Goal: Task Accomplishment & Management: Use online tool/utility

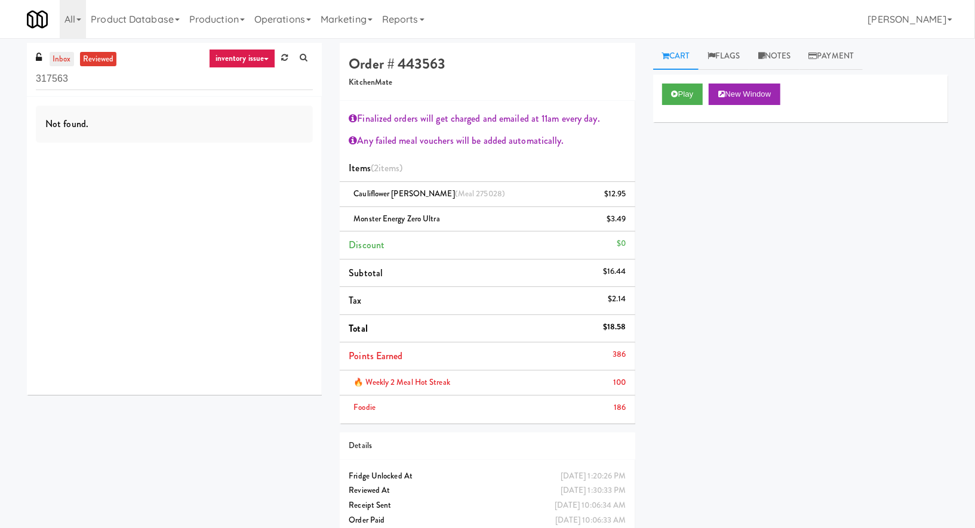
click at [61, 59] on link "inbox" at bounding box center [62, 59] width 24 height 15
click at [204, 58] on div "inbox reviewed inventory issue all unclear take inventory issue suspicious fail…" at bounding box center [174, 70] width 295 height 54
click at [214, 58] on link "inventory issue" at bounding box center [242, 58] width 67 height 19
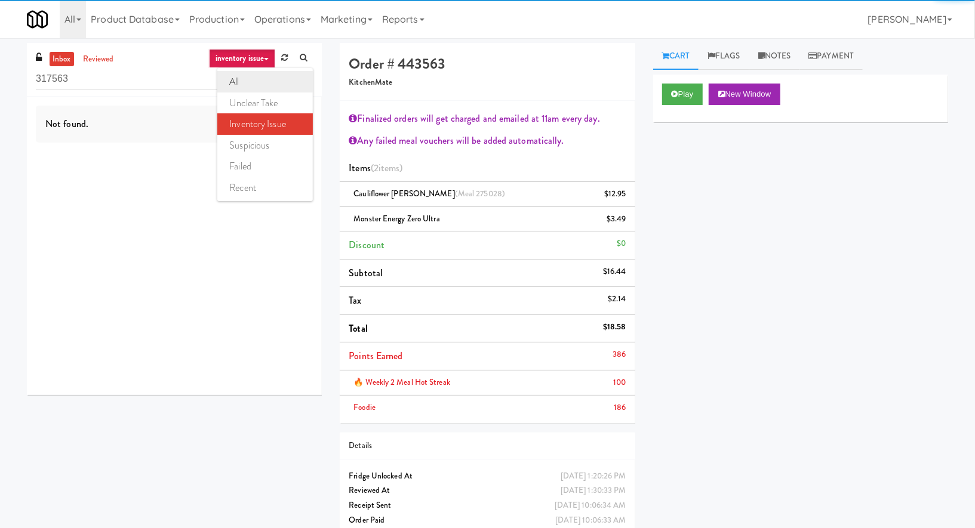
click at [223, 86] on link "all" at bounding box center [265, 81] width 96 height 21
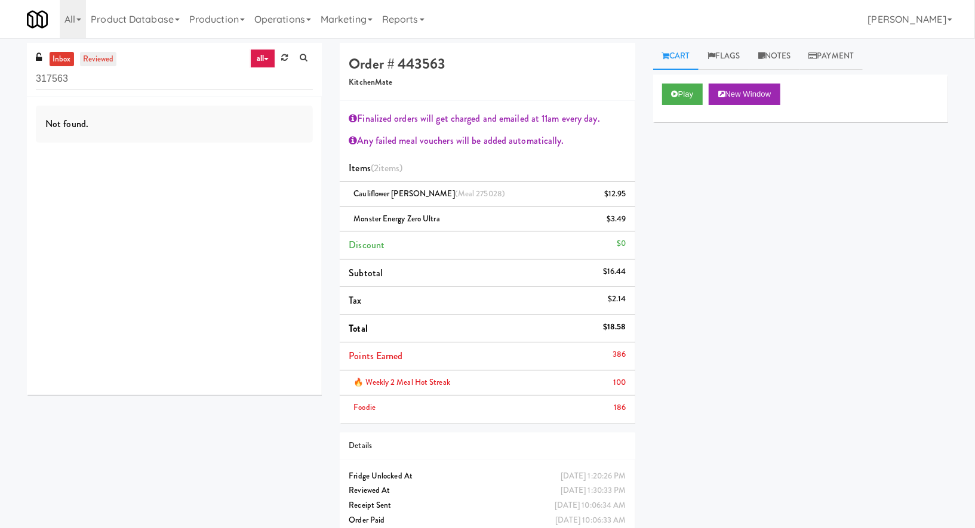
click at [106, 56] on link "reviewed" at bounding box center [98, 59] width 37 height 15
click at [268, 60] on icon at bounding box center [266, 59] width 5 height 2
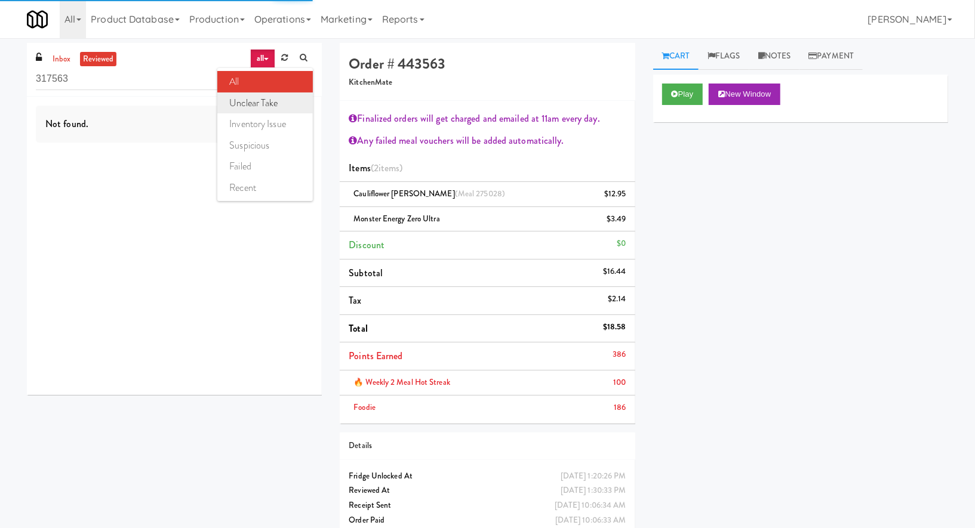
click at [272, 91] on ul "all unclear take inventory issue suspicious failed recent" at bounding box center [265, 134] width 96 height 133
click at [260, 53] on link "all" at bounding box center [262, 58] width 25 height 19
click at [267, 99] on link "unclear take" at bounding box center [265, 103] width 96 height 21
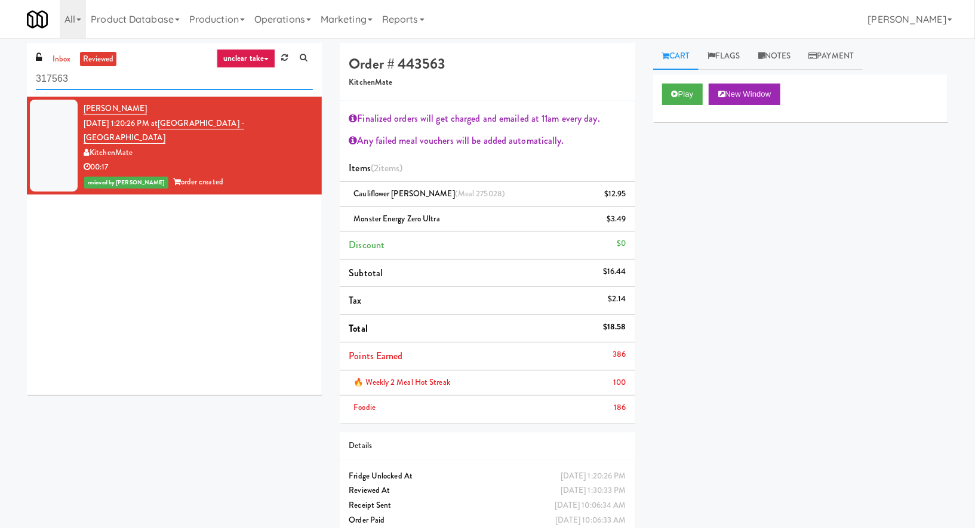
click at [77, 88] on input "317563" at bounding box center [174, 79] width 277 height 22
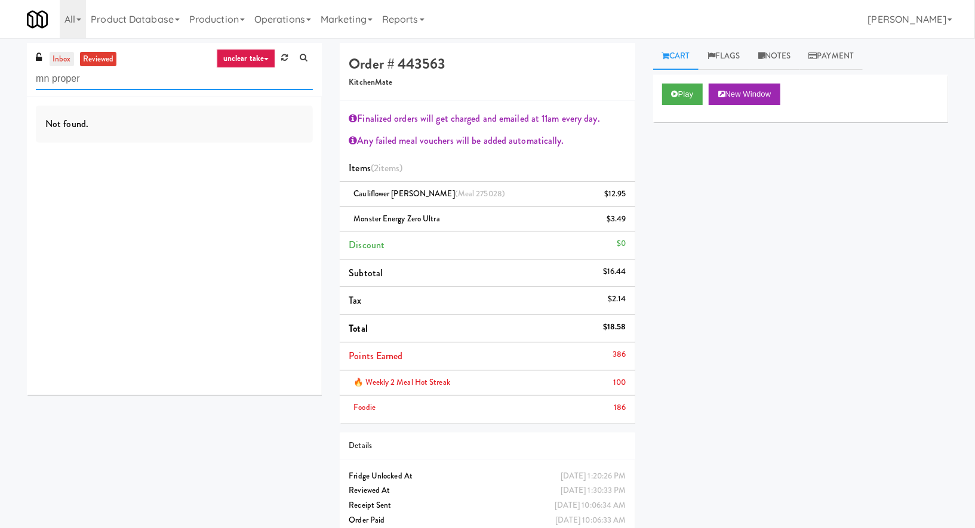
type input "mn proper"
click at [64, 64] on link "inbox" at bounding box center [62, 59] width 24 height 15
click at [264, 58] on icon at bounding box center [266, 59] width 5 height 2
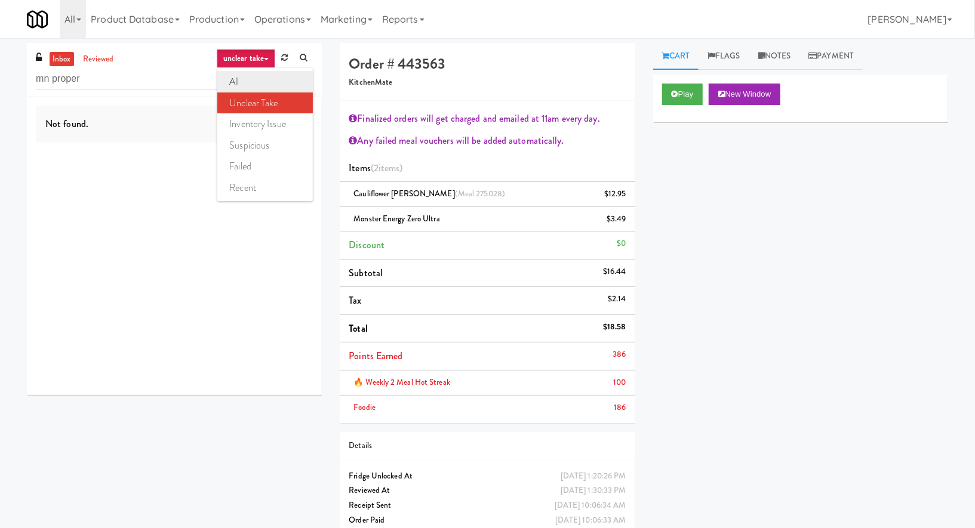
click at [261, 76] on link "all" at bounding box center [265, 81] width 96 height 21
click at [260, 62] on link "all" at bounding box center [262, 58] width 25 height 19
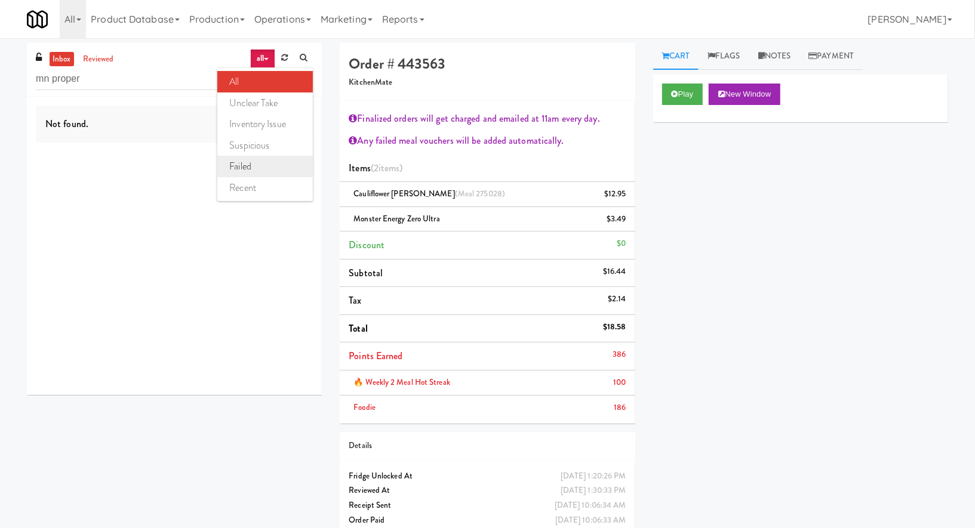
click at [265, 173] on link "failed" at bounding box center [265, 166] width 96 height 21
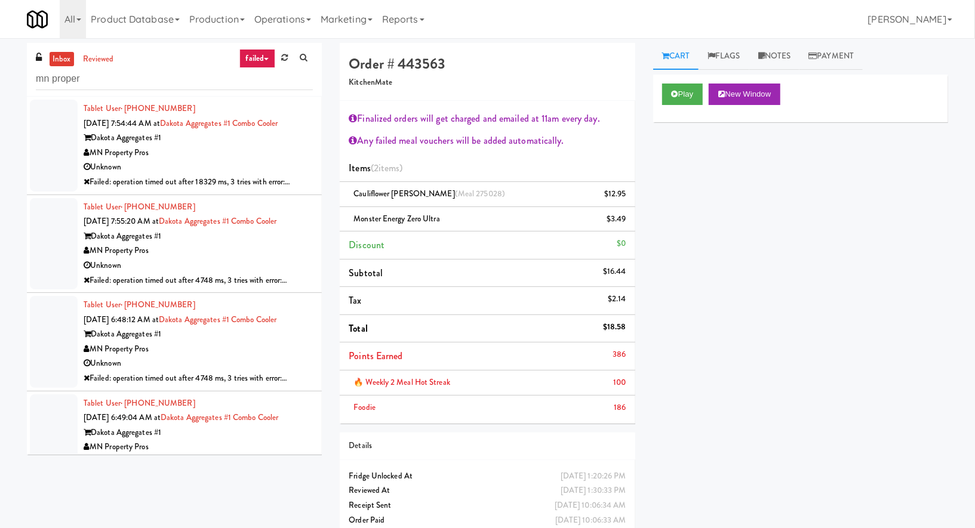
click at [266, 162] on div "Unknown" at bounding box center [198, 167] width 229 height 15
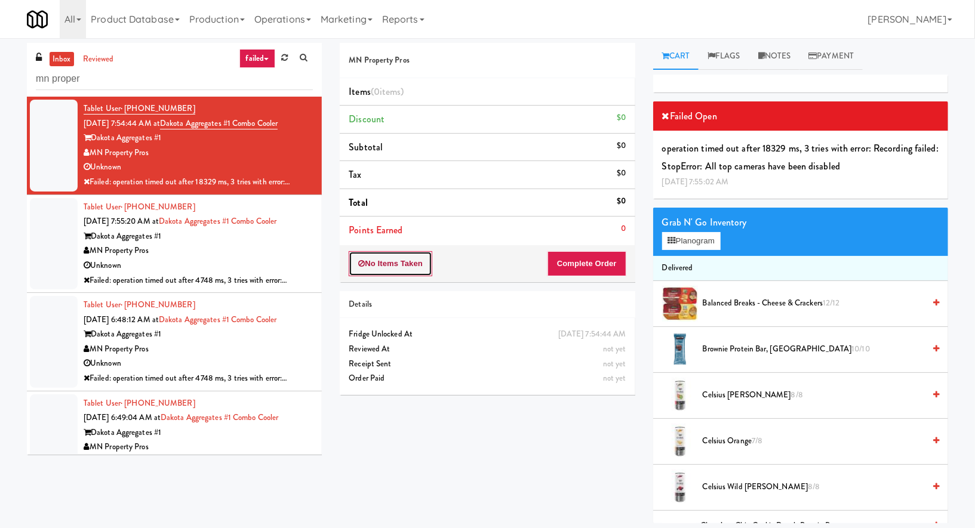
click at [412, 260] on button "No Items Taken" at bounding box center [391, 263] width 84 height 25
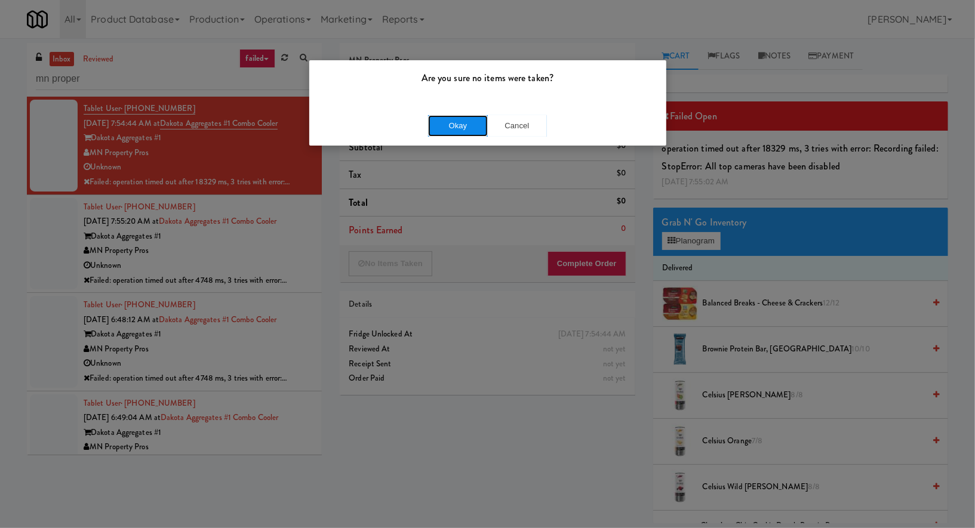
click at [457, 132] on button "Okay" at bounding box center [458, 125] width 60 height 21
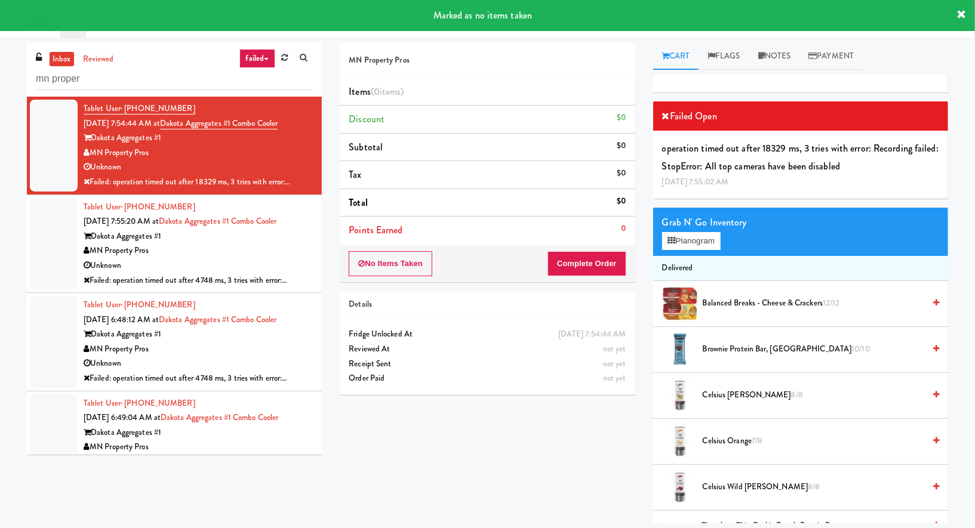
click at [309, 238] on div "Dakota Aggregates #1" at bounding box center [198, 236] width 229 height 15
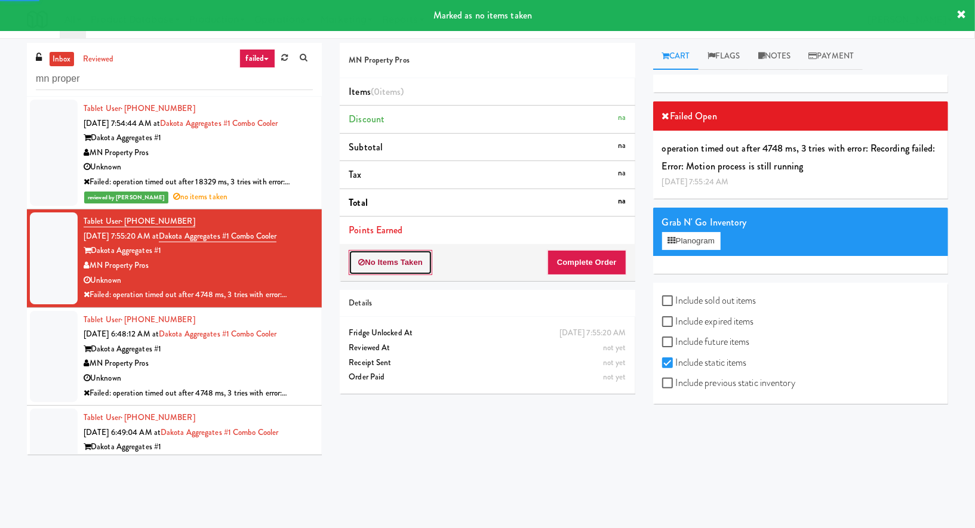
click at [390, 258] on button "No Items Taken" at bounding box center [391, 262] width 84 height 25
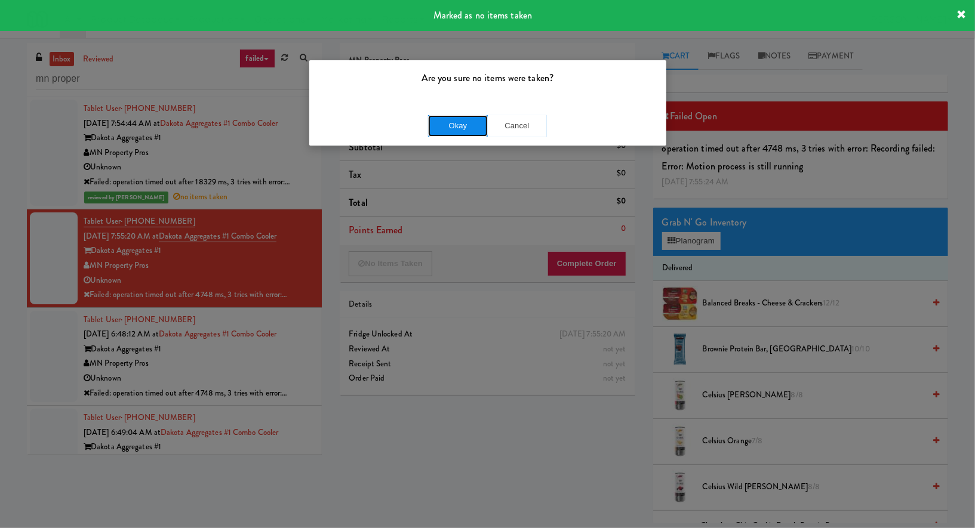
click at [448, 122] on button "Okay" at bounding box center [458, 125] width 60 height 21
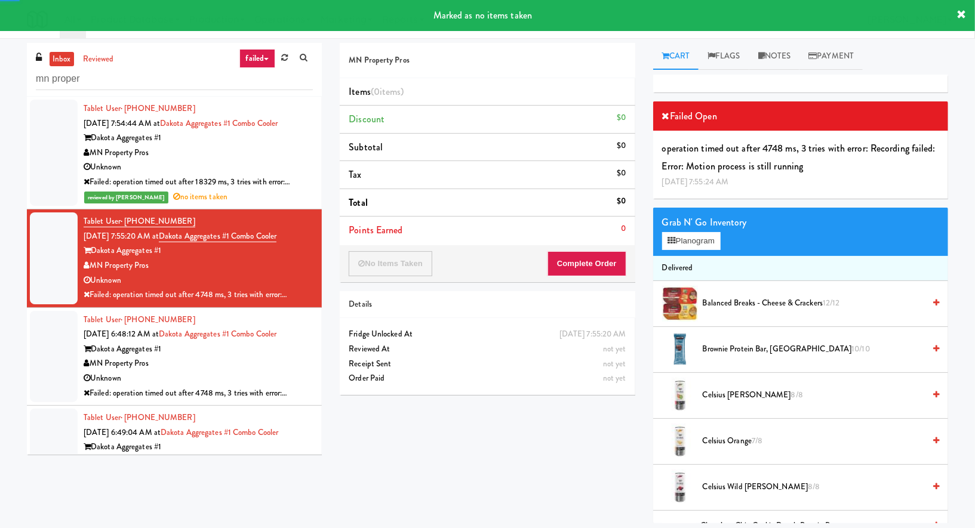
click at [315, 348] on li "Tablet User · (507) 581-1666 Aug 6, 2025 6:48:12 AM at Dakota Aggregates #1 Com…" at bounding box center [174, 357] width 295 height 98
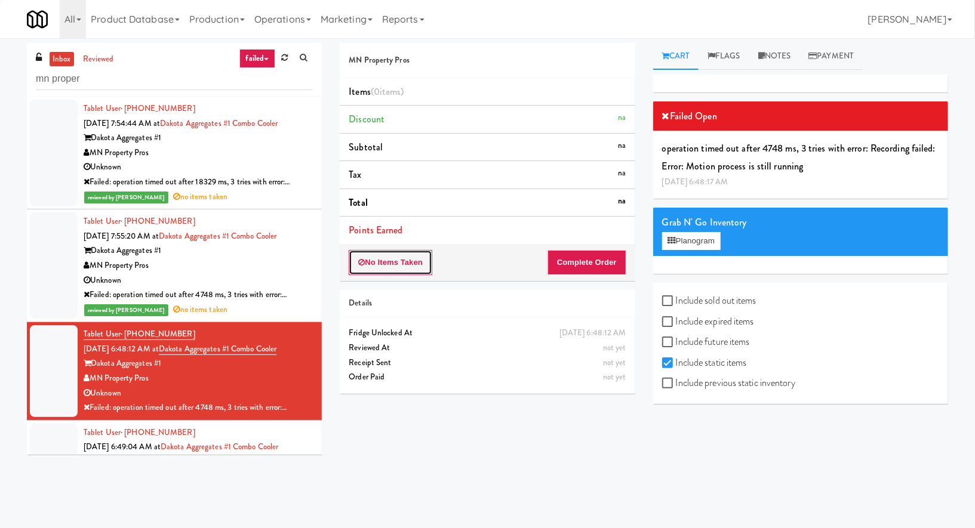
click at [415, 262] on button "No Items Taken" at bounding box center [391, 262] width 84 height 25
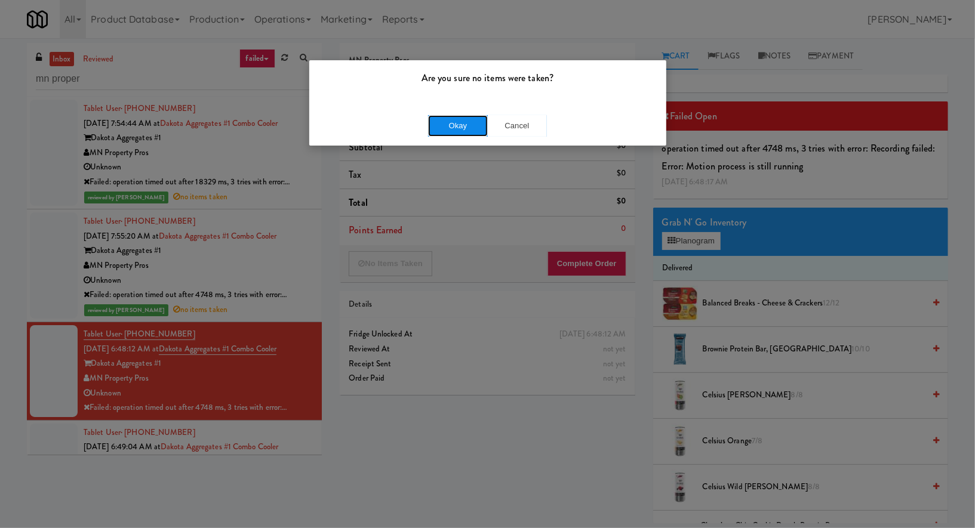
click at [441, 128] on button "Okay" at bounding box center [458, 125] width 60 height 21
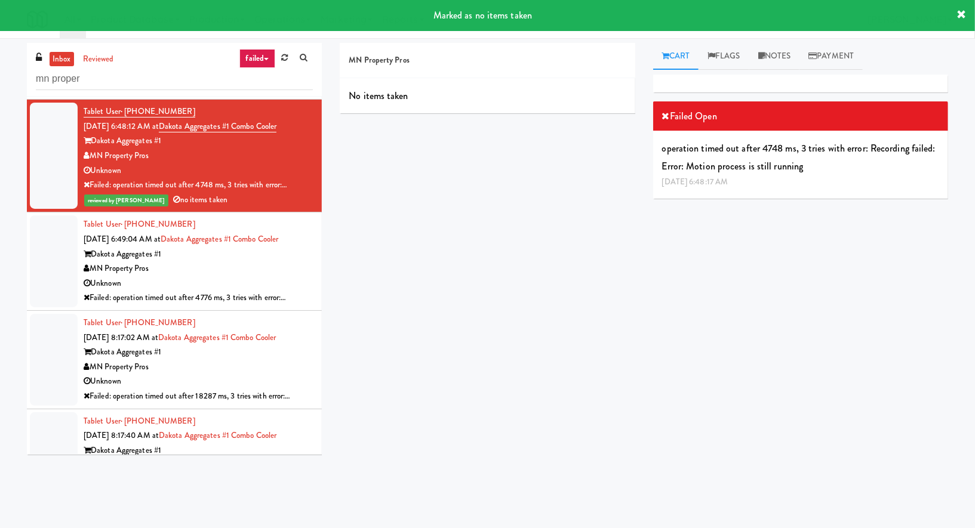
scroll to position [179, 0]
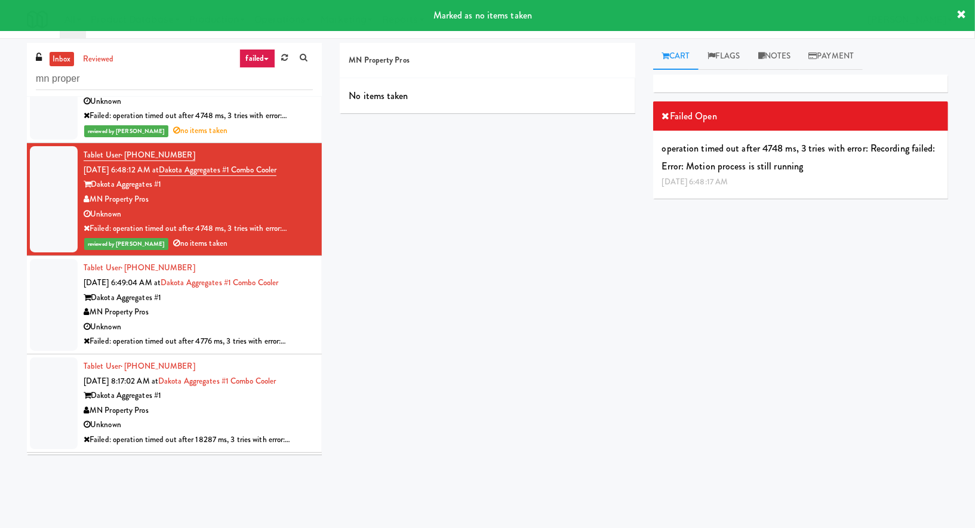
click at [285, 305] on div "MN Property Pros" at bounding box center [198, 312] width 229 height 15
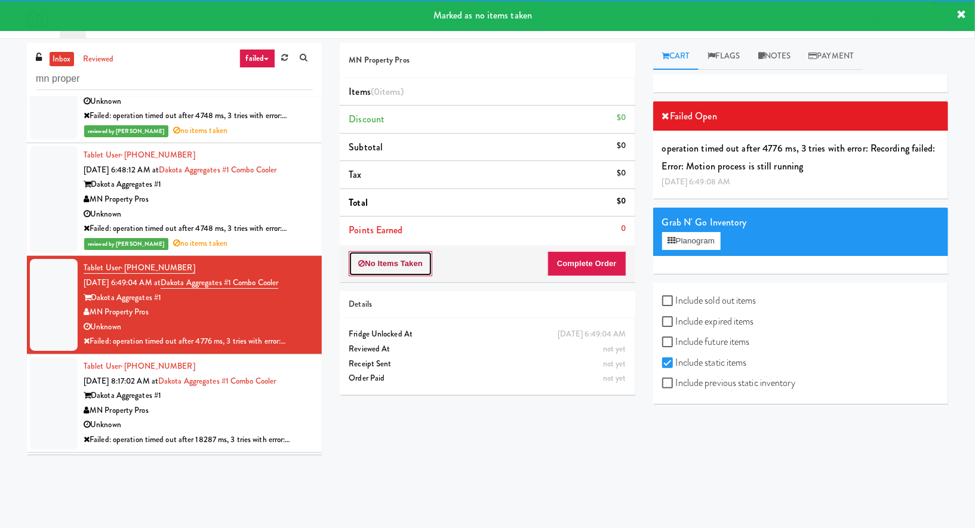
click at [401, 253] on button "No Items Taken" at bounding box center [391, 263] width 84 height 25
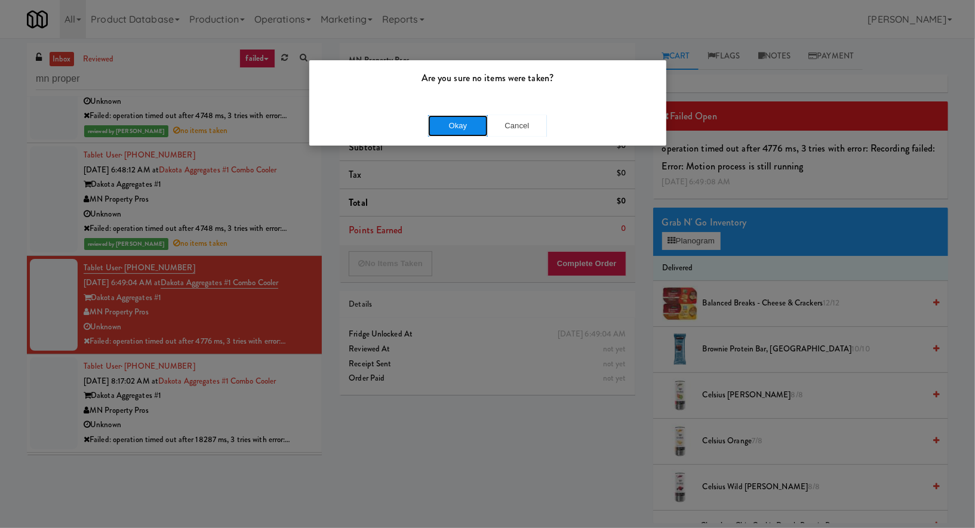
click at [442, 129] on button "Okay" at bounding box center [458, 125] width 60 height 21
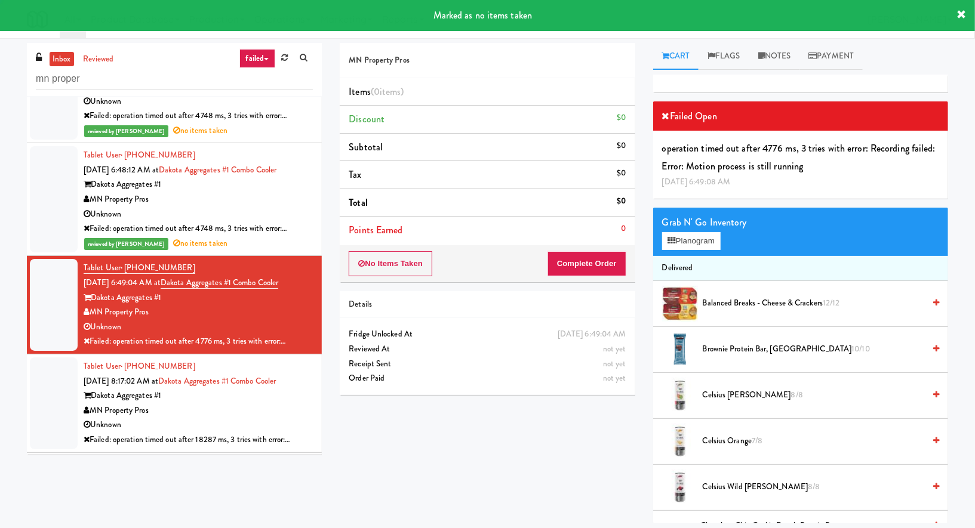
click at [301, 418] on div "Unknown" at bounding box center [198, 425] width 229 height 15
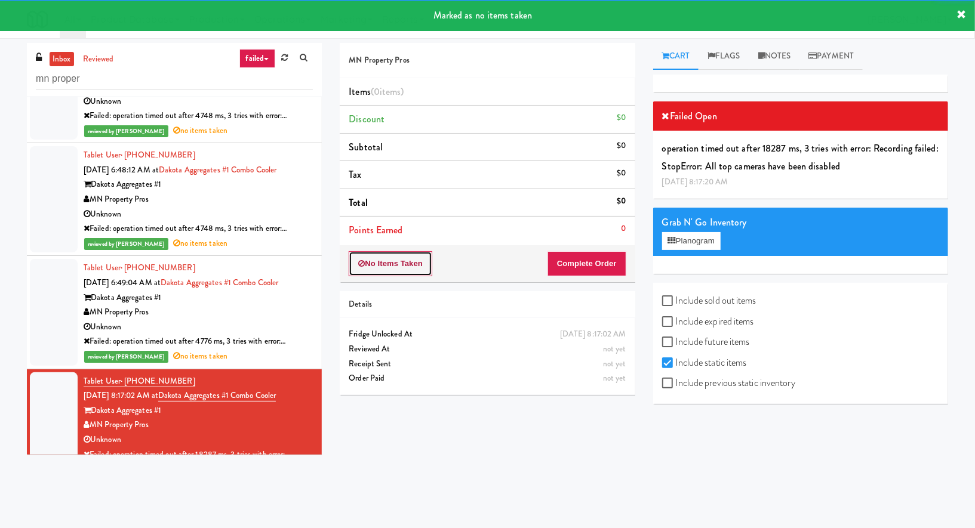
click at [430, 258] on button "No Items Taken" at bounding box center [391, 263] width 84 height 25
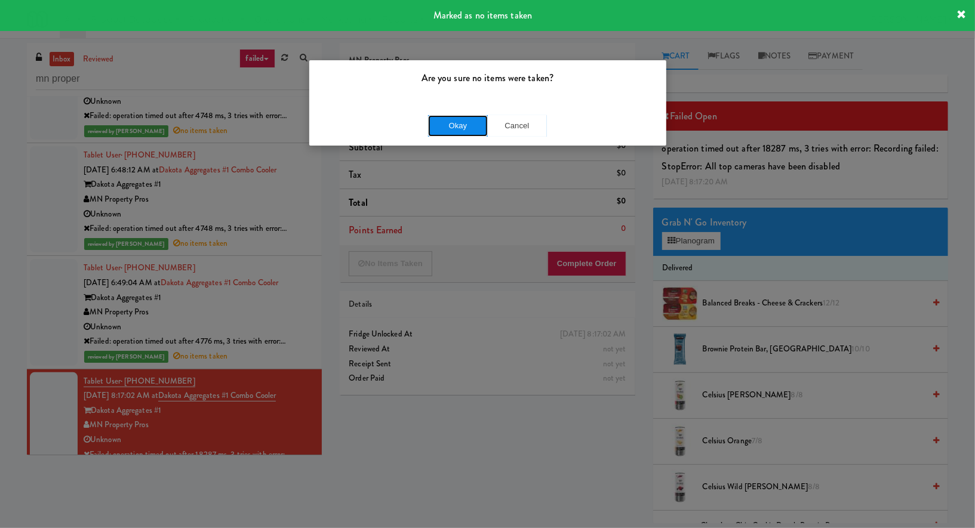
click at [446, 116] on button "Okay" at bounding box center [458, 125] width 60 height 21
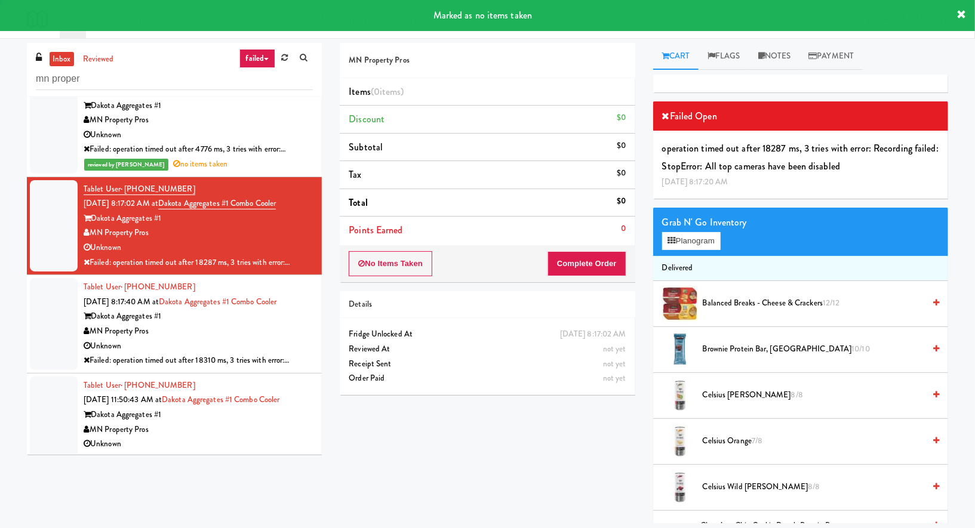
scroll to position [387, 0]
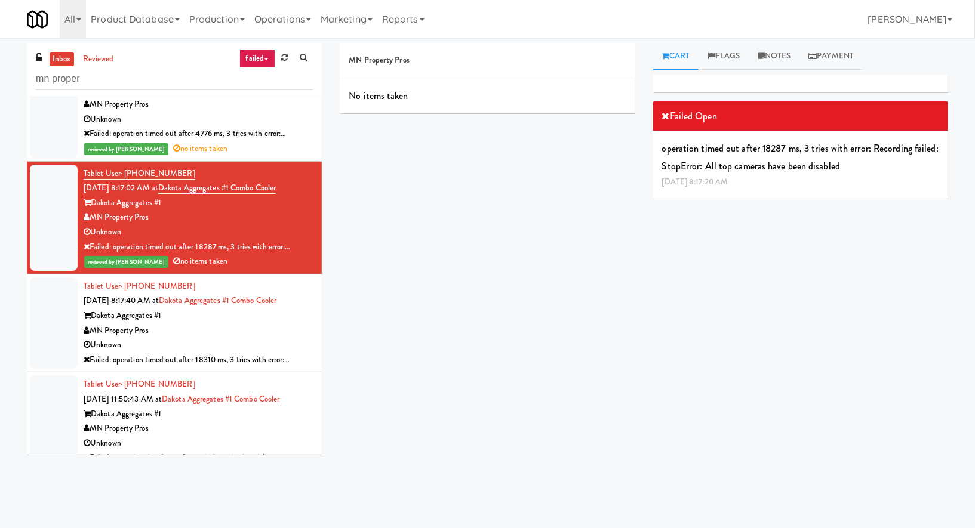
click at [284, 327] on div "MN Property Pros" at bounding box center [198, 331] width 229 height 15
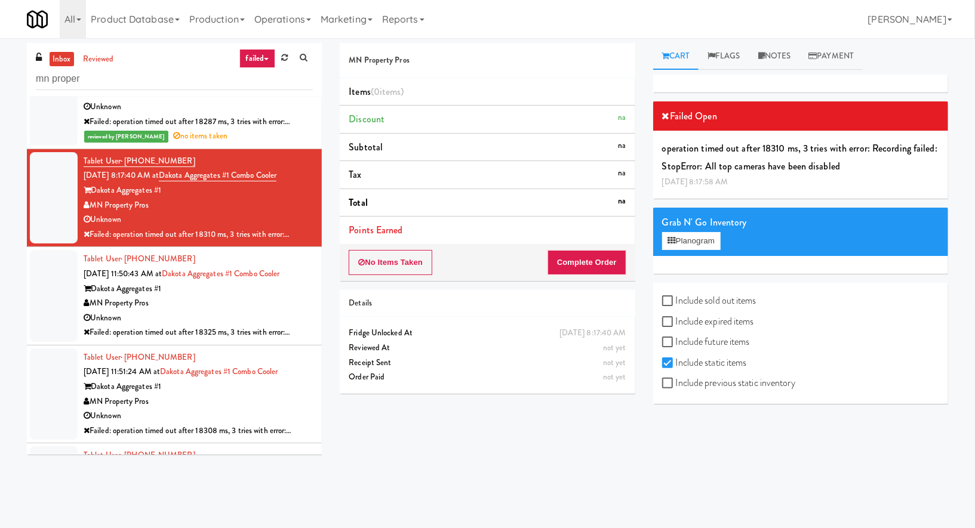
scroll to position [526, 0]
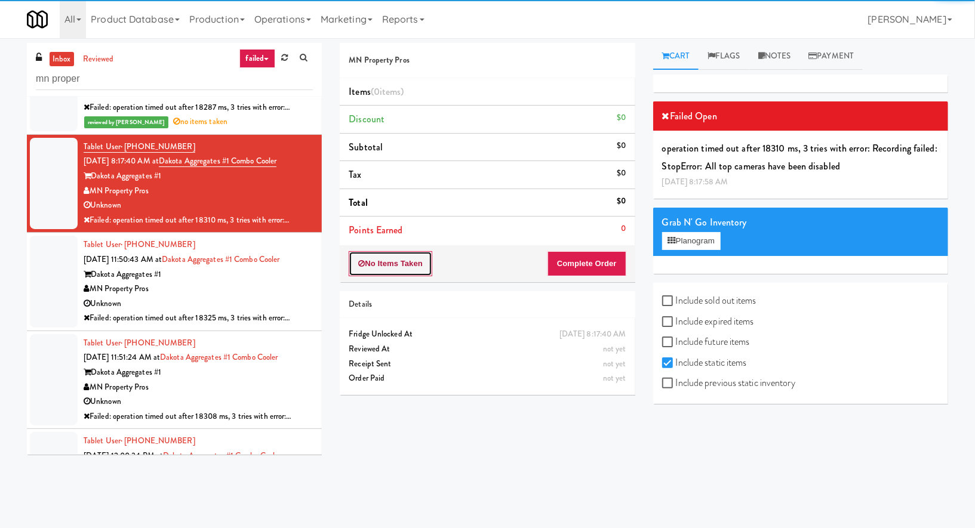
click at [391, 261] on button "No Items Taken" at bounding box center [391, 263] width 84 height 25
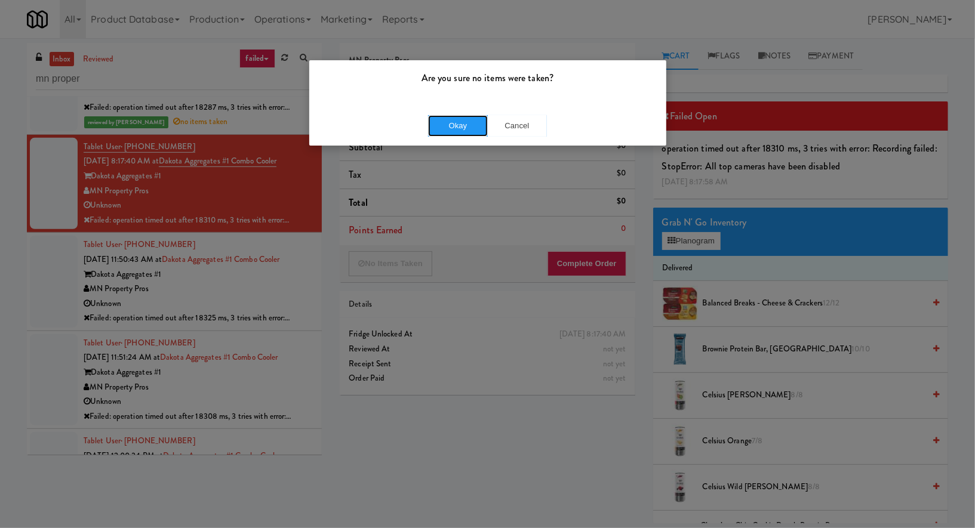
click at [450, 129] on button "Okay" at bounding box center [458, 125] width 60 height 21
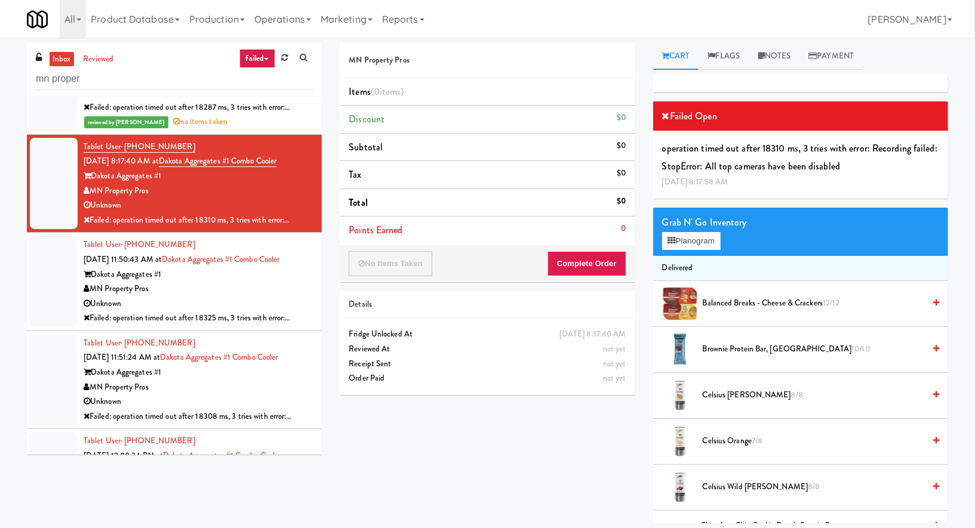
click at [254, 286] on div "MN Property Pros" at bounding box center [198, 289] width 229 height 15
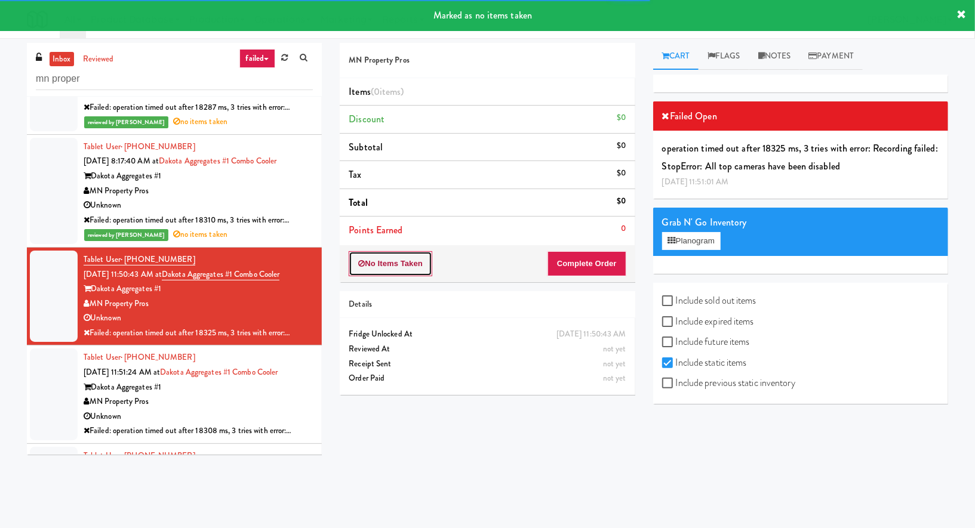
click at [416, 267] on button "No Items Taken" at bounding box center [391, 263] width 84 height 25
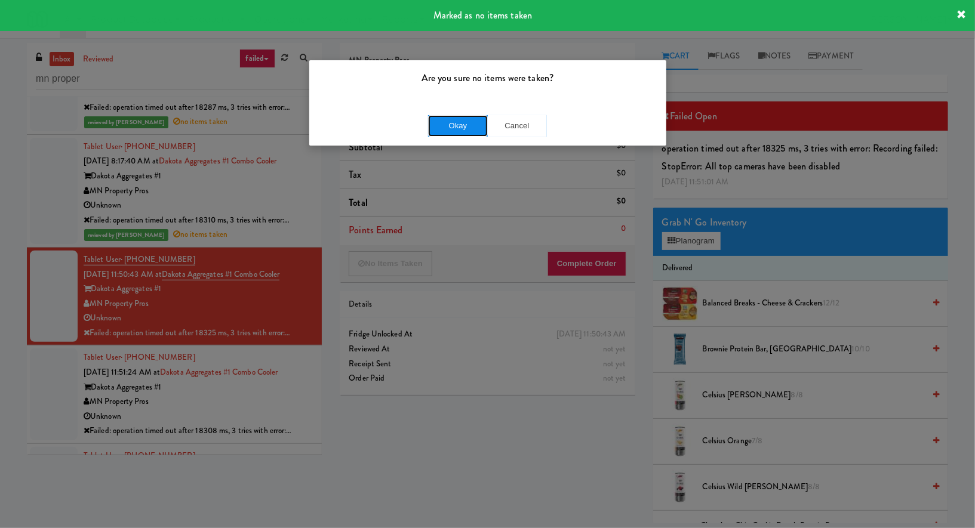
click at [450, 123] on button "Okay" at bounding box center [458, 125] width 60 height 21
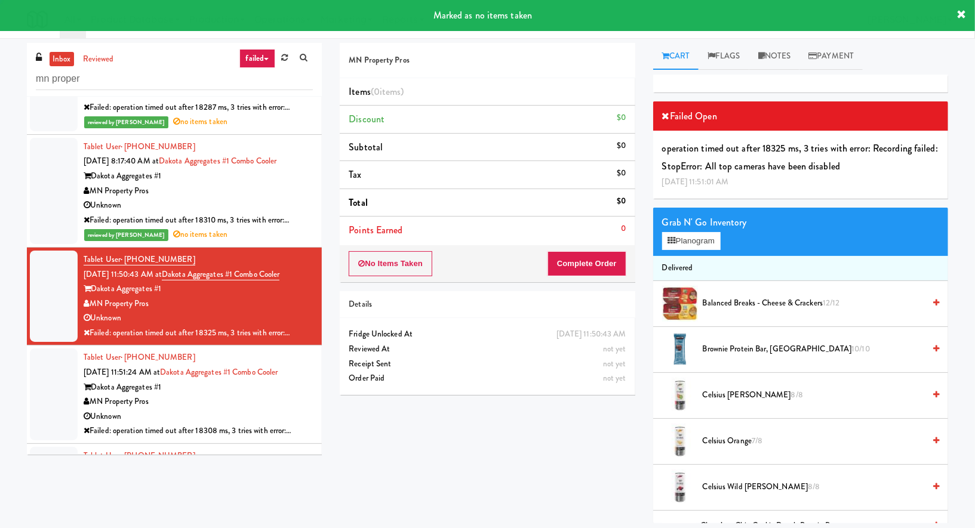
click at [278, 400] on div "MN Property Pros" at bounding box center [198, 402] width 229 height 15
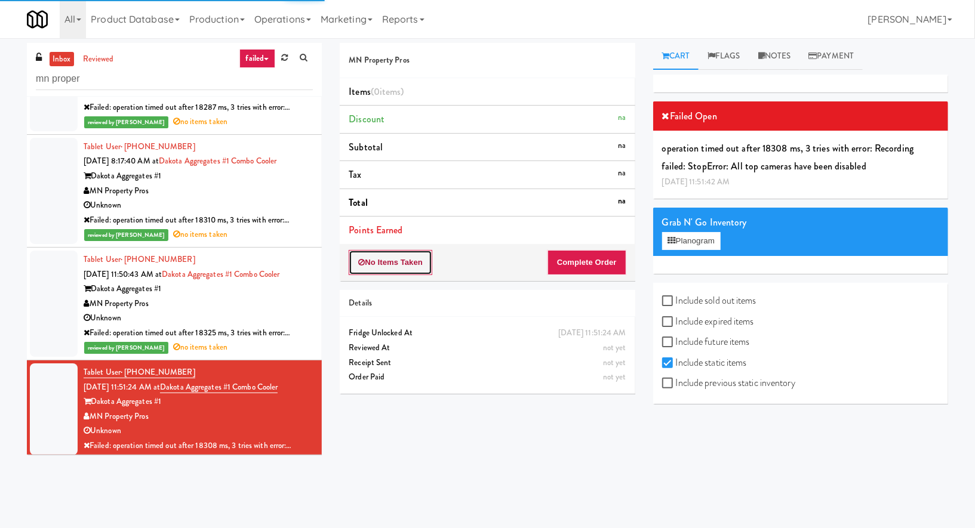
click at [398, 263] on button "No Items Taken" at bounding box center [391, 262] width 84 height 25
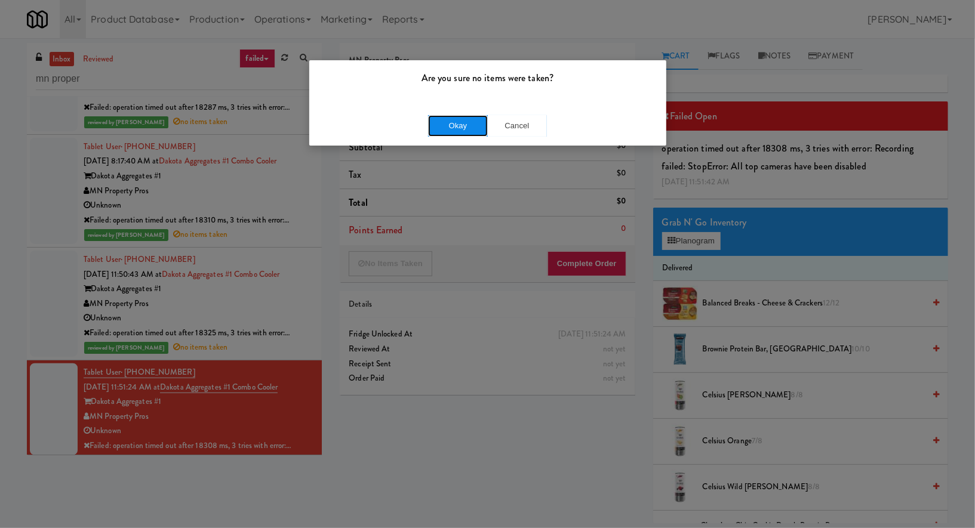
click at [435, 122] on button "Okay" at bounding box center [458, 125] width 60 height 21
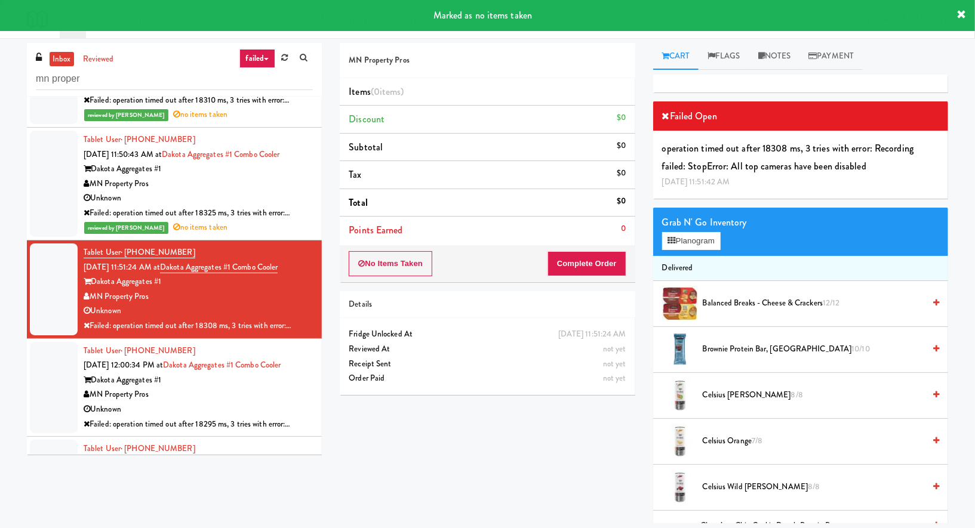
scroll to position [740, 0]
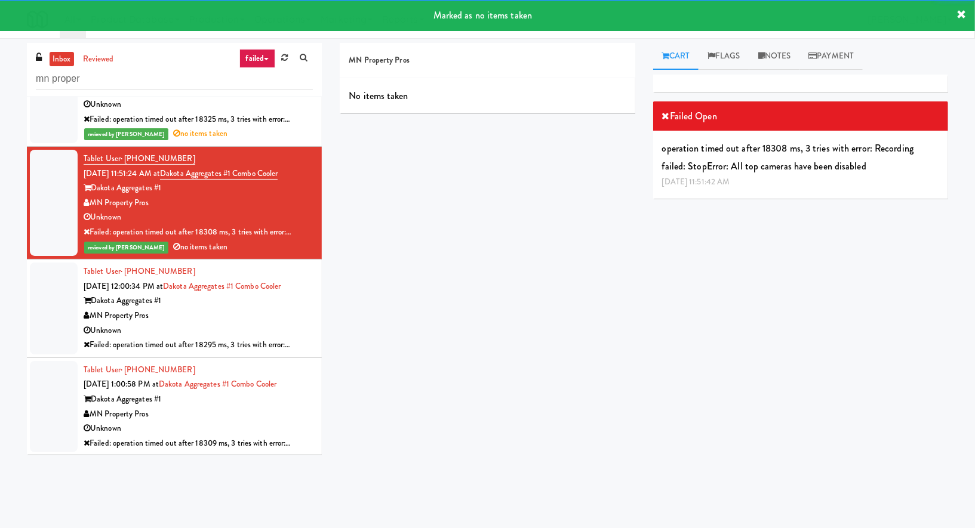
click at [259, 301] on div "Tablet User · (507) 977-7371 Aug 6, 2025 12:00:34 PM at Dakota Aggregates #1 Co…" at bounding box center [198, 308] width 229 height 88
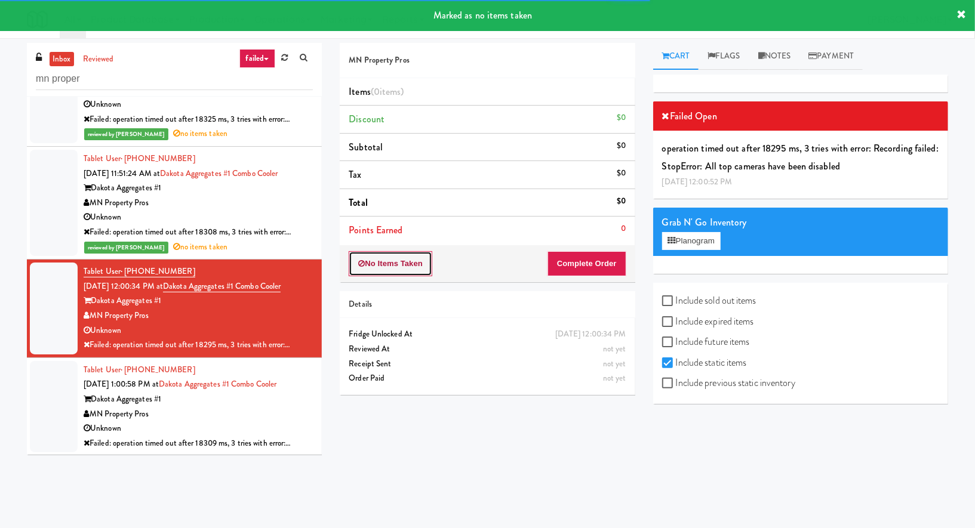
click at [399, 268] on button "No Items Taken" at bounding box center [391, 263] width 84 height 25
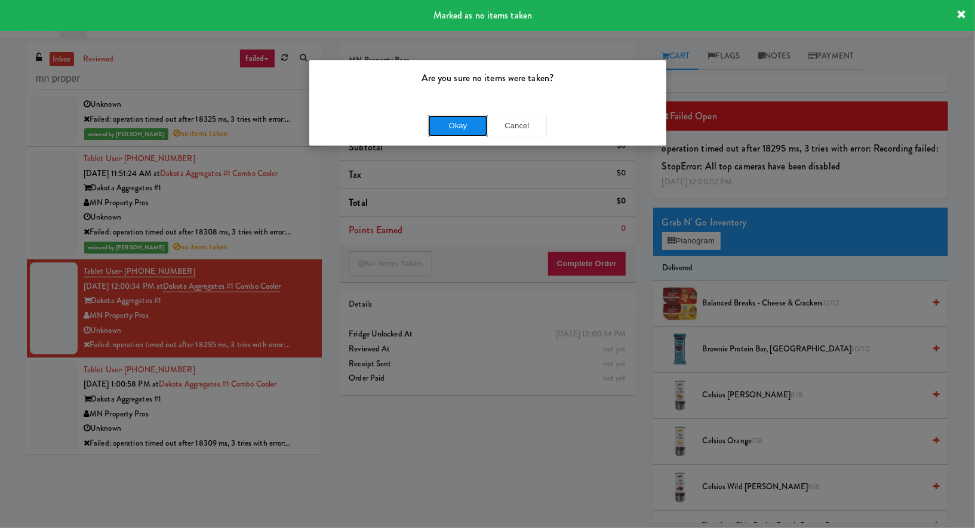
click at [433, 133] on button "Okay" at bounding box center [458, 125] width 60 height 21
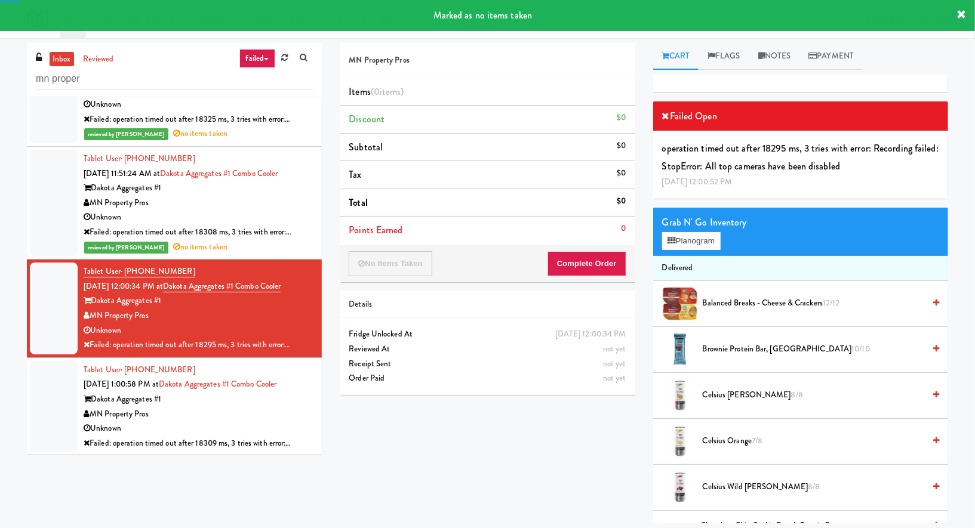
click at [293, 396] on div "Dakota Aggregates #1" at bounding box center [198, 399] width 229 height 15
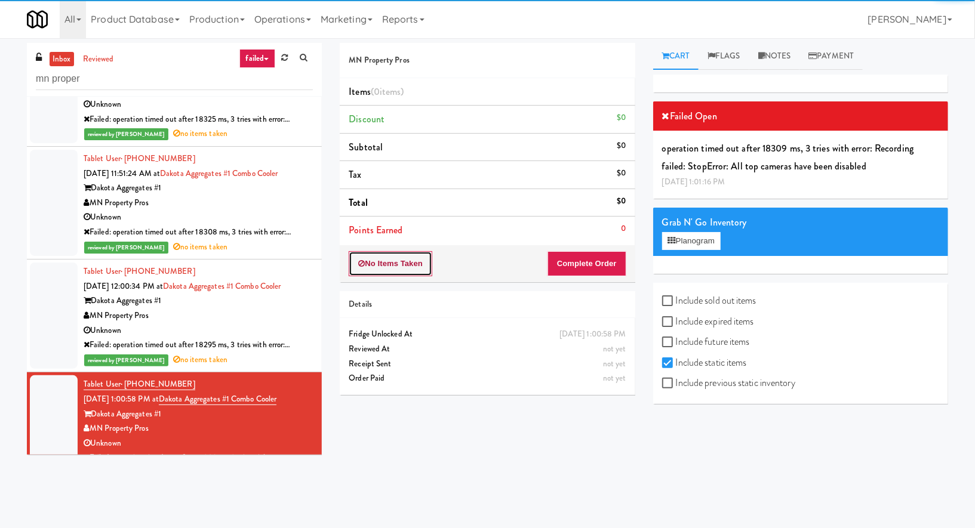
click at [378, 262] on button "No Items Taken" at bounding box center [391, 263] width 84 height 25
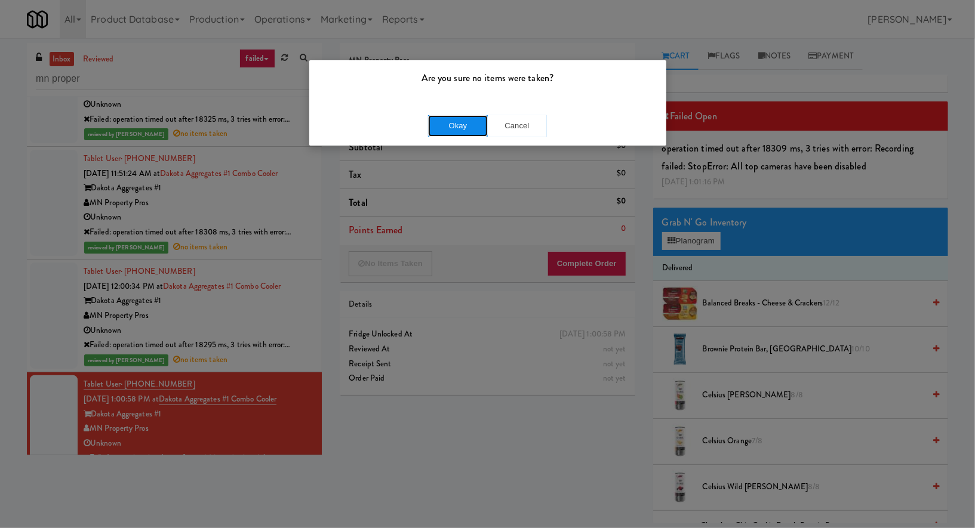
click at [444, 121] on button "Okay" at bounding box center [458, 125] width 60 height 21
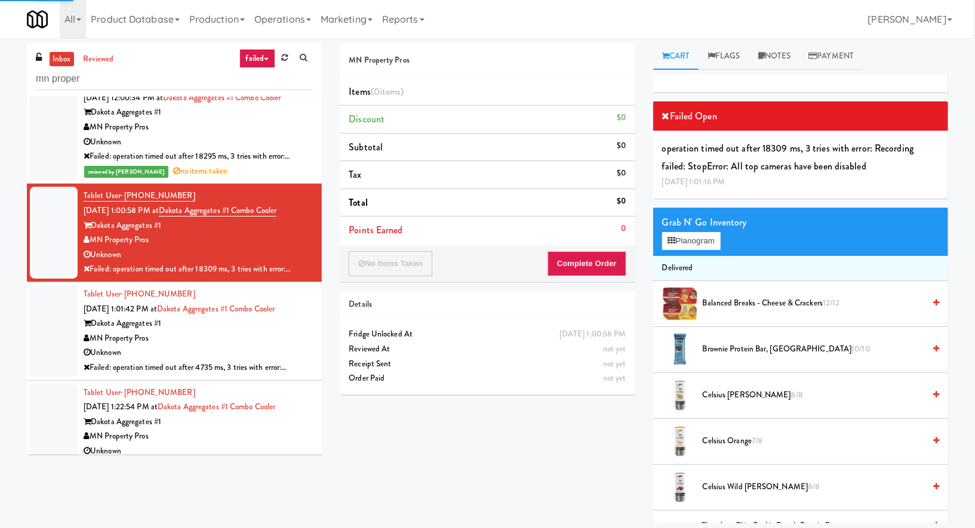
scroll to position [950, 0]
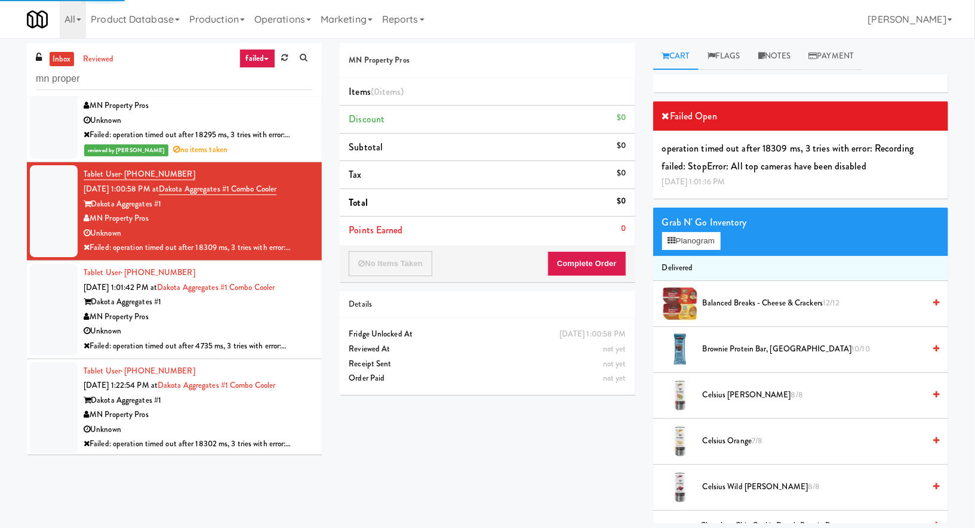
click at [275, 313] on div "MN Property Pros" at bounding box center [198, 317] width 229 height 15
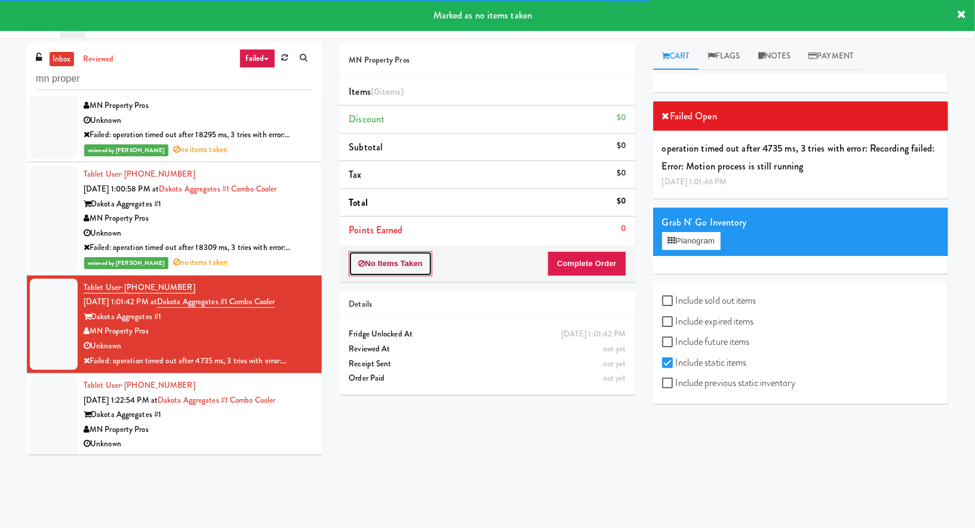
click at [416, 263] on button "No Items Taken" at bounding box center [391, 263] width 84 height 25
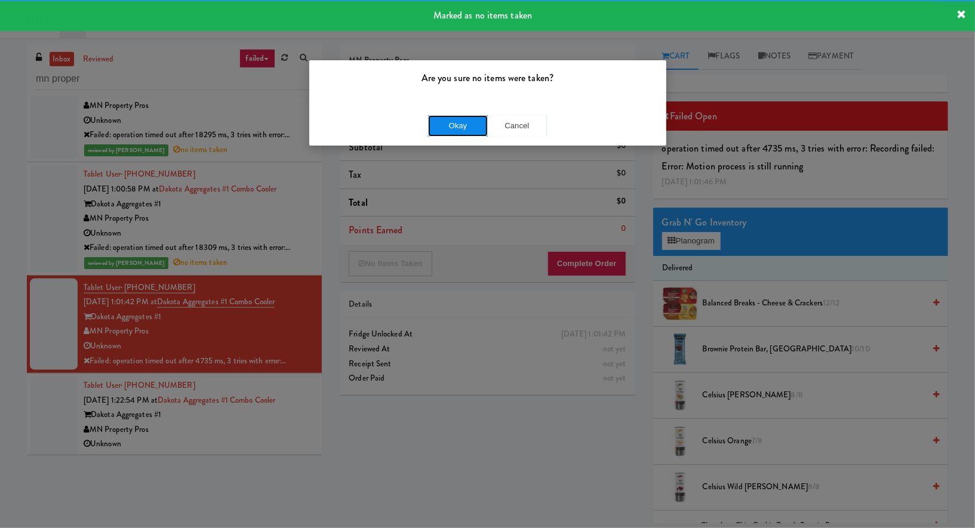
click at [431, 127] on button "Okay" at bounding box center [458, 125] width 60 height 21
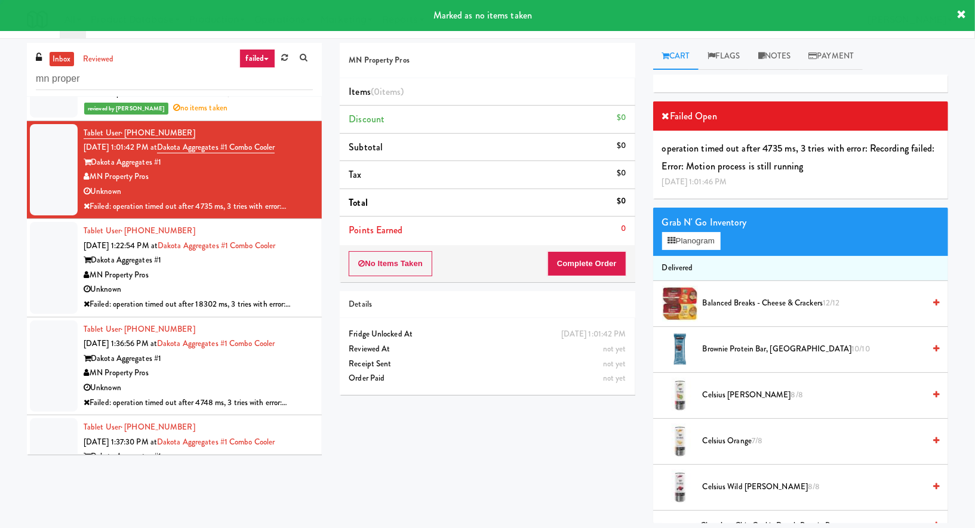
scroll to position [1159, 0]
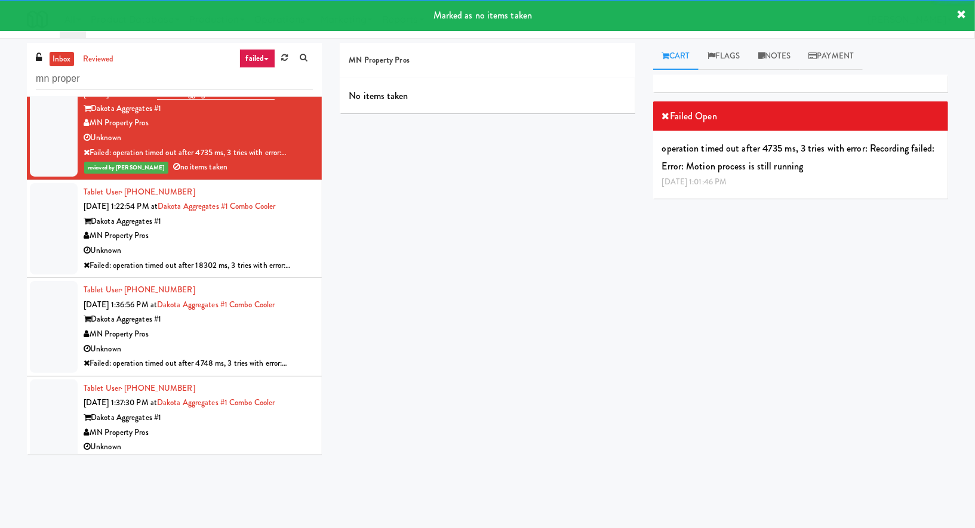
click at [300, 232] on div "MN Property Pros" at bounding box center [198, 236] width 229 height 15
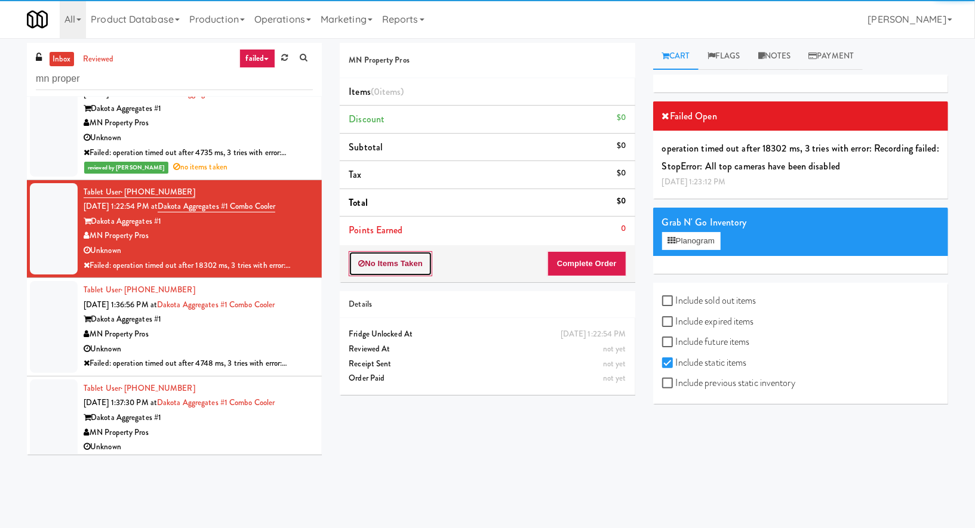
click at [415, 264] on button "No Items Taken" at bounding box center [391, 263] width 84 height 25
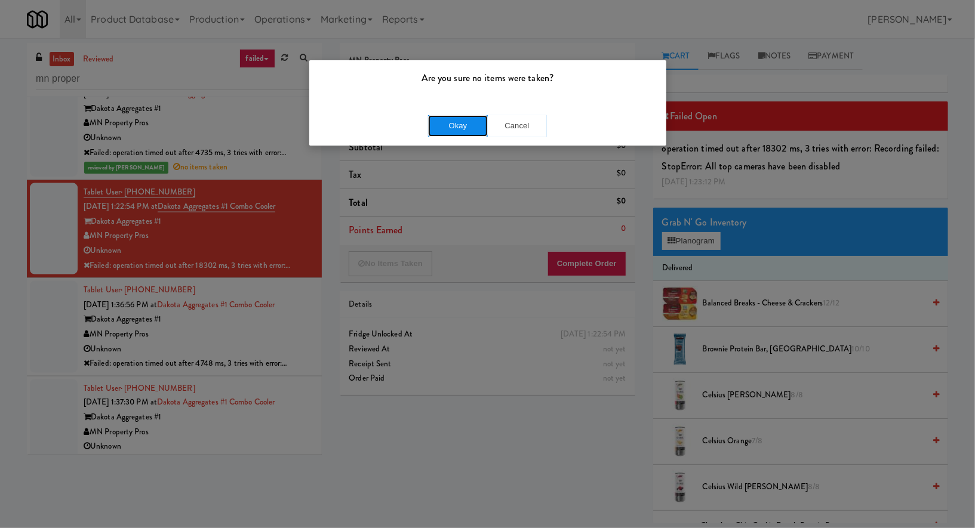
click at [438, 130] on button "Okay" at bounding box center [458, 125] width 60 height 21
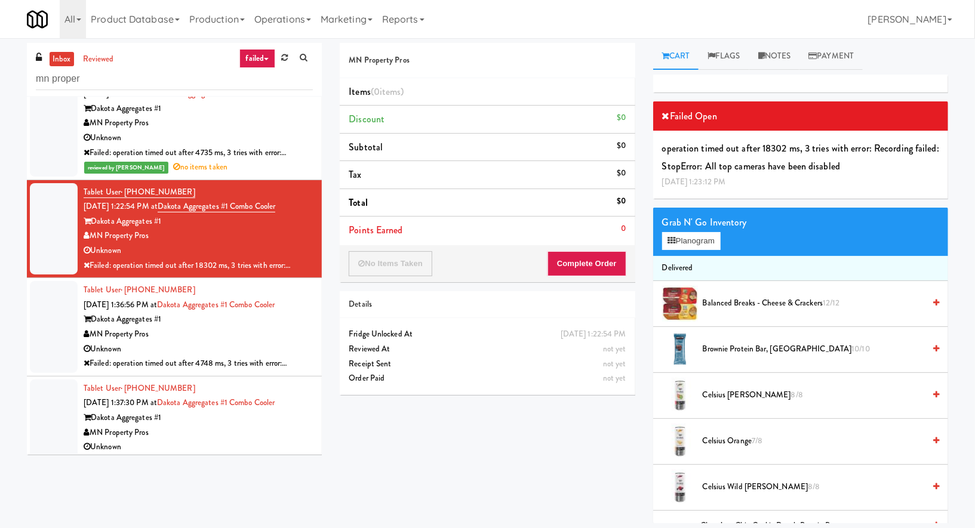
click at [286, 336] on div "MN Property Pros" at bounding box center [198, 334] width 229 height 15
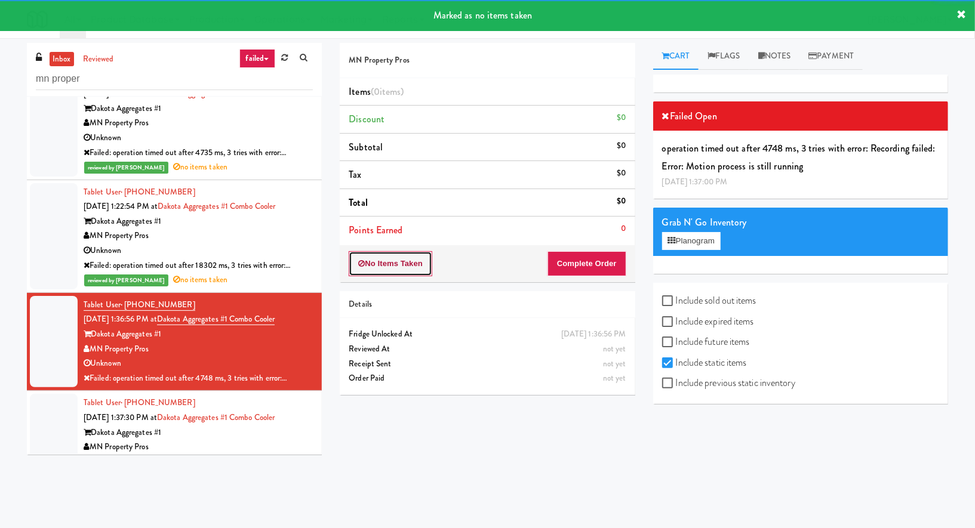
click at [377, 261] on button "No Items Taken" at bounding box center [391, 263] width 84 height 25
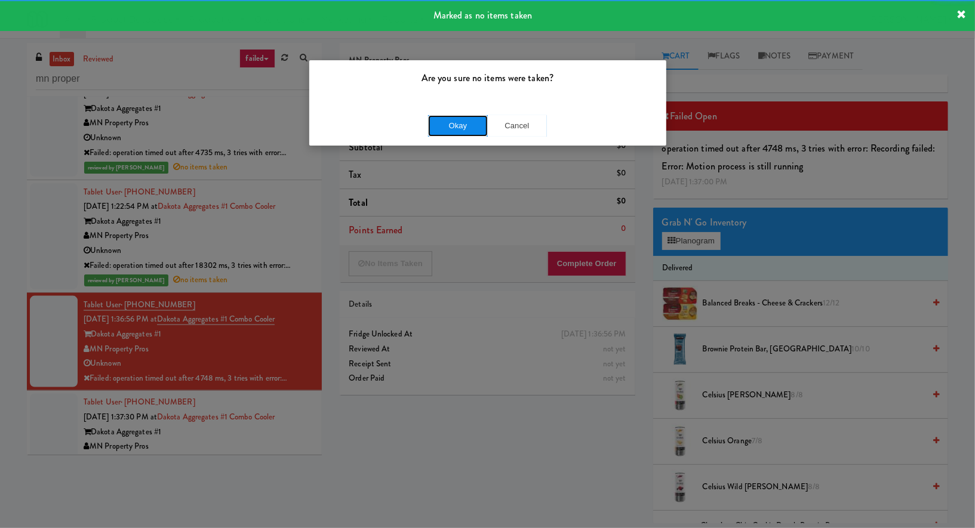
click at [441, 124] on button "Okay" at bounding box center [458, 125] width 60 height 21
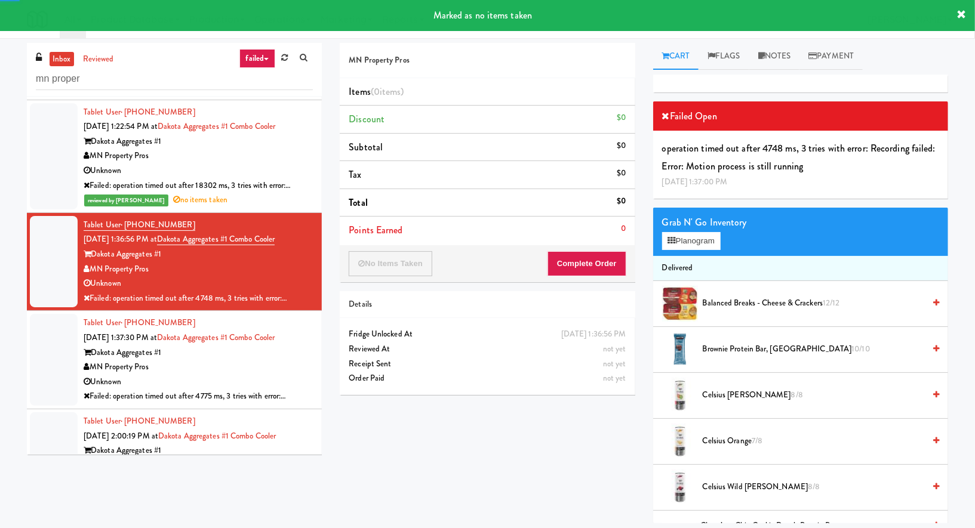
scroll to position [1308, 0]
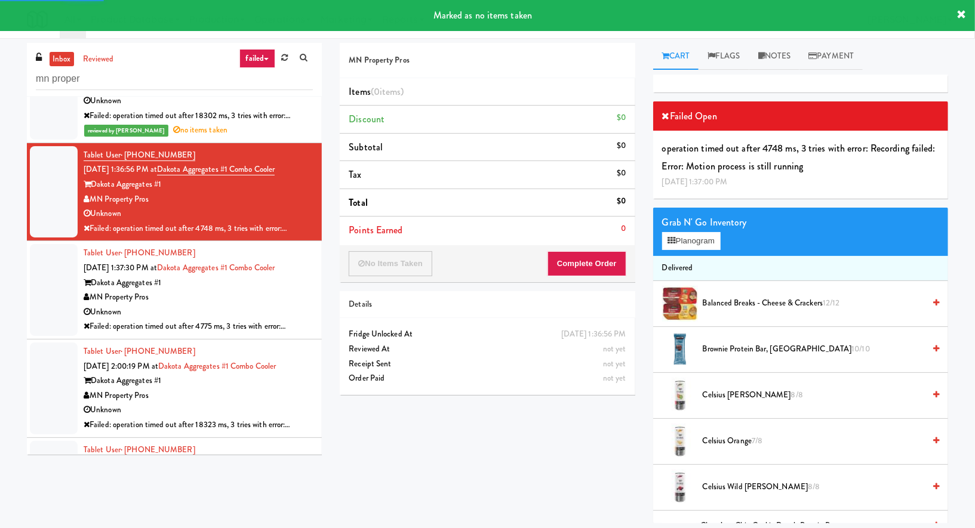
click at [241, 306] on div "Unknown" at bounding box center [198, 312] width 229 height 15
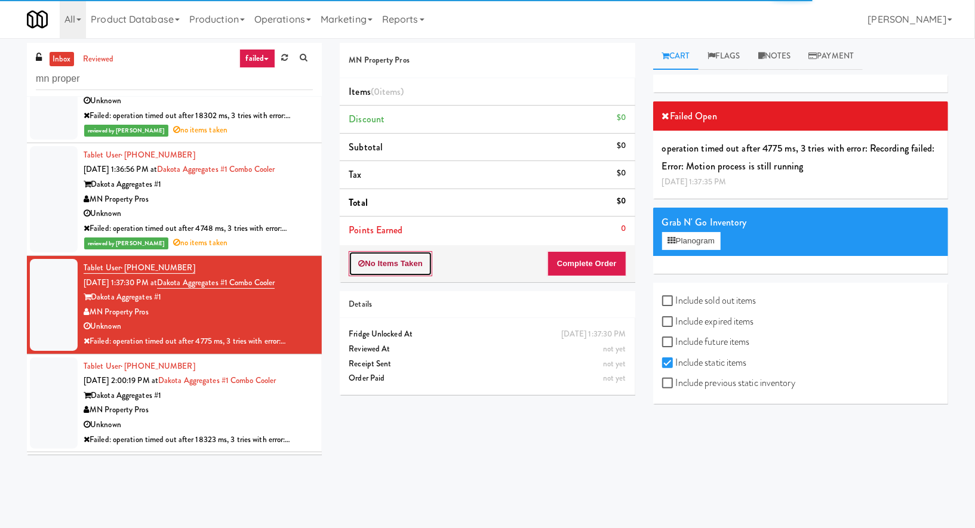
click at [407, 252] on button "No Items Taken" at bounding box center [391, 263] width 84 height 25
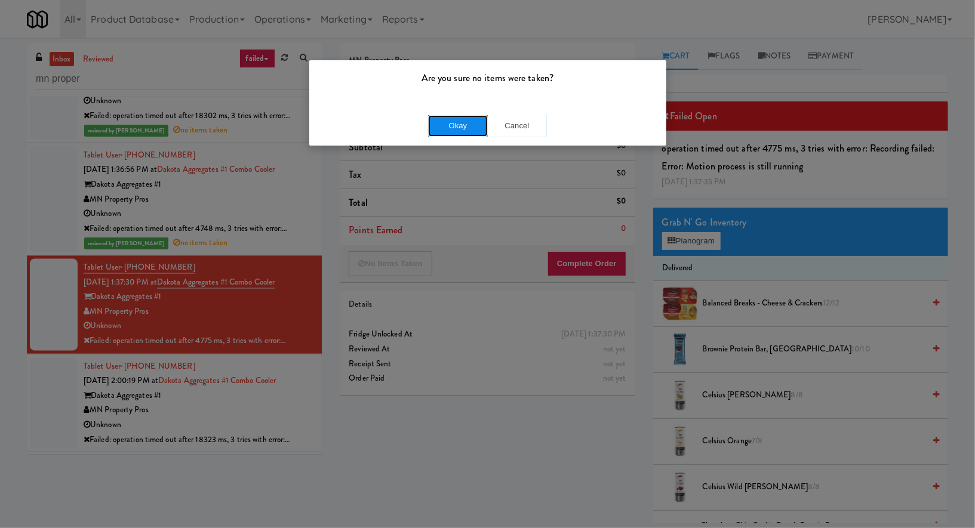
click at [454, 122] on button "Okay" at bounding box center [458, 125] width 60 height 21
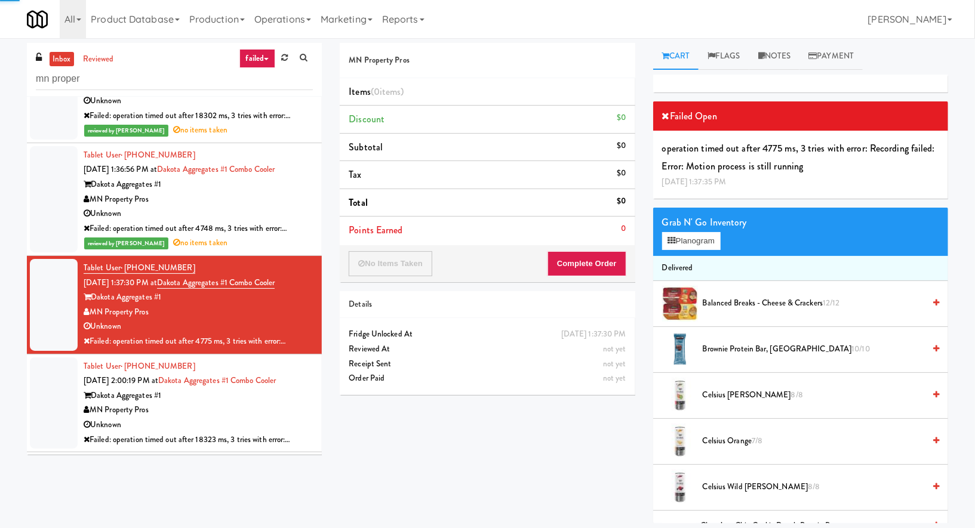
click at [303, 379] on div "Tablet User · (507) 525-5719 Aug 6, 2025 2:00:19 PM at Dakota Aggregates #1 Com…" at bounding box center [198, 403] width 229 height 88
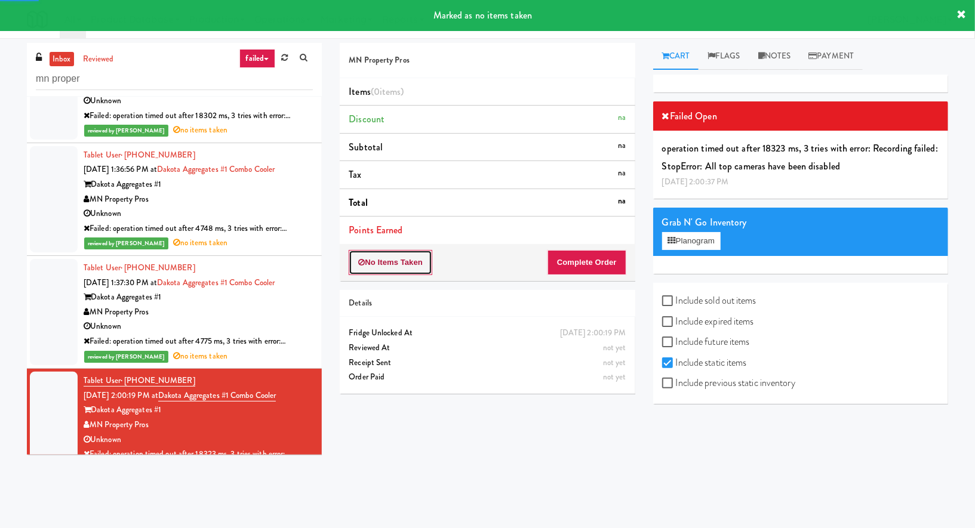
click at [393, 261] on button "No Items Taken" at bounding box center [391, 262] width 84 height 25
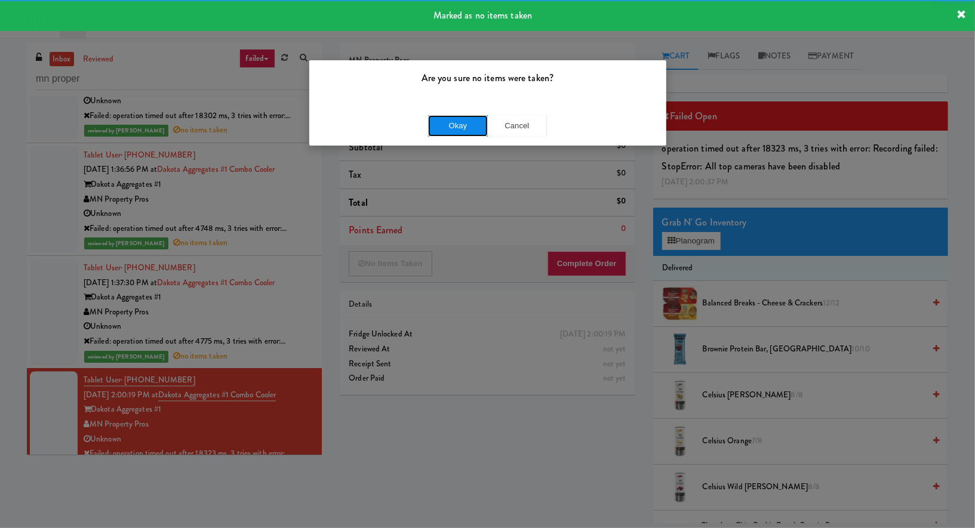
click at [439, 127] on button "Okay" at bounding box center [458, 125] width 60 height 21
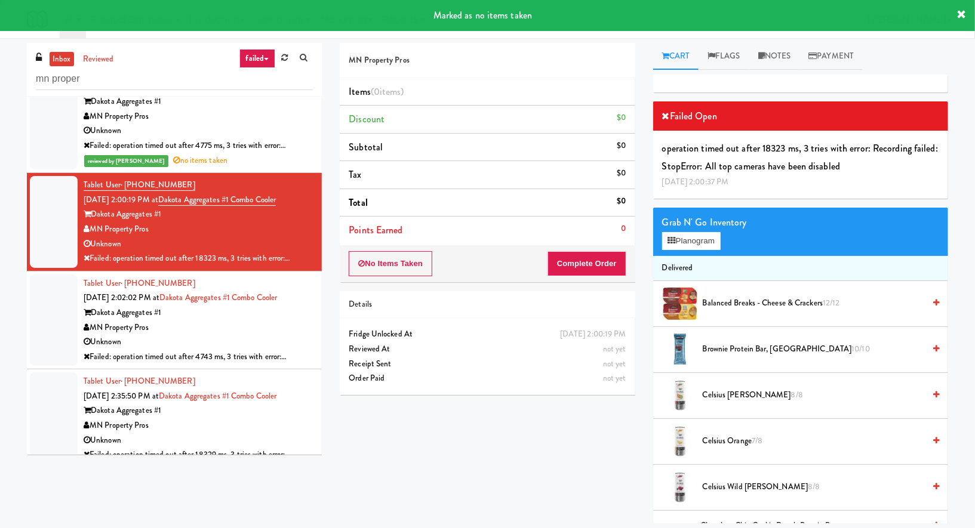
scroll to position [1526, 0]
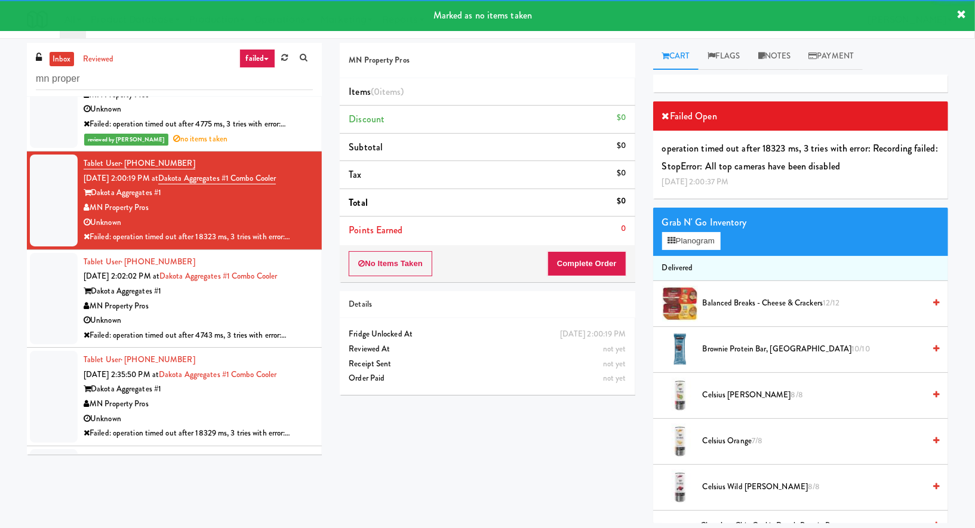
click at [294, 305] on div "Tablet User · (507) 525-5719 Aug 6, 2025 2:02:02 PM at Dakota Aggregates #1 Com…" at bounding box center [198, 299] width 229 height 88
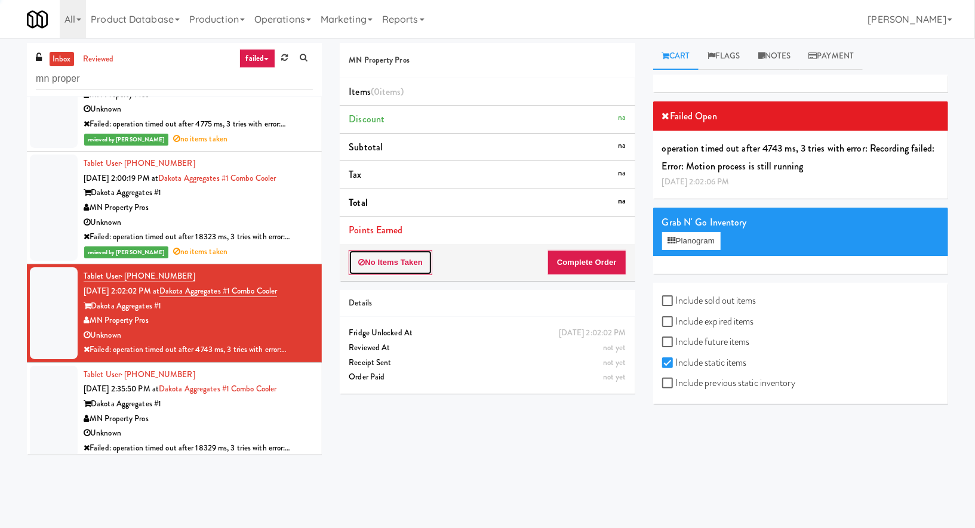
click at [404, 272] on button "No Items Taken" at bounding box center [391, 262] width 84 height 25
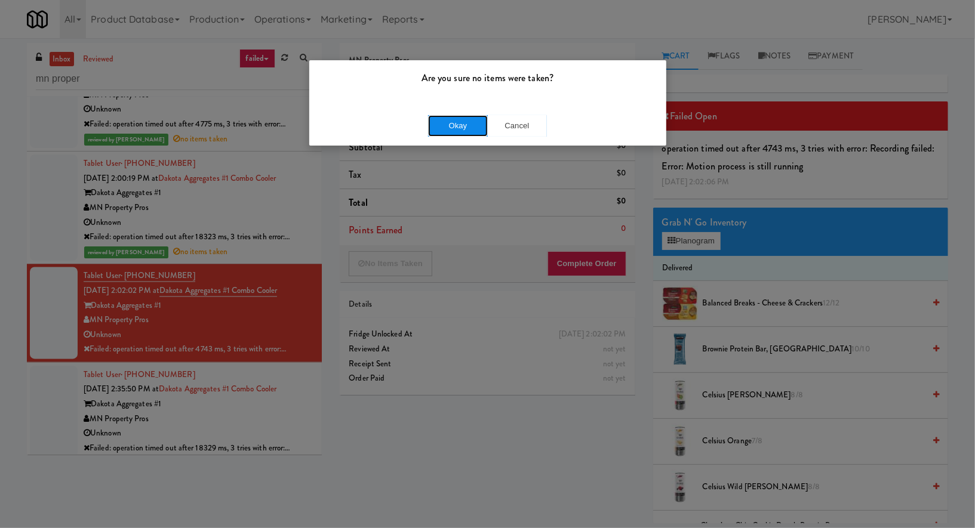
click at [456, 119] on button "Okay" at bounding box center [458, 125] width 60 height 21
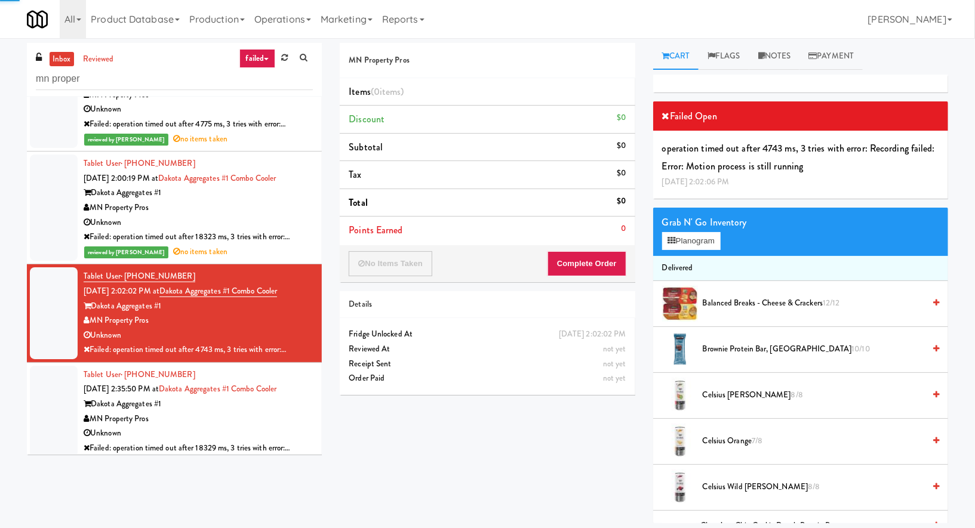
click at [301, 405] on div "Dakota Aggregates #1" at bounding box center [198, 404] width 229 height 15
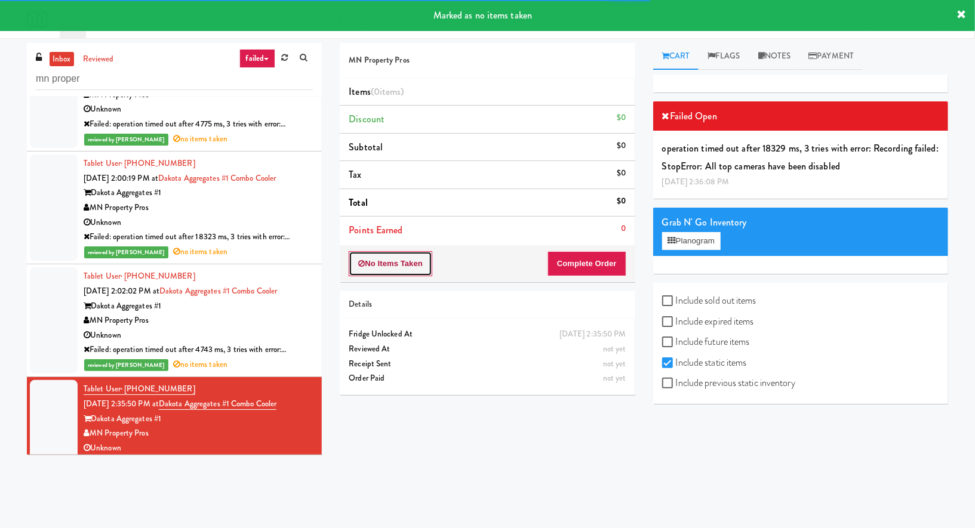
click at [405, 268] on button "No Items Taken" at bounding box center [391, 263] width 84 height 25
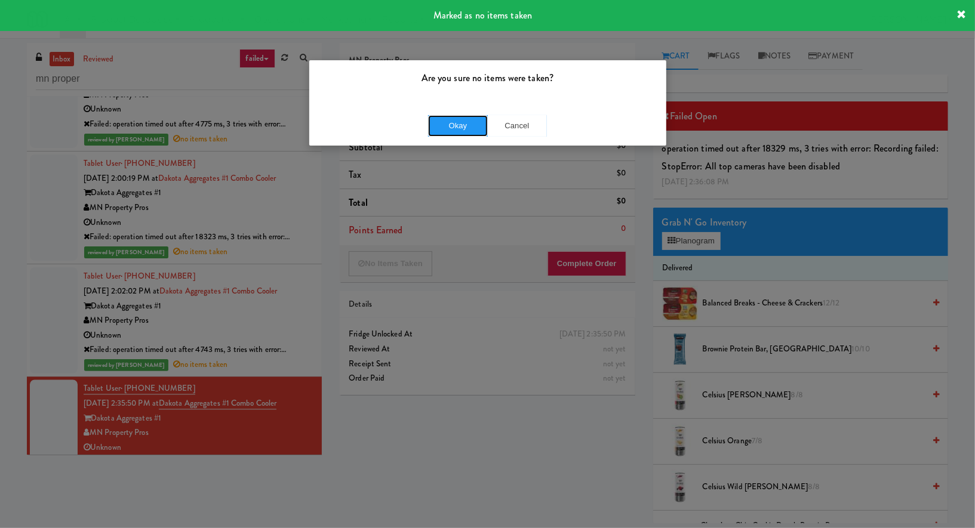
click at [442, 126] on button "Okay" at bounding box center [458, 125] width 60 height 21
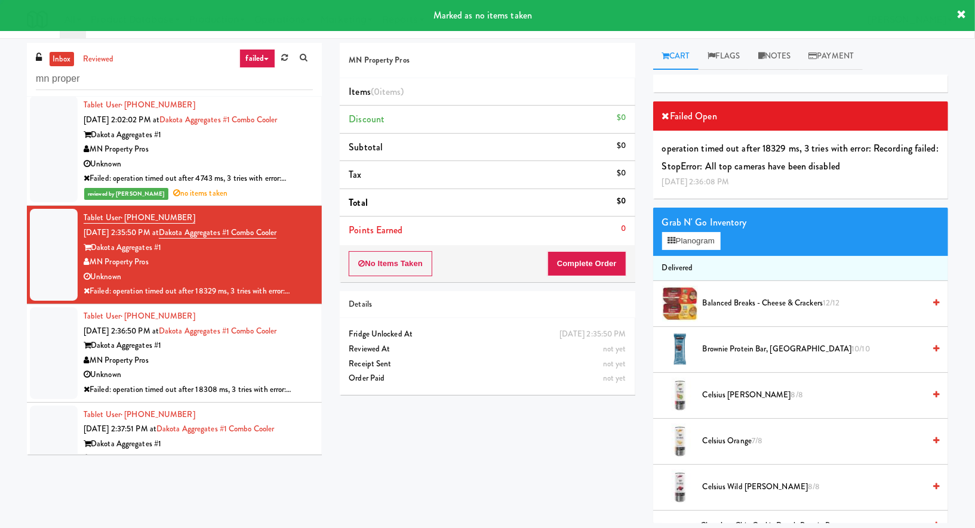
scroll to position [1726, 0]
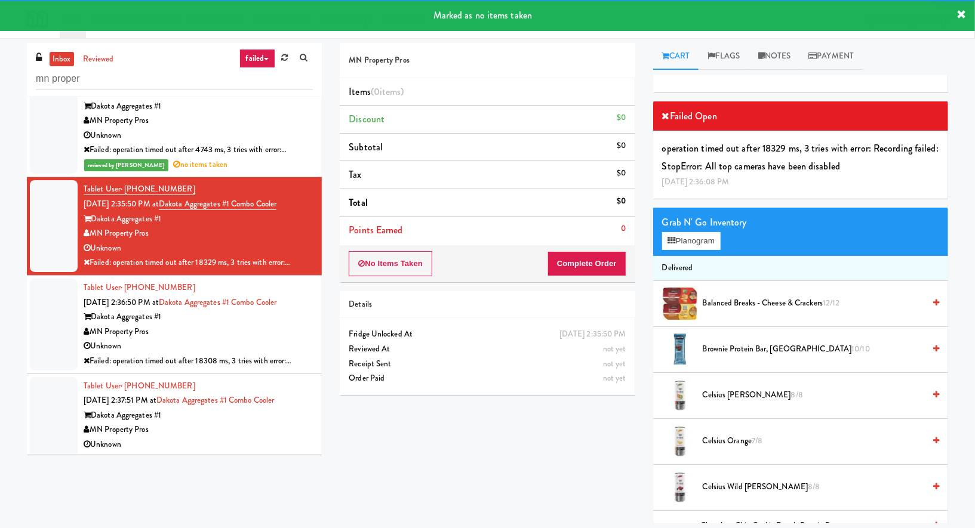
click at [302, 315] on div "Tablet User · (651) 855-8347 Aug 6, 2025 2:36:50 PM at Dakota Aggregates #1 Com…" at bounding box center [198, 325] width 229 height 88
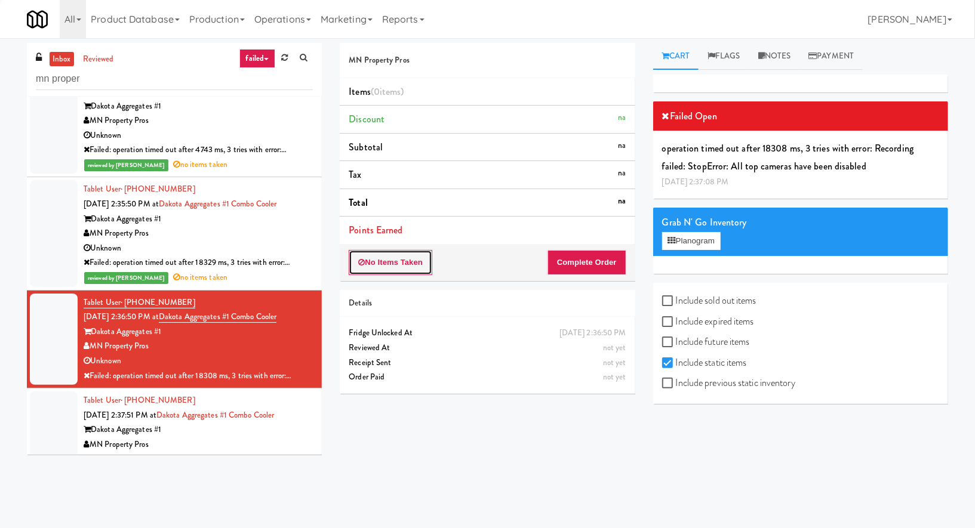
click at [407, 263] on button "No Items Taken" at bounding box center [391, 262] width 84 height 25
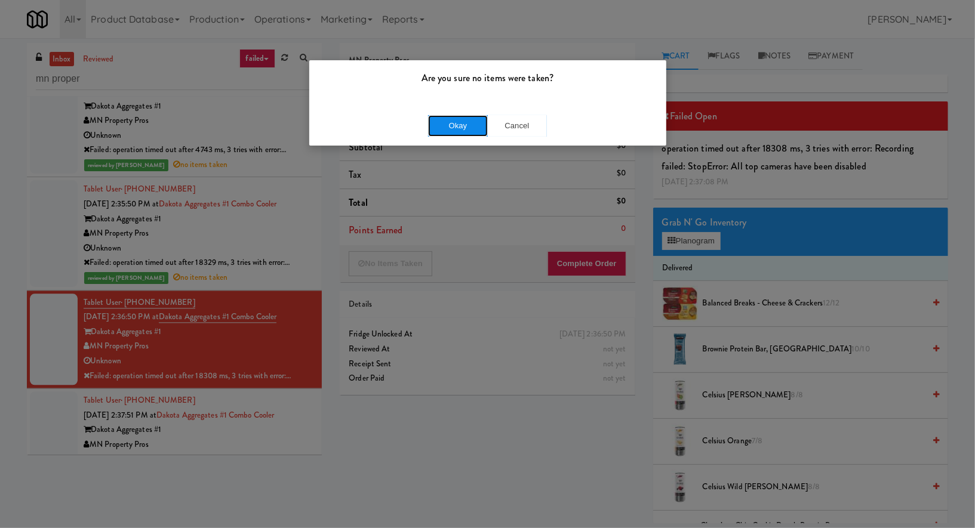
click at [434, 127] on button "Okay" at bounding box center [458, 125] width 60 height 21
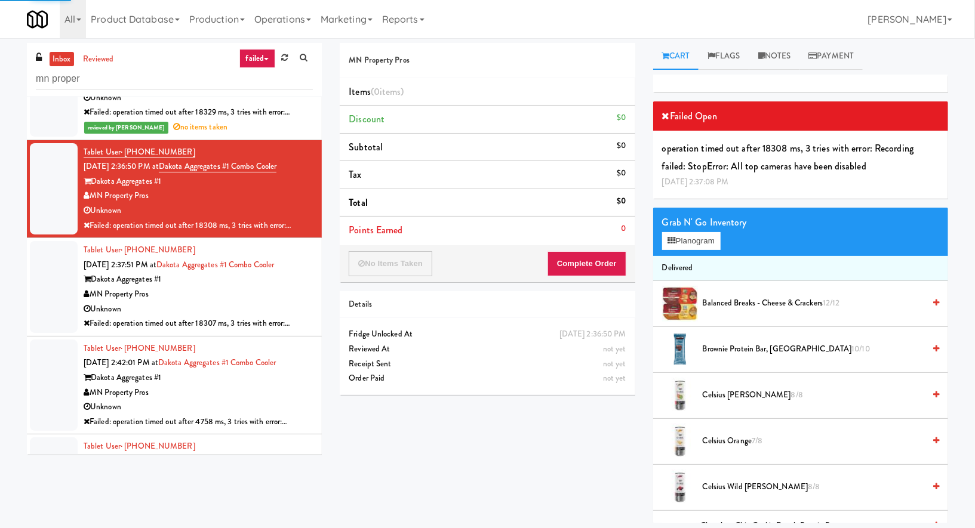
scroll to position [1882, 0]
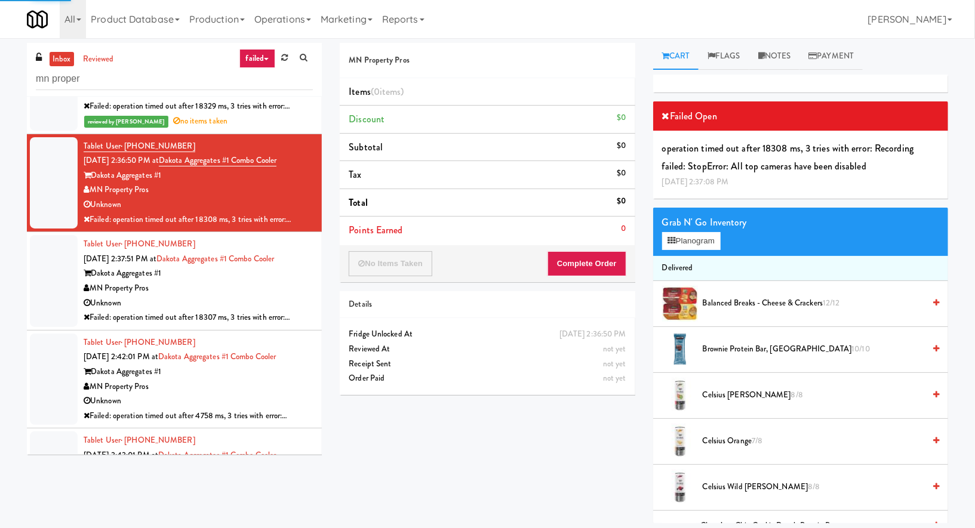
click at [258, 296] on div "Unknown" at bounding box center [198, 303] width 229 height 15
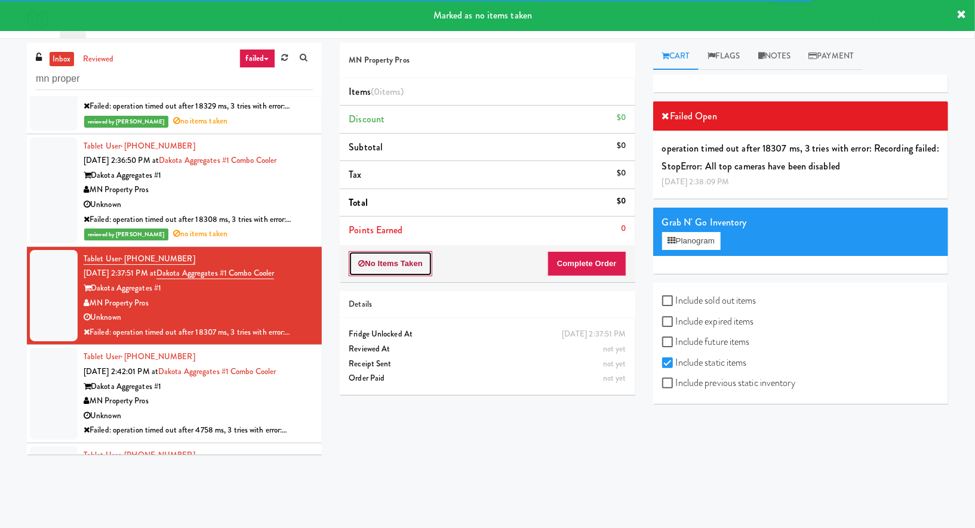
click at [392, 263] on button "No Items Taken" at bounding box center [391, 263] width 84 height 25
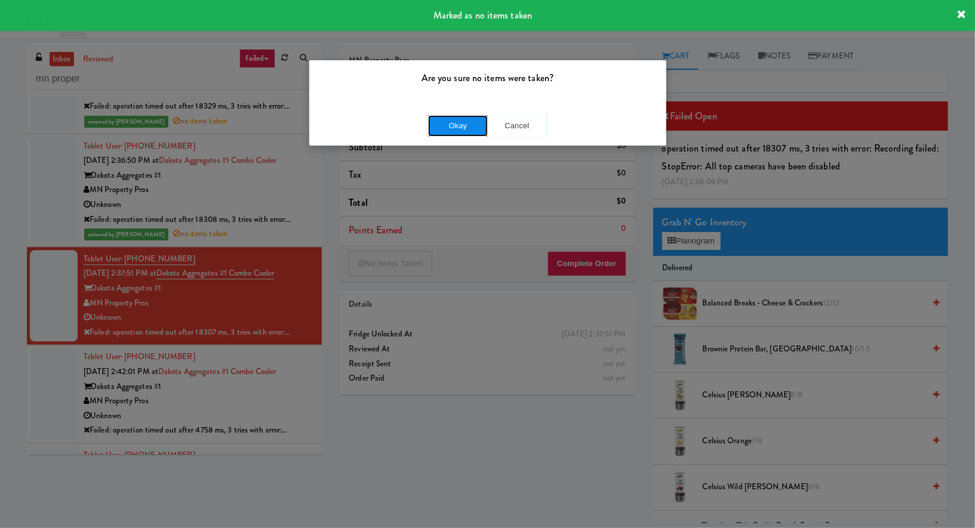
click at [444, 125] on button "Okay" at bounding box center [458, 125] width 60 height 21
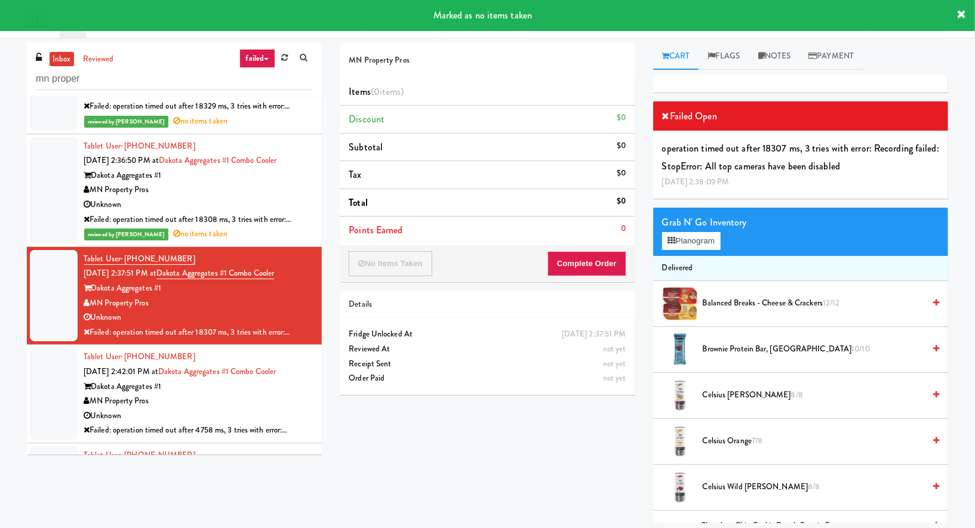
click at [295, 398] on div "MN Property Pros" at bounding box center [198, 401] width 229 height 15
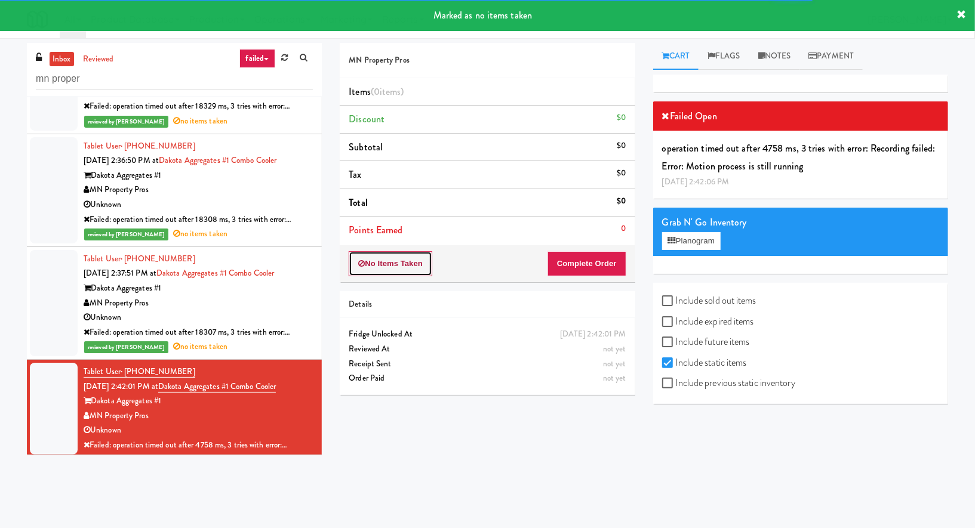
click at [385, 261] on button "No Items Taken" at bounding box center [391, 263] width 84 height 25
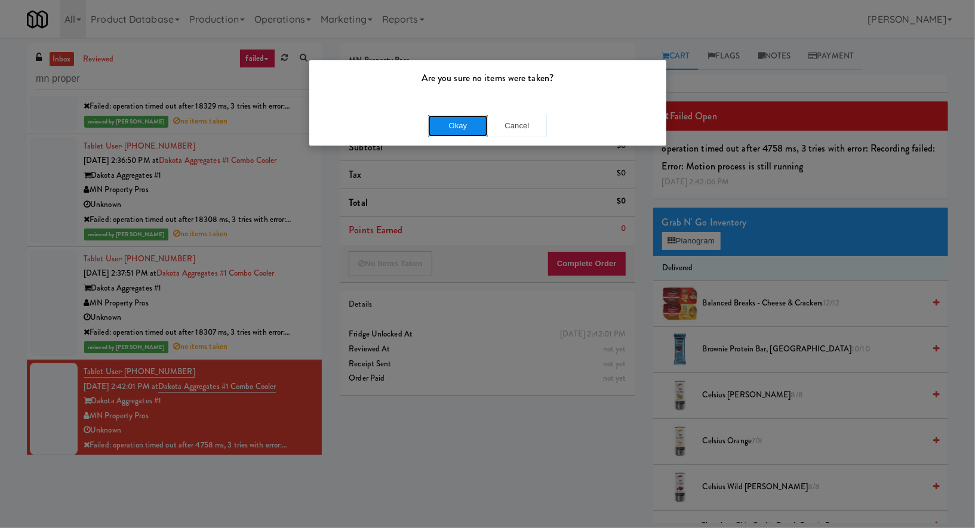
click at [444, 128] on button "Okay" at bounding box center [458, 125] width 60 height 21
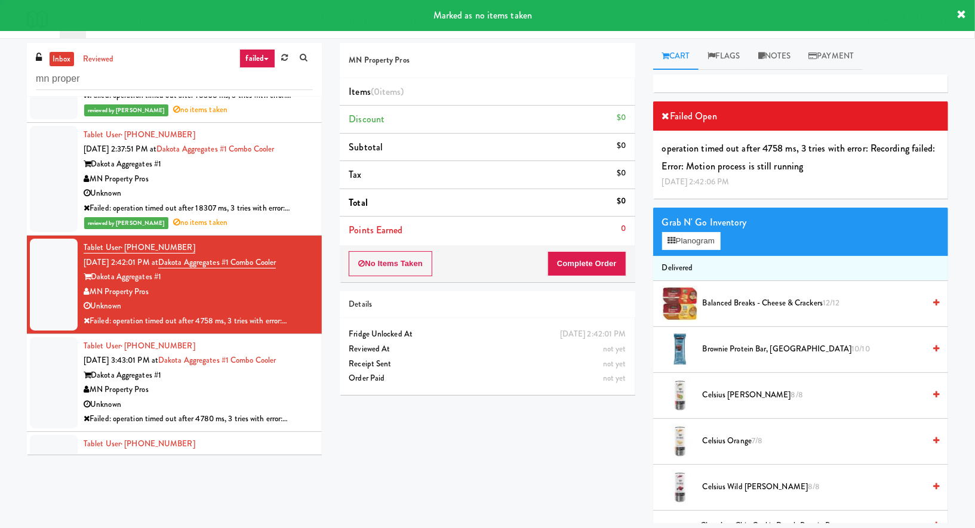
scroll to position [2074, 0]
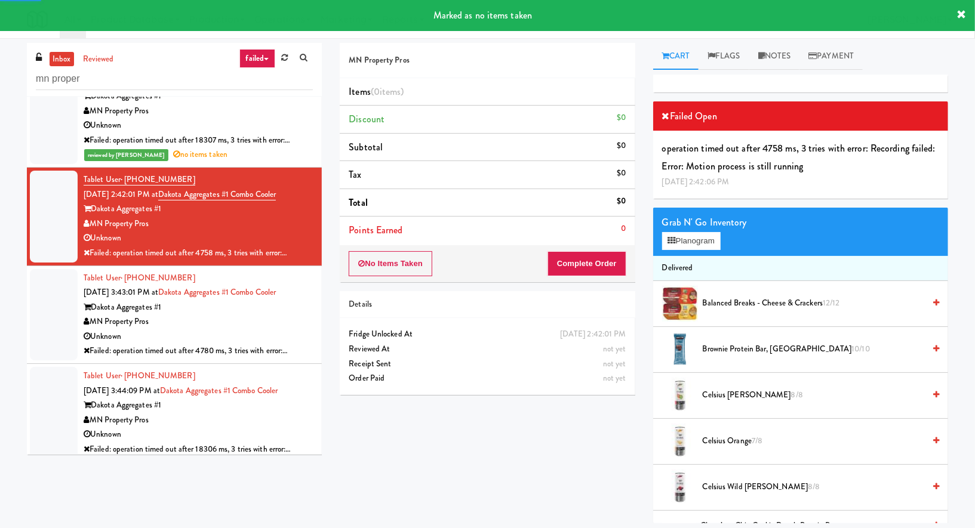
click at [250, 317] on div "MN Property Pros" at bounding box center [198, 322] width 229 height 15
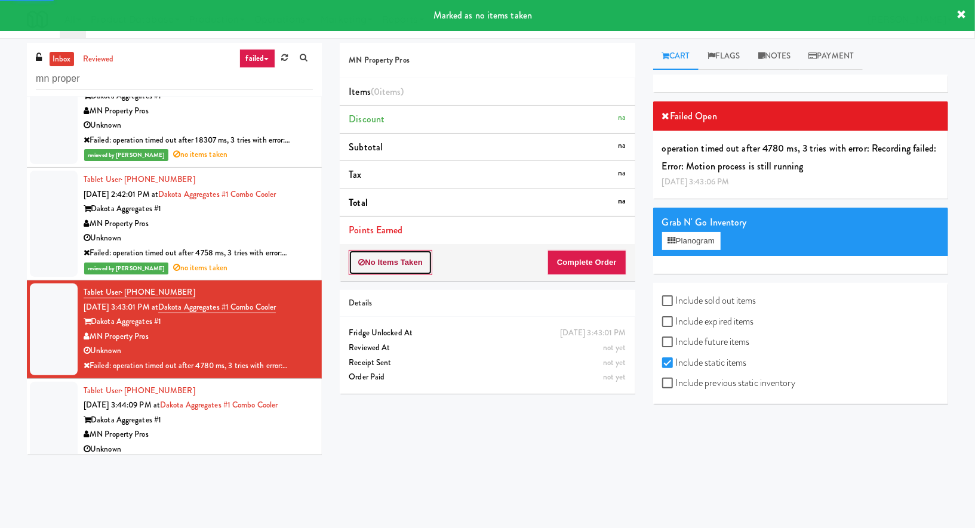
click at [400, 265] on button "No Items Taken" at bounding box center [391, 262] width 84 height 25
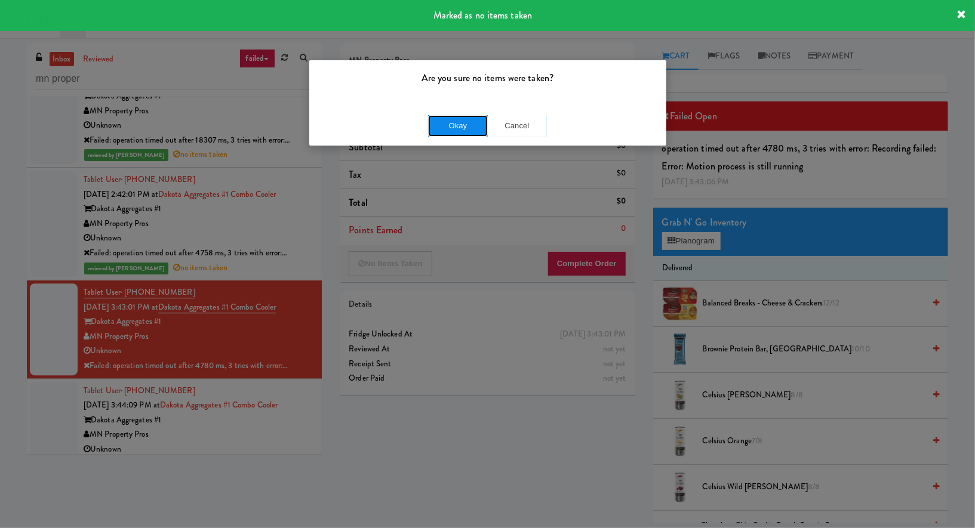
click at [445, 125] on button "Okay" at bounding box center [458, 125] width 60 height 21
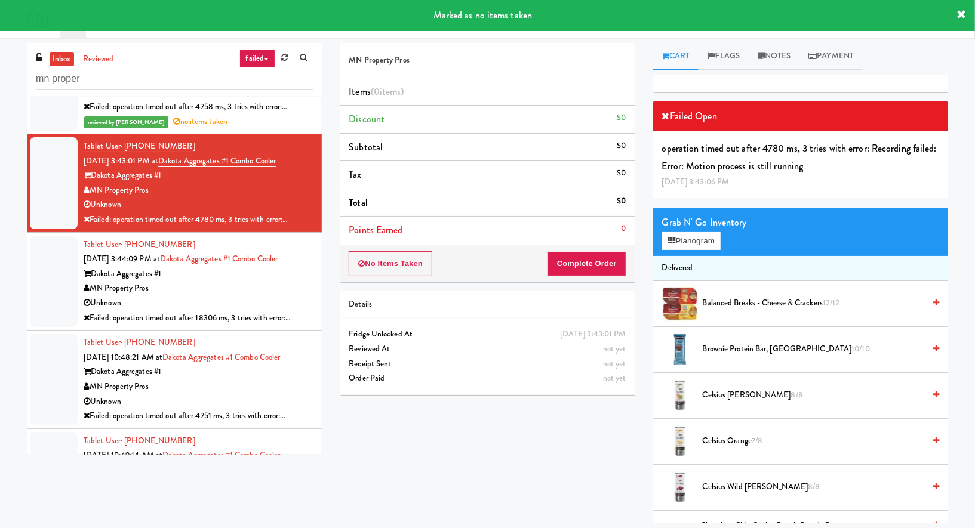
scroll to position [2226, 0]
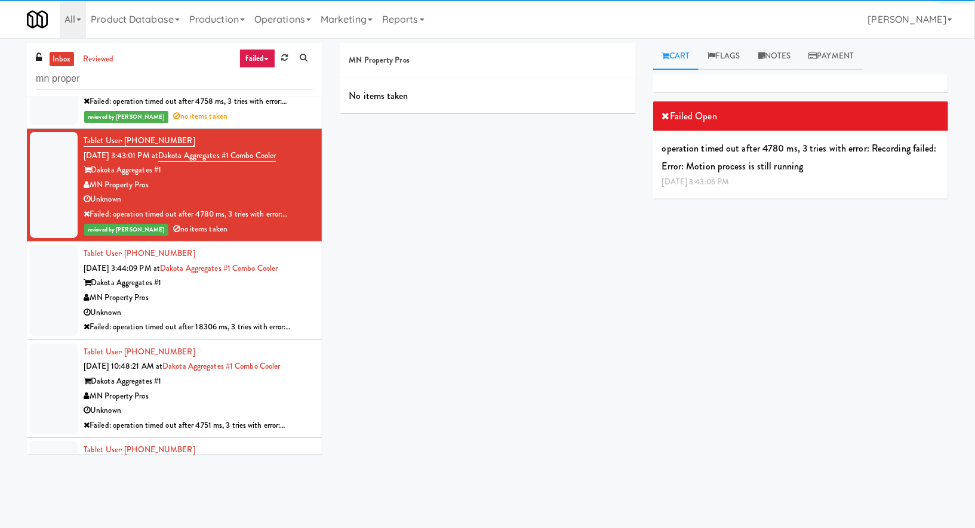
click at [295, 294] on div "Tablet User · (763) 238-7674 Aug 6, 2025 3:44:09 PM at Dakota Aggregates #1 Com…" at bounding box center [198, 291] width 229 height 88
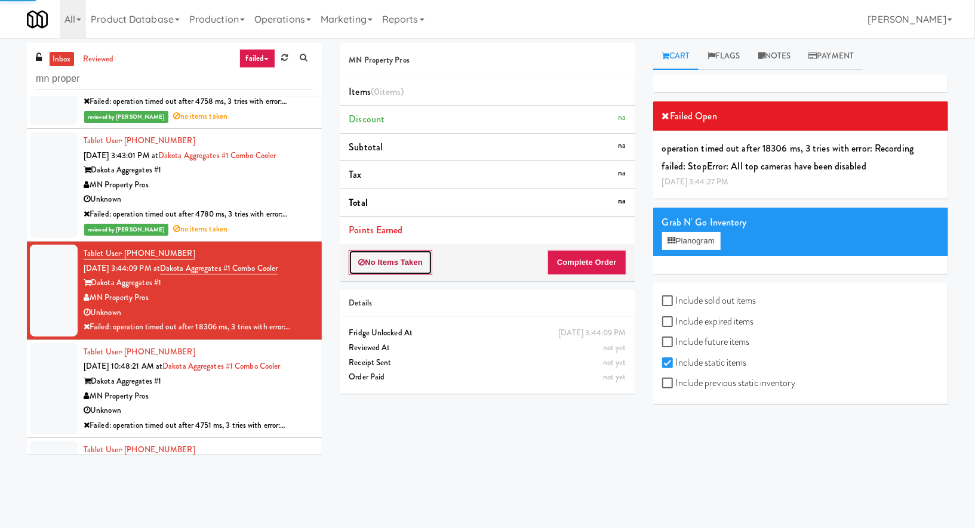
click at [382, 268] on button "No Items Taken" at bounding box center [391, 262] width 84 height 25
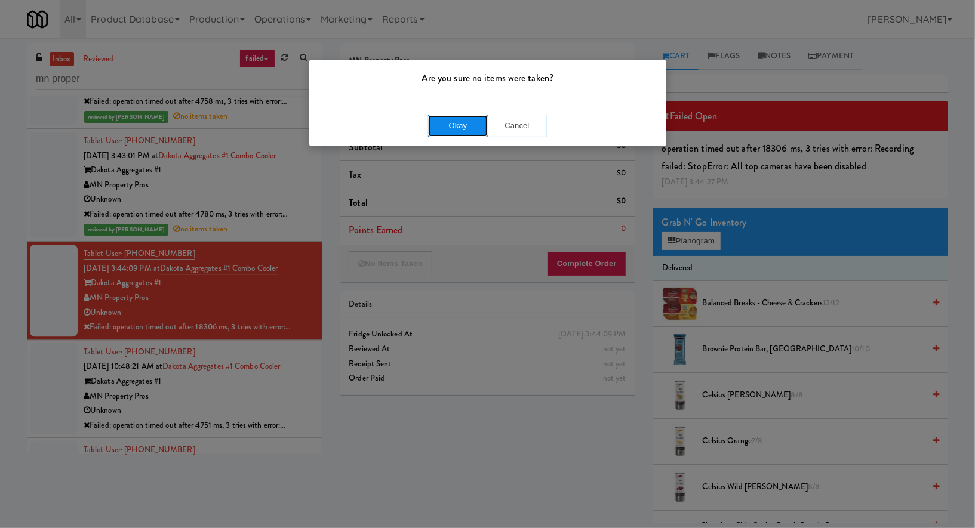
click at [446, 121] on button "Okay" at bounding box center [458, 125] width 60 height 21
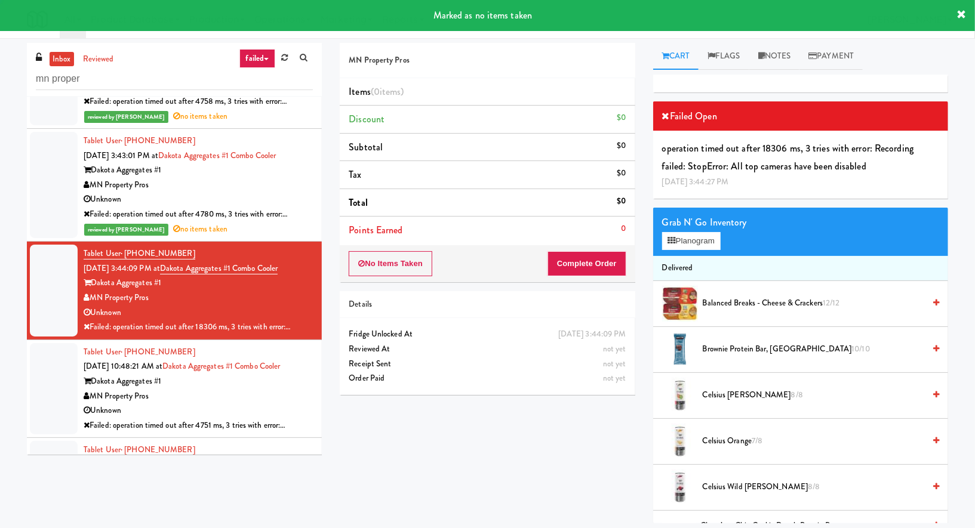
click at [308, 374] on div "Dakota Aggregates #1" at bounding box center [198, 381] width 229 height 15
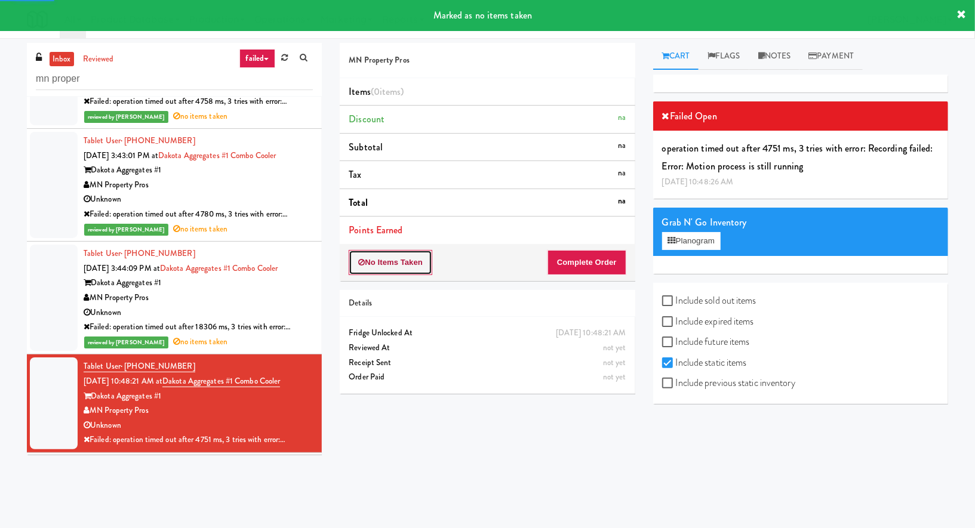
click at [396, 266] on button "No Items Taken" at bounding box center [391, 262] width 84 height 25
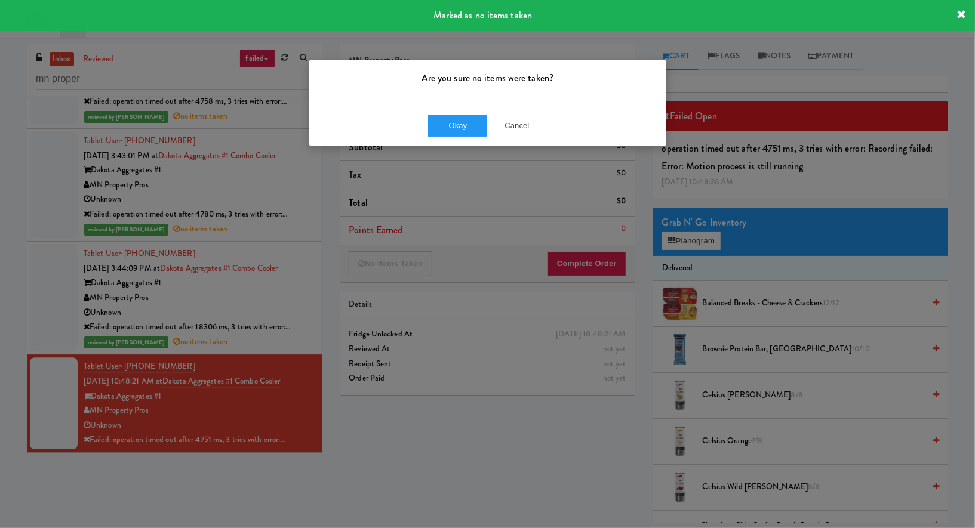
click at [424, 128] on div "Okay Cancel" at bounding box center [487, 126] width 357 height 40
click at [435, 128] on button "Okay" at bounding box center [458, 125] width 60 height 21
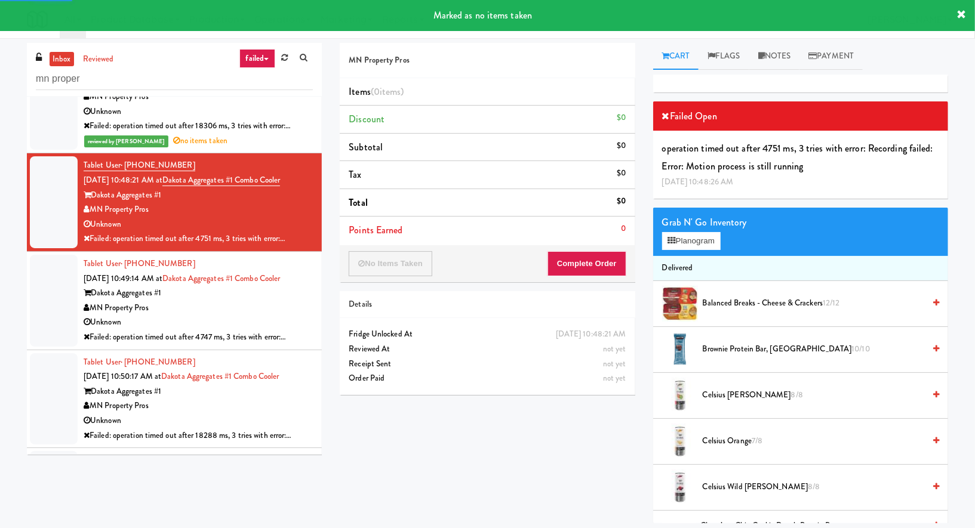
scroll to position [2510, 0]
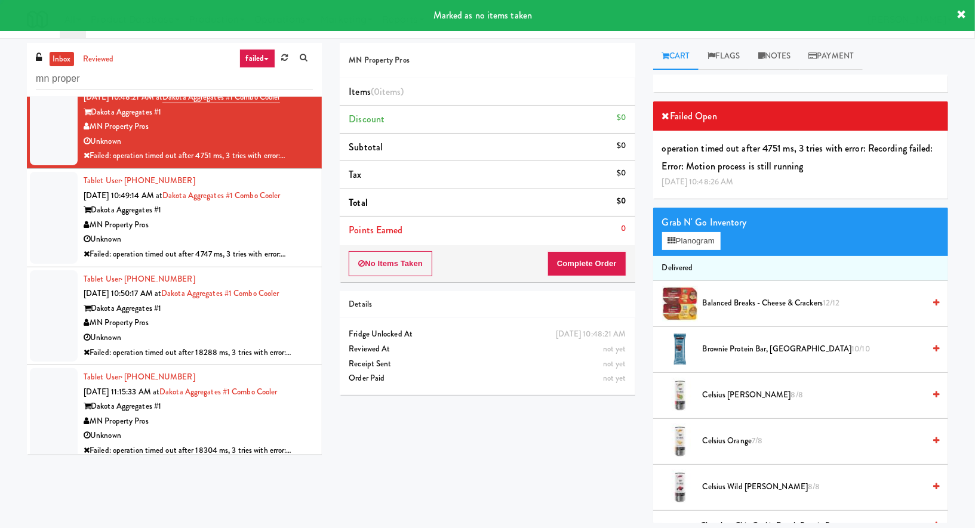
click at [291, 232] on div "Unknown" at bounding box center [198, 239] width 229 height 15
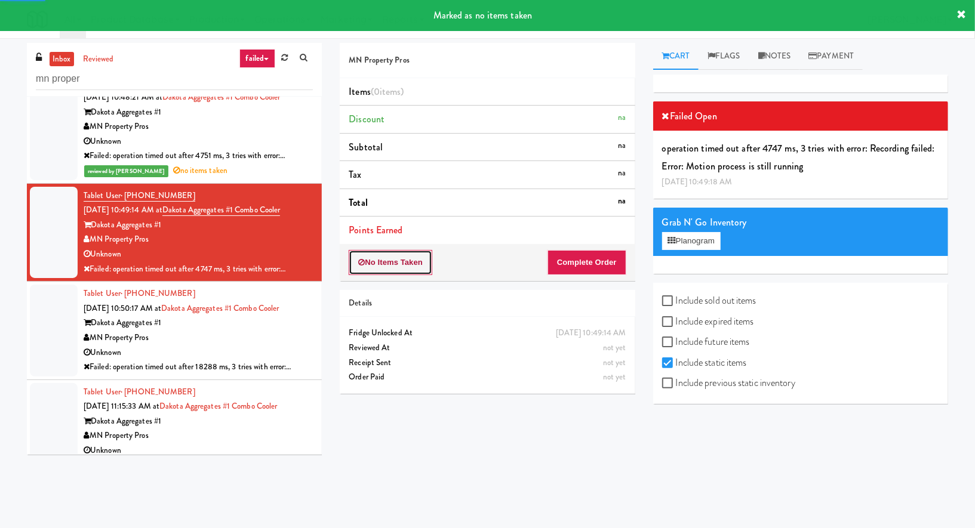
click at [415, 255] on button "No Items Taken" at bounding box center [391, 262] width 84 height 25
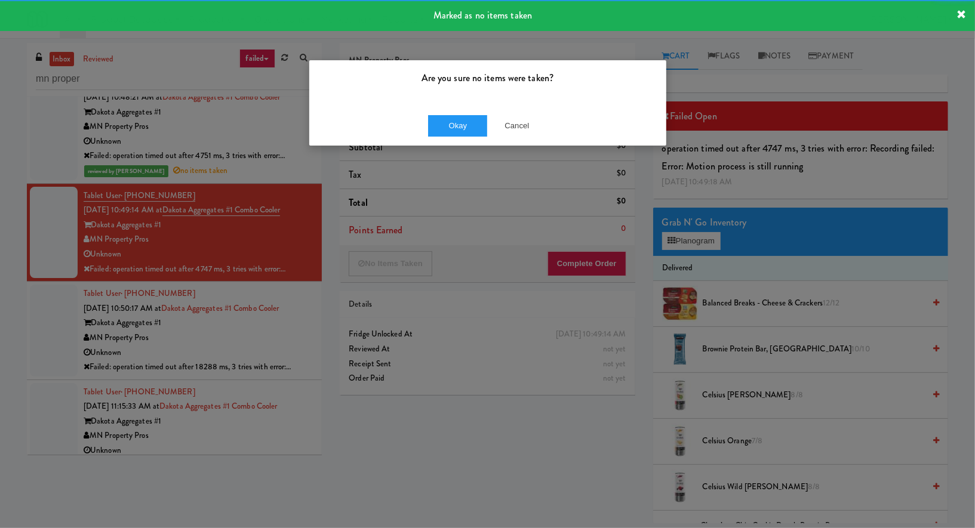
click at [421, 115] on div "Okay Cancel" at bounding box center [487, 126] width 357 height 40
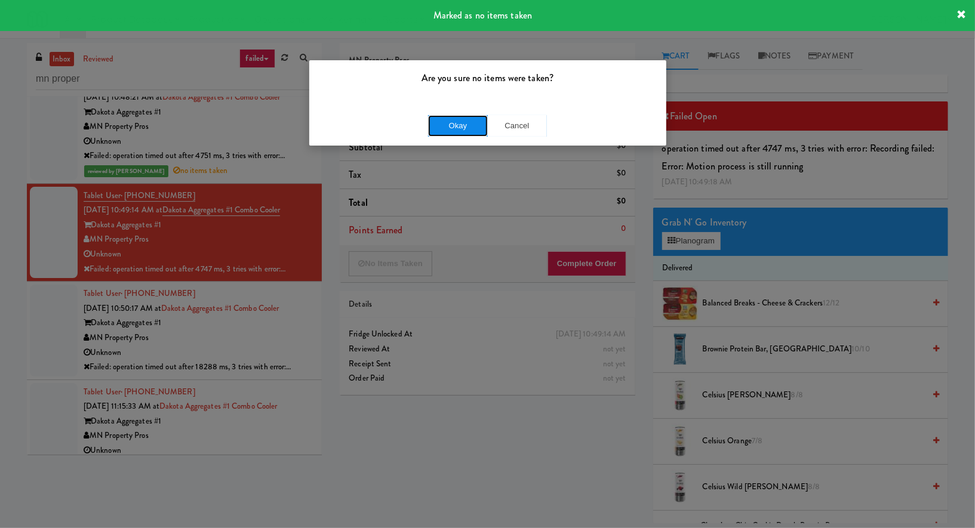
click at [434, 118] on button "Okay" at bounding box center [458, 125] width 60 height 21
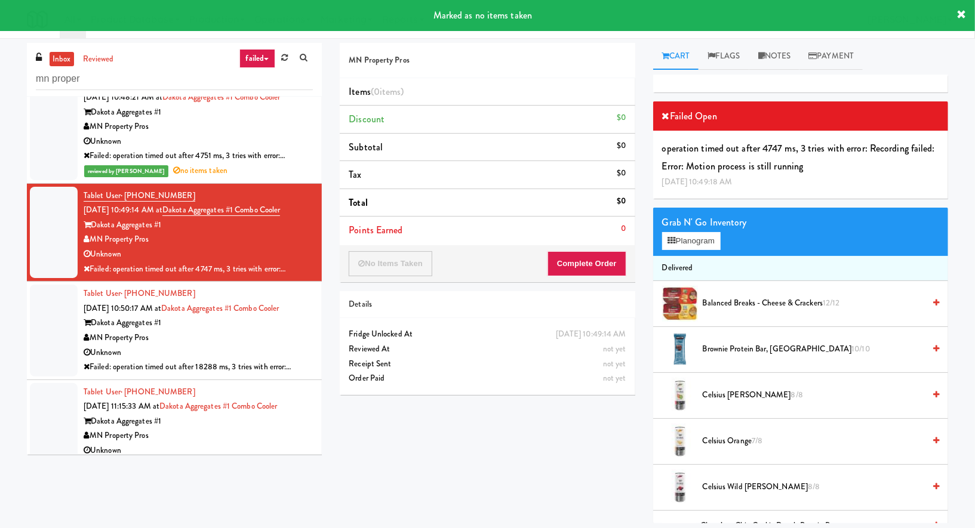
click at [275, 332] on div "MN Property Pros" at bounding box center [198, 338] width 229 height 15
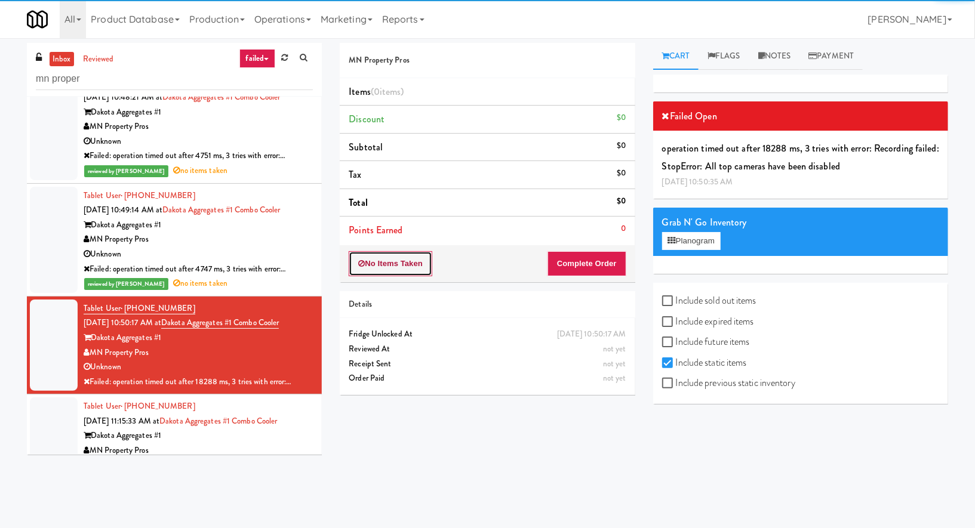
click at [411, 266] on button "No Items Taken" at bounding box center [391, 263] width 84 height 25
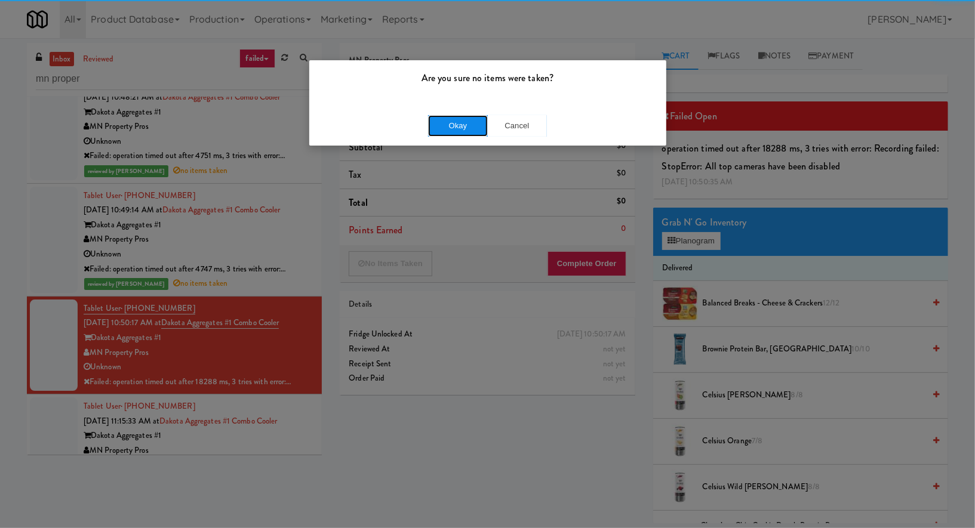
click at [436, 129] on button "Okay" at bounding box center [458, 125] width 60 height 21
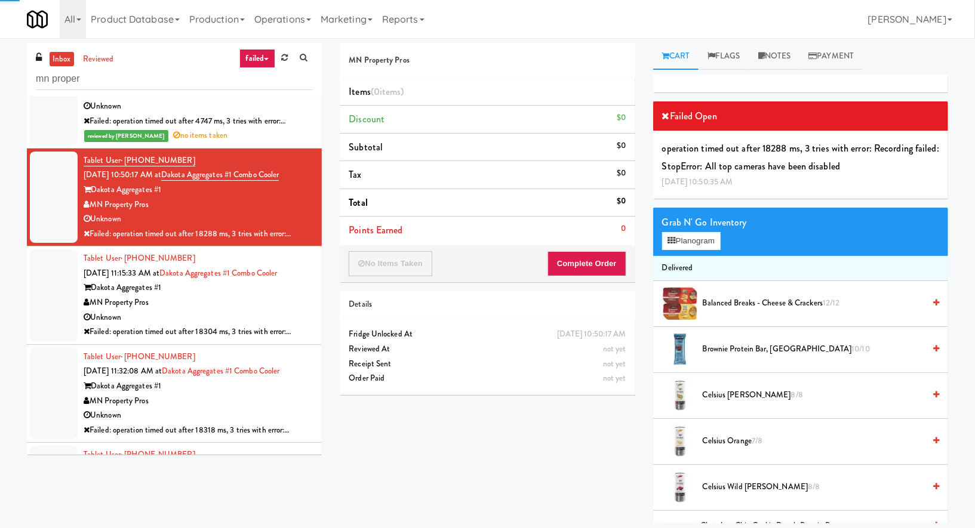
scroll to position [2661, 0]
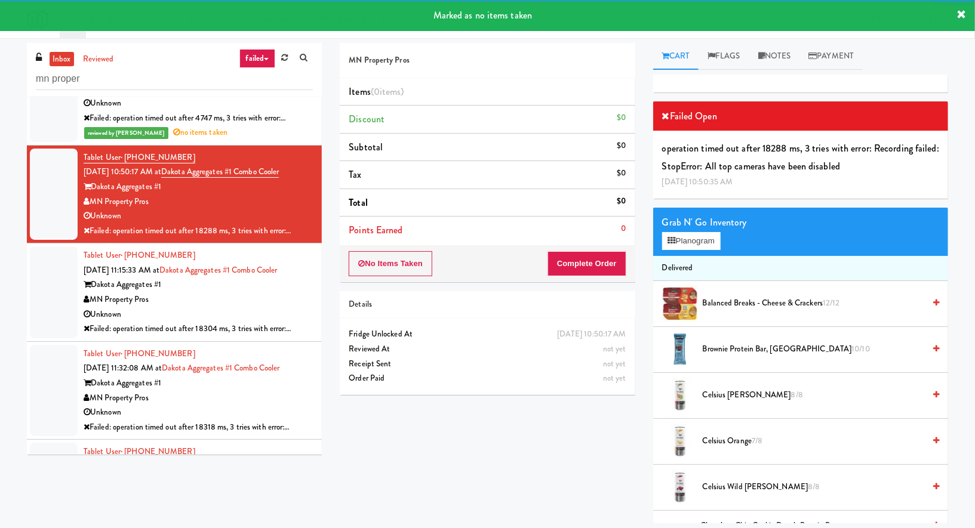
click at [292, 300] on div "MN Property Pros" at bounding box center [198, 299] width 229 height 15
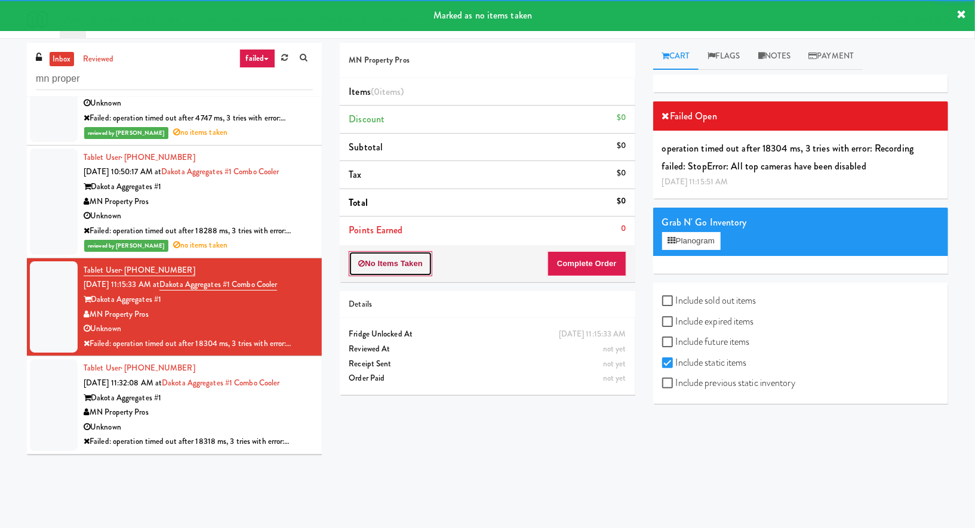
click at [417, 266] on button "No Items Taken" at bounding box center [391, 263] width 84 height 25
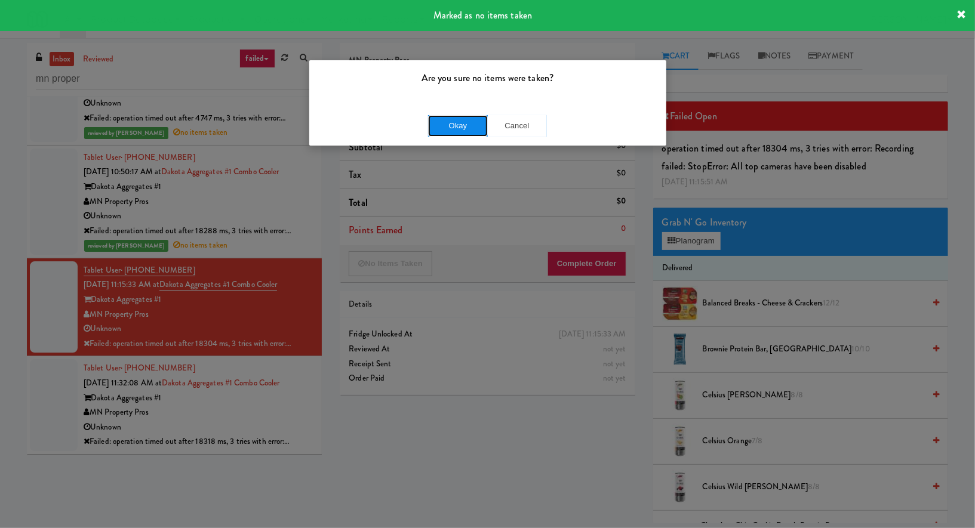
click at [454, 128] on button "Okay" at bounding box center [458, 125] width 60 height 21
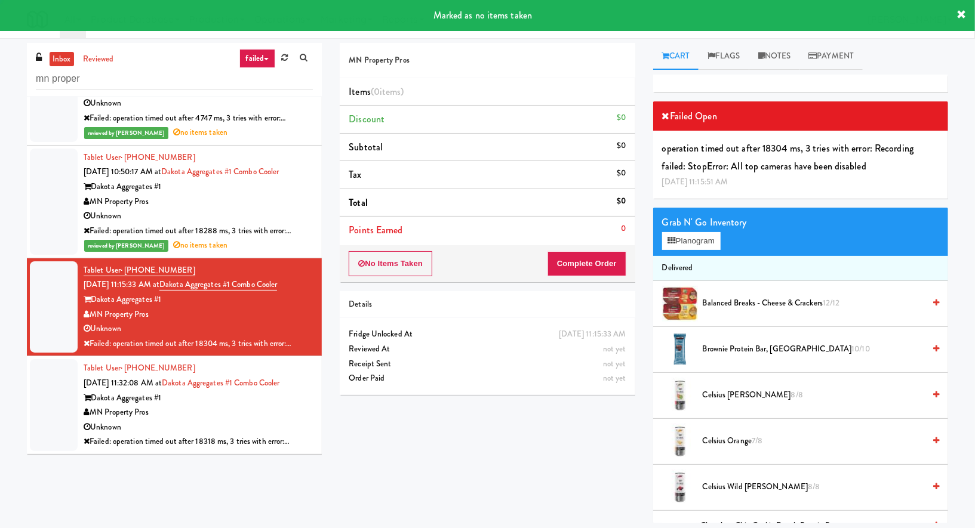
click at [287, 412] on div "MN Property Pros" at bounding box center [198, 412] width 229 height 15
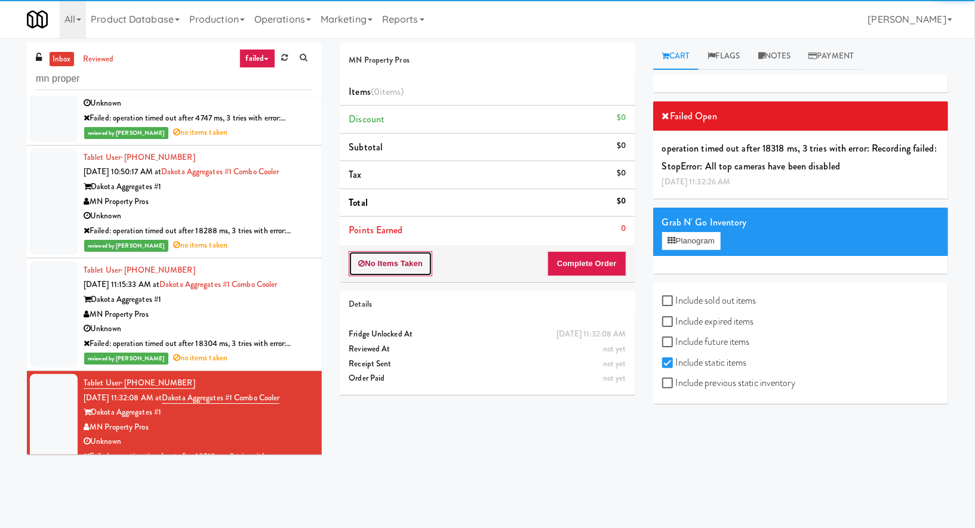
click at [398, 261] on button "No Items Taken" at bounding box center [391, 263] width 84 height 25
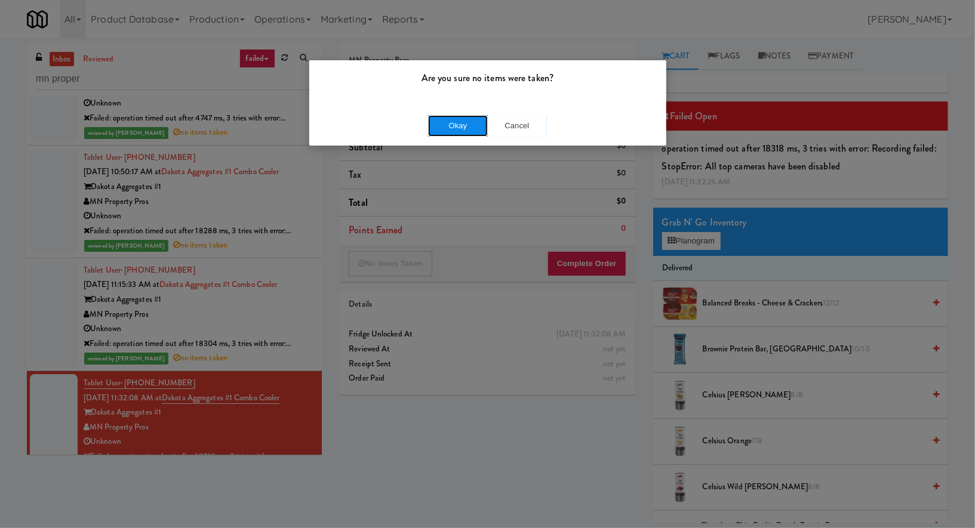
click at [441, 121] on button "Okay" at bounding box center [458, 125] width 60 height 21
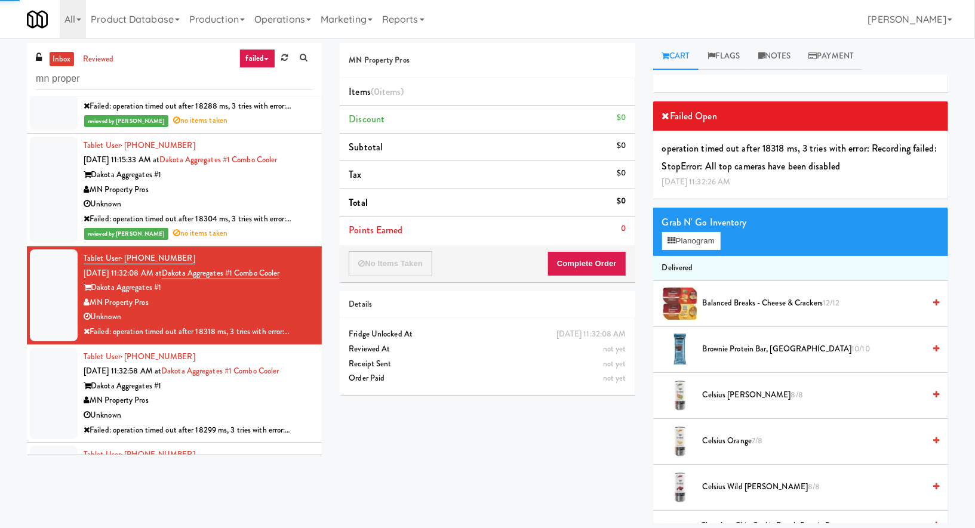
scroll to position [2803, 0]
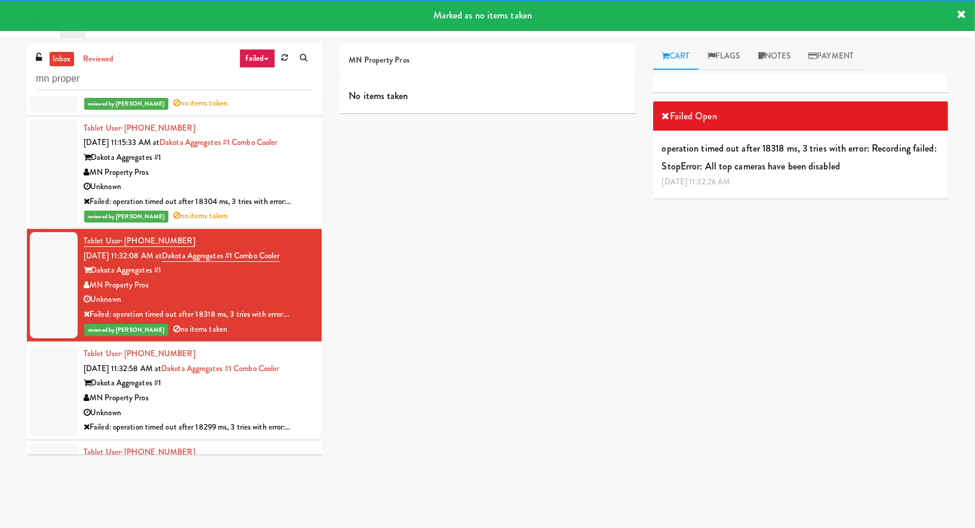
click at [288, 364] on div "Tablet User · (651) 764-5861 Aug 7, 2025 11:32:58 AM at Dakota Aggregates #1 Co…" at bounding box center [198, 391] width 229 height 88
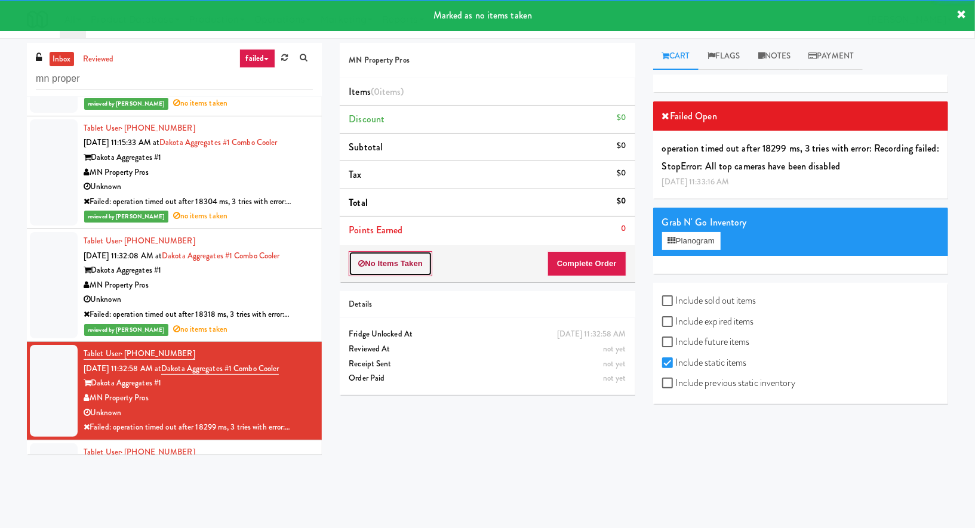
click at [407, 266] on button "No Items Taken" at bounding box center [391, 263] width 84 height 25
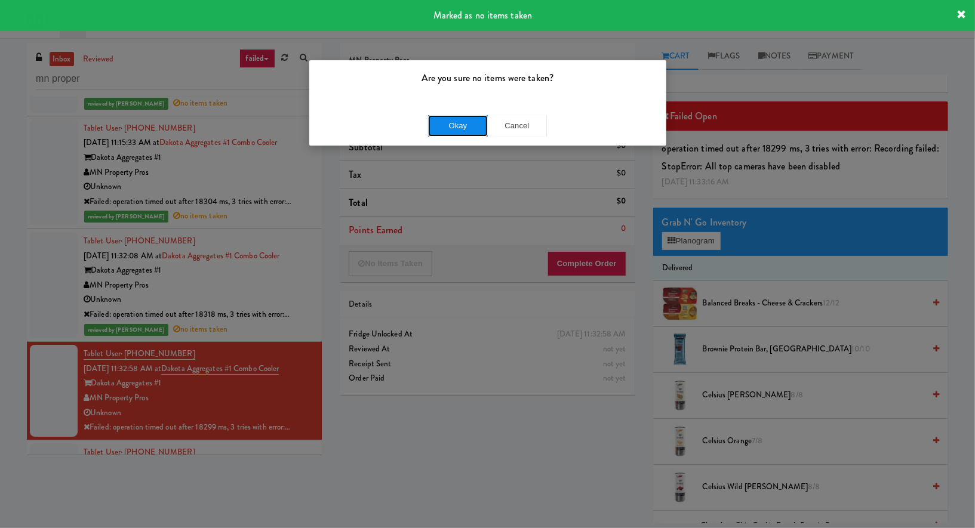
click at [451, 124] on button "Okay" at bounding box center [458, 125] width 60 height 21
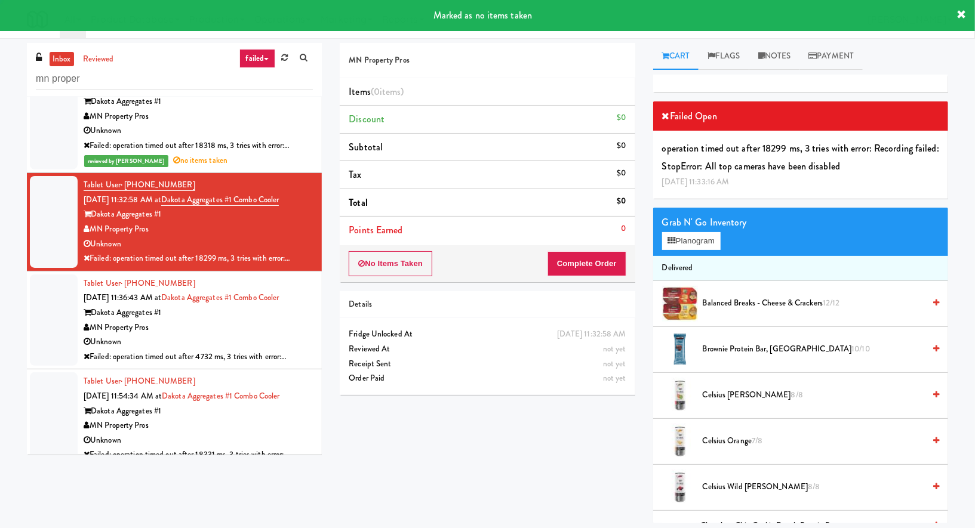
scroll to position [2977, 0]
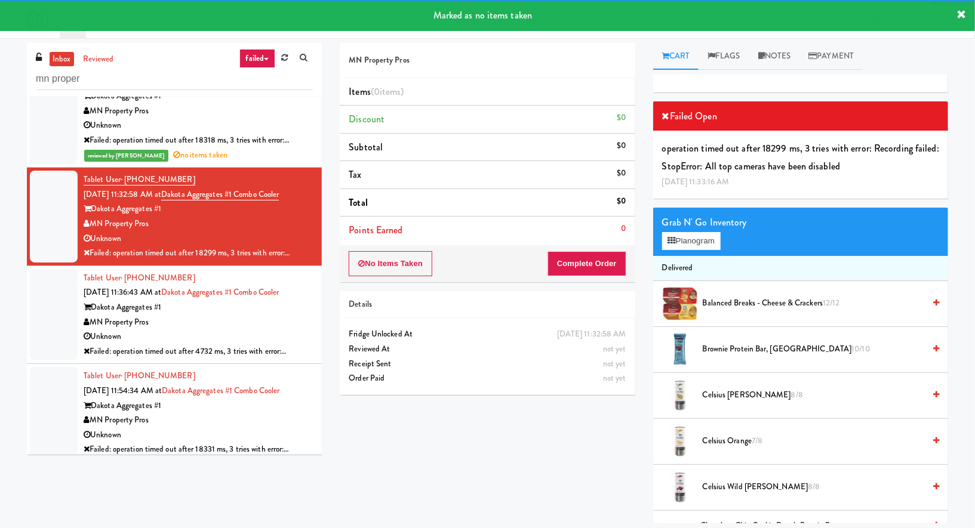
click at [292, 315] on div "MN Property Pros" at bounding box center [198, 322] width 229 height 15
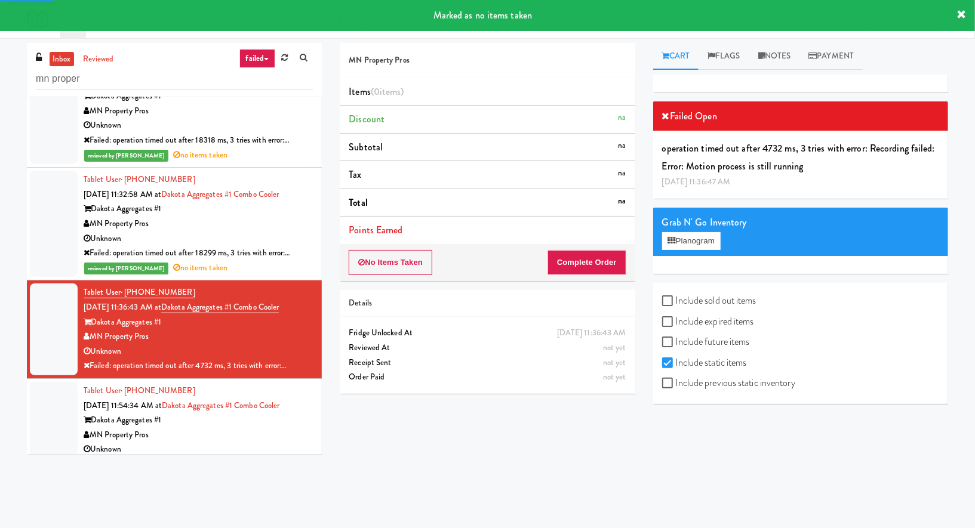
click at [391, 276] on div "No Items Taken Complete Order" at bounding box center [487, 262] width 295 height 37
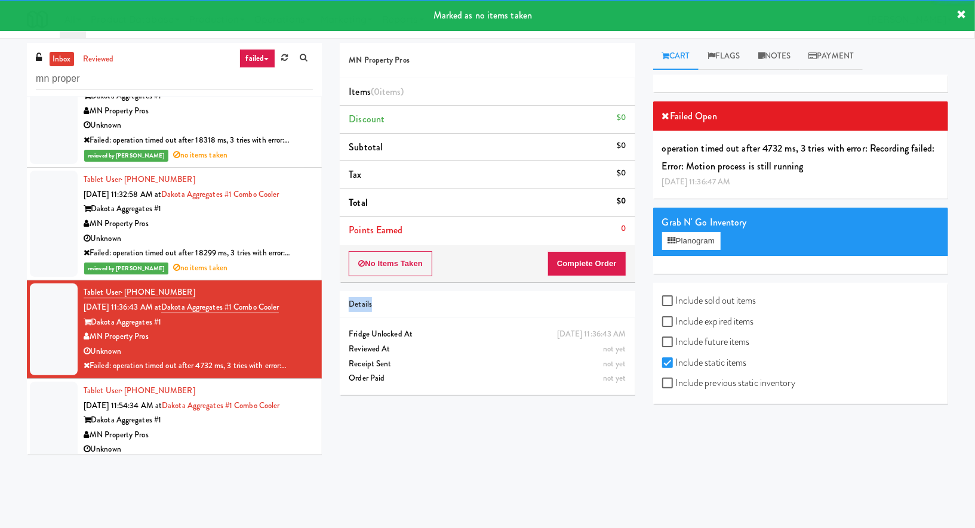
click at [391, 276] on div "No Items Taken Complete Order" at bounding box center [487, 263] width 295 height 37
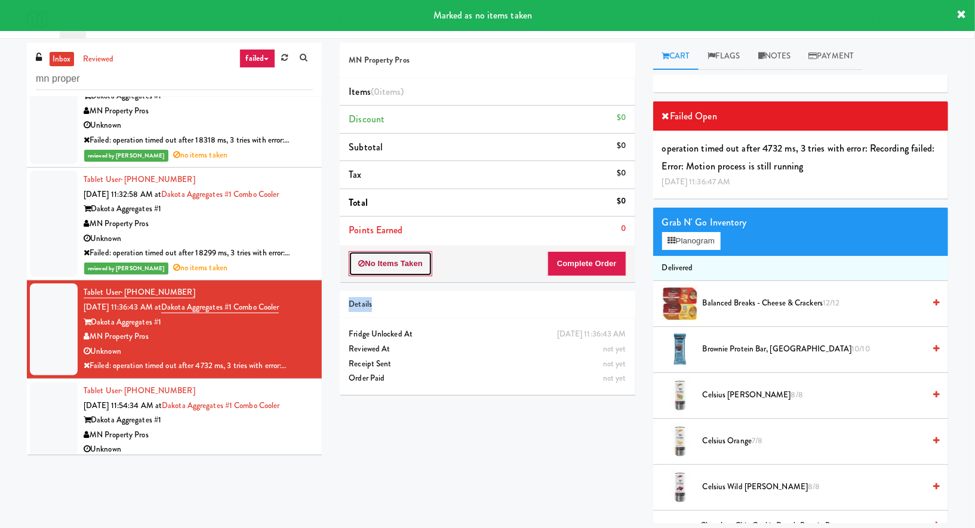
click at [391, 268] on button "No Items Taken" at bounding box center [391, 263] width 84 height 25
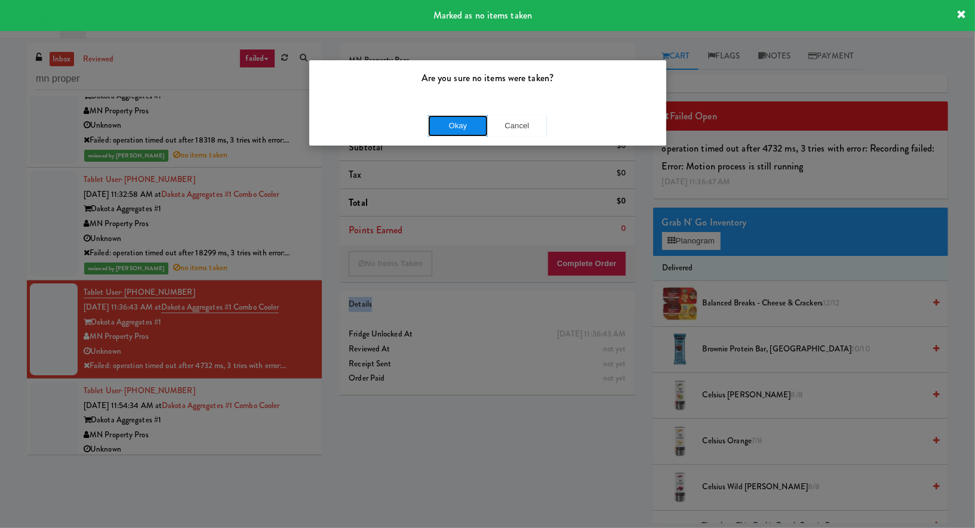
click at [441, 128] on button "Okay" at bounding box center [458, 125] width 60 height 21
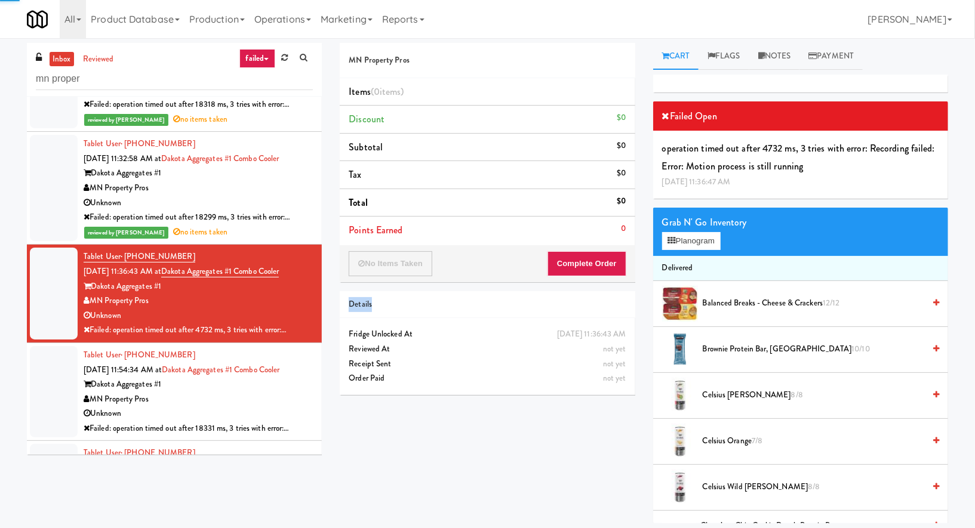
scroll to position [3080, 0]
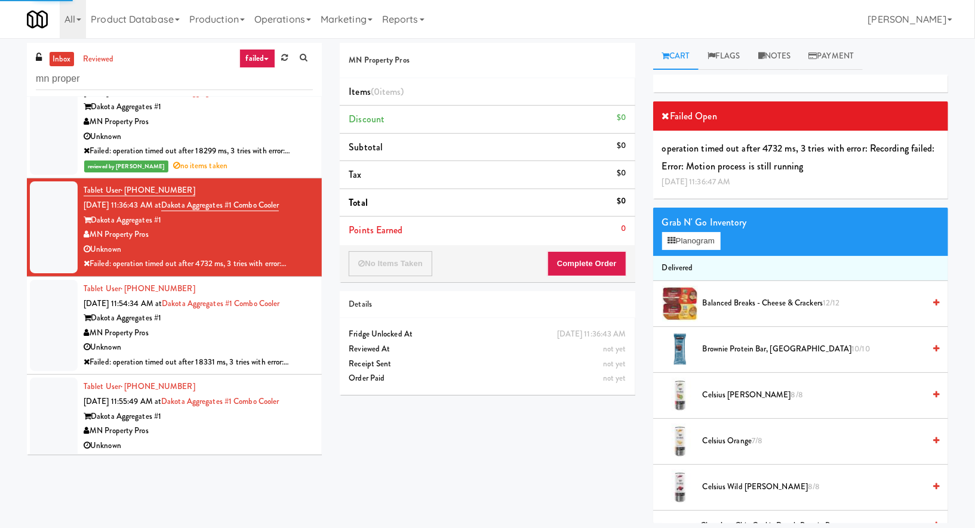
click at [276, 327] on div "MN Property Pros" at bounding box center [198, 333] width 229 height 15
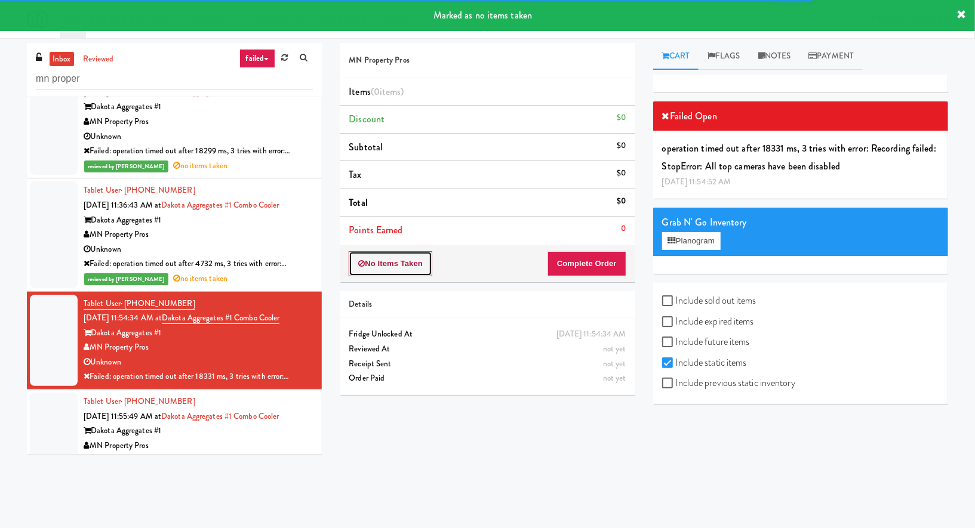
click at [412, 267] on button "No Items Taken" at bounding box center [391, 263] width 84 height 25
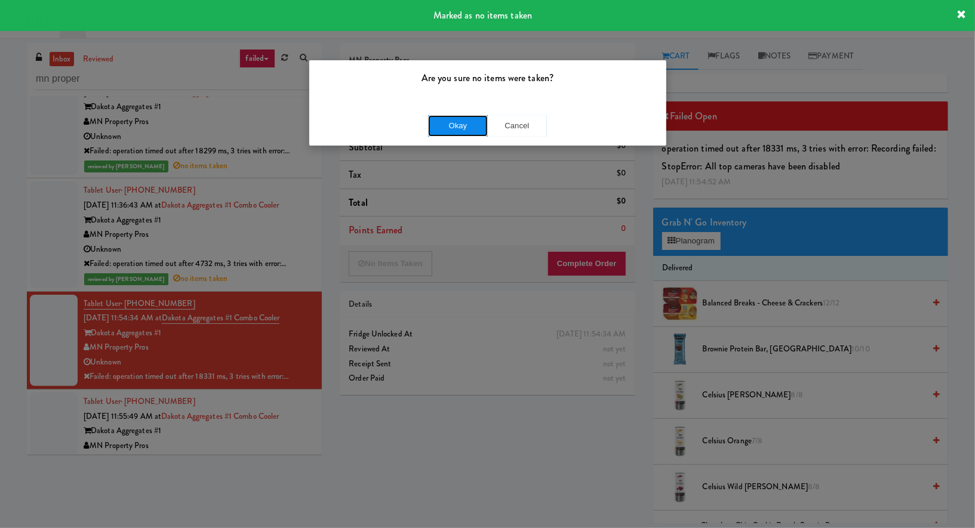
click at [437, 122] on button "Okay" at bounding box center [458, 125] width 60 height 21
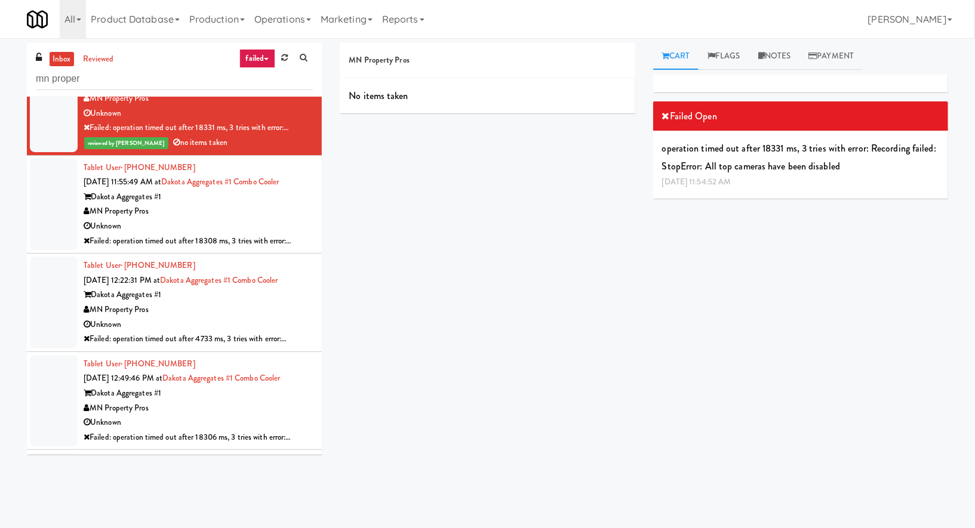
scroll to position [3255, 0]
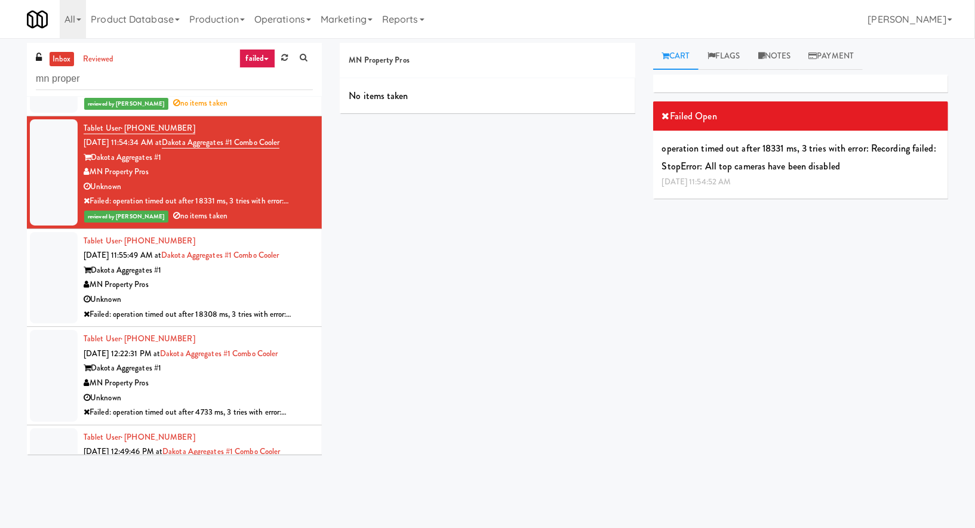
click at [217, 278] on div "MN Property Pros" at bounding box center [198, 285] width 229 height 15
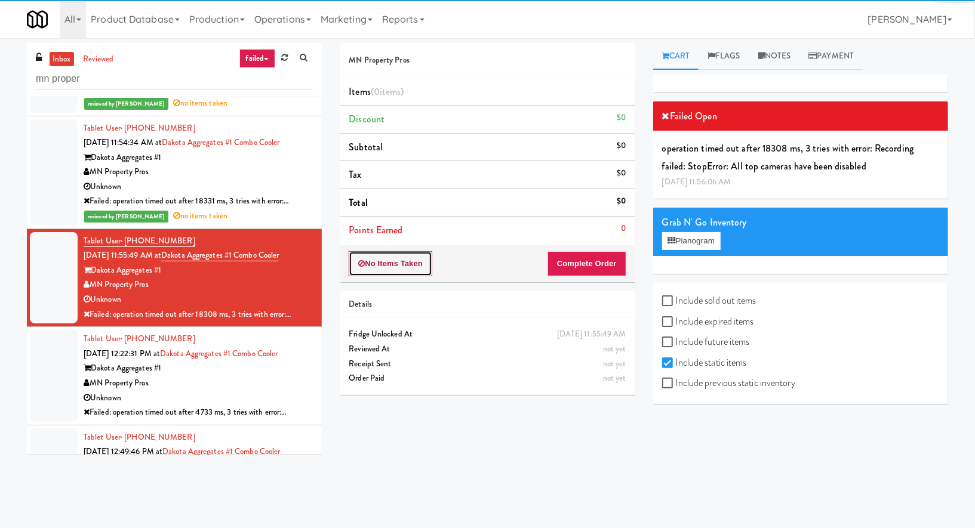
click at [418, 261] on button "No Items Taken" at bounding box center [391, 263] width 84 height 25
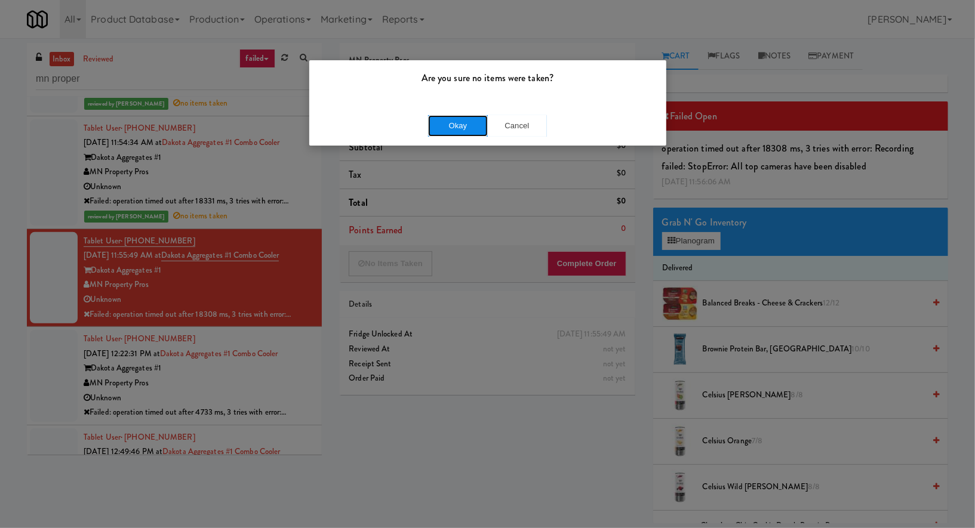
click at [438, 127] on button "Okay" at bounding box center [458, 125] width 60 height 21
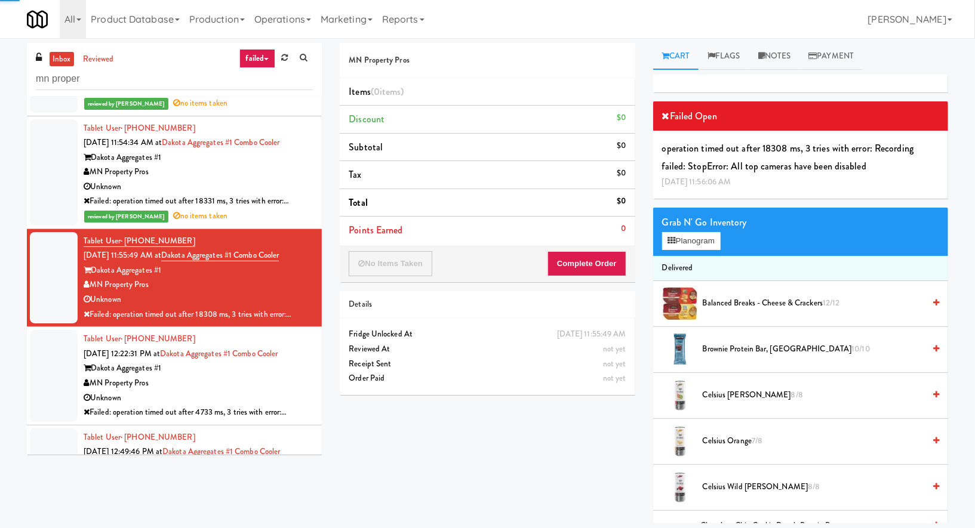
click at [316, 368] on li "Tablet User · (651) 764-5861 Aug 7, 2025 12:22:31 PM at Dakota Aggregates #1 Co…" at bounding box center [174, 376] width 295 height 98
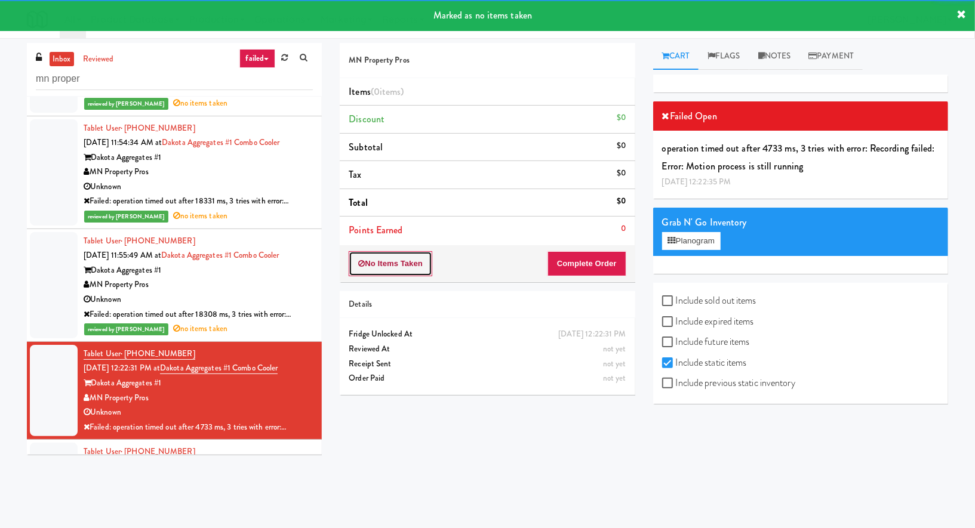
click at [398, 252] on button "No Items Taken" at bounding box center [391, 263] width 84 height 25
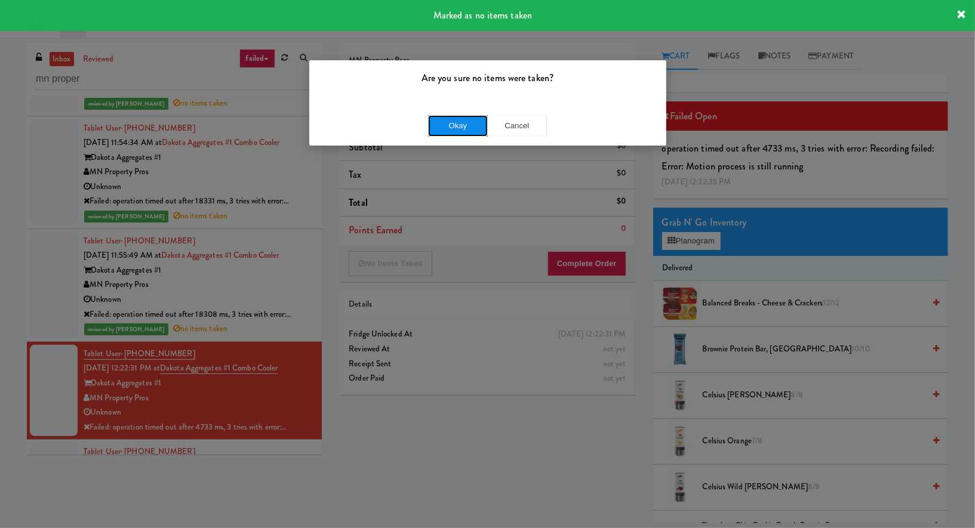
click at [448, 130] on button "Okay" at bounding box center [458, 125] width 60 height 21
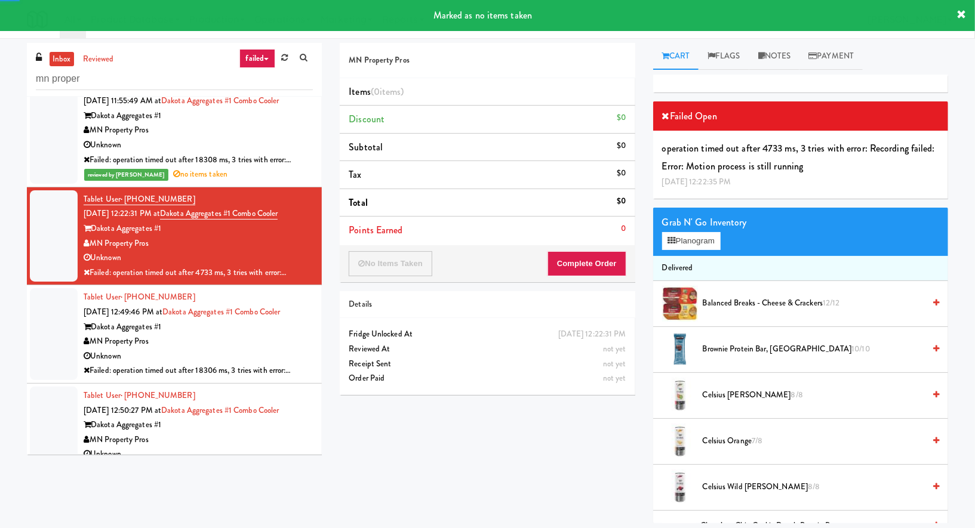
scroll to position [3442, 0]
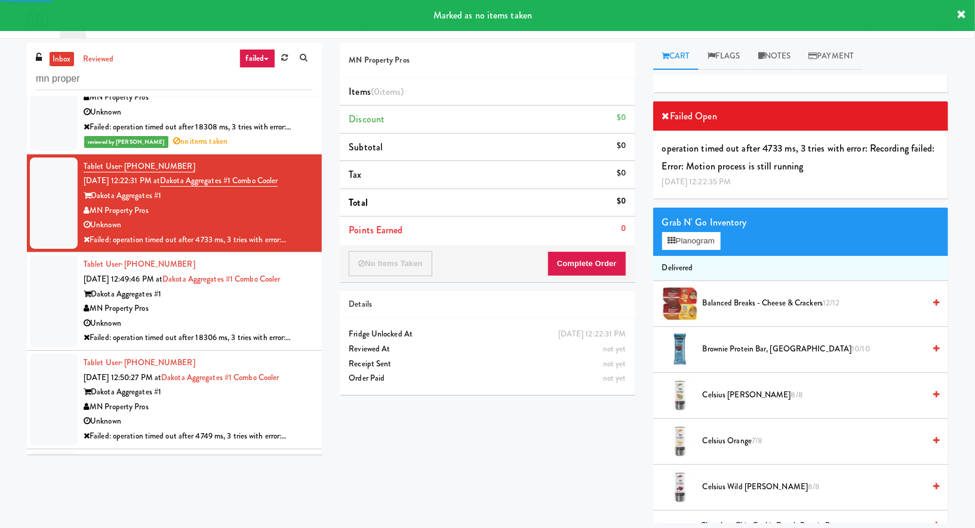
click at [277, 301] on div "MN Property Pros" at bounding box center [198, 308] width 229 height 15
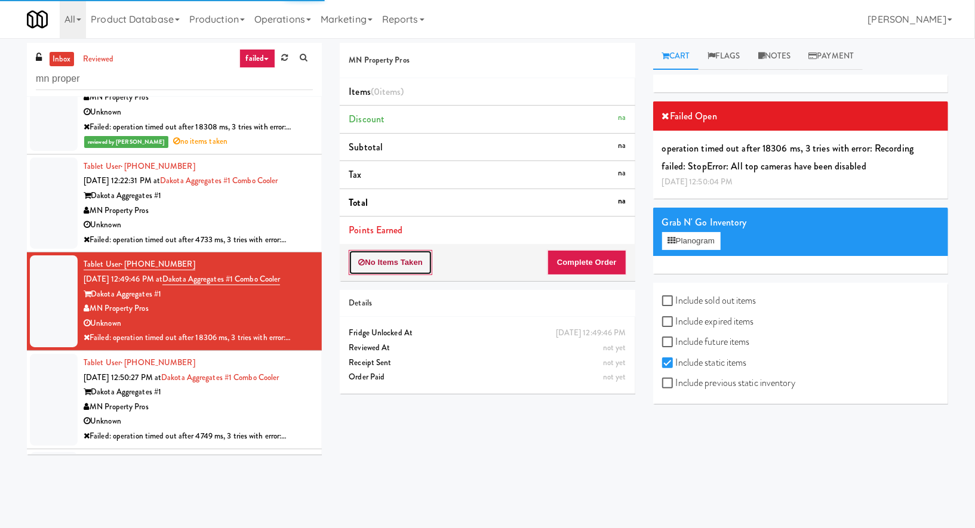
click at [378, 265] on button "No Items Taken" at bounding box center [391, 262] width 84 height 25
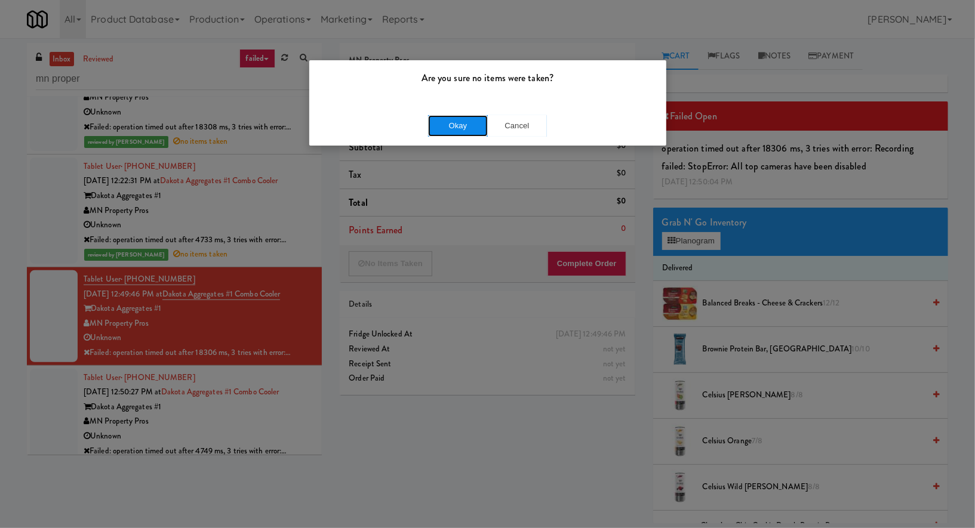
click at [430, 124] on button "Okay" at bounding box center [458, 125] width 60 height 21
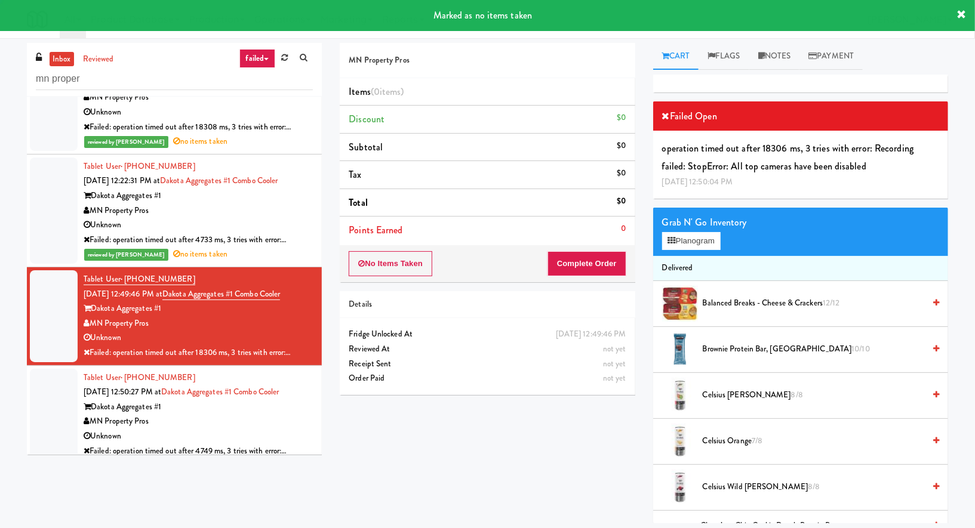
click at [294, 400] on div "Dakota Aggregates #1" at bounding box center [198, 407] width 229 height 15
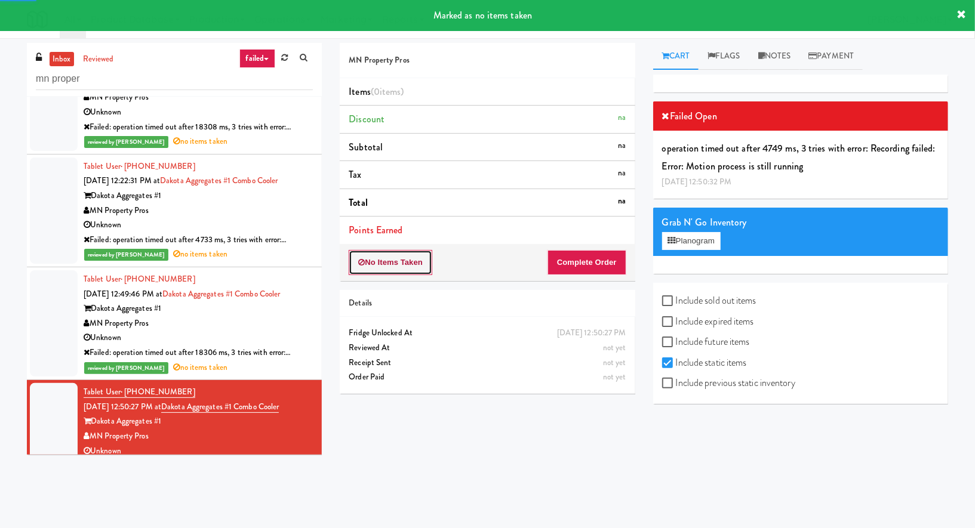
click at [380, 269] on button "No Items Taken" at bounding box center [391, 262] width 84 height 25
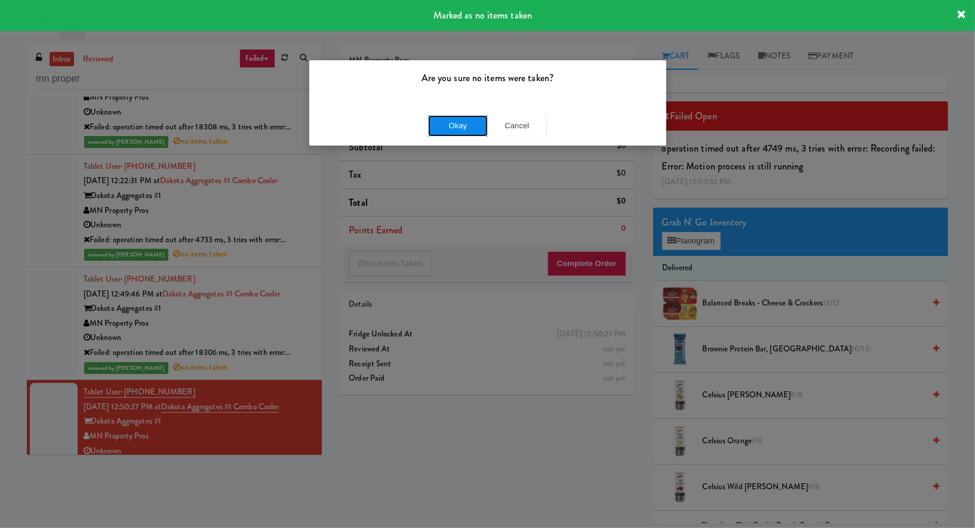
click at [441, 123] on button "Okay" at bounding box center [458, 125] width 60 height 21
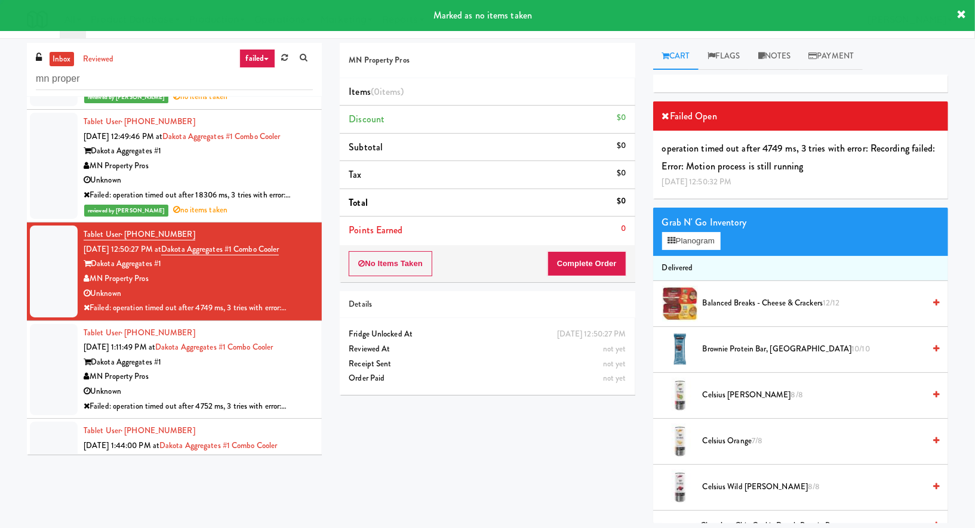
scroll to position [3601, 0]
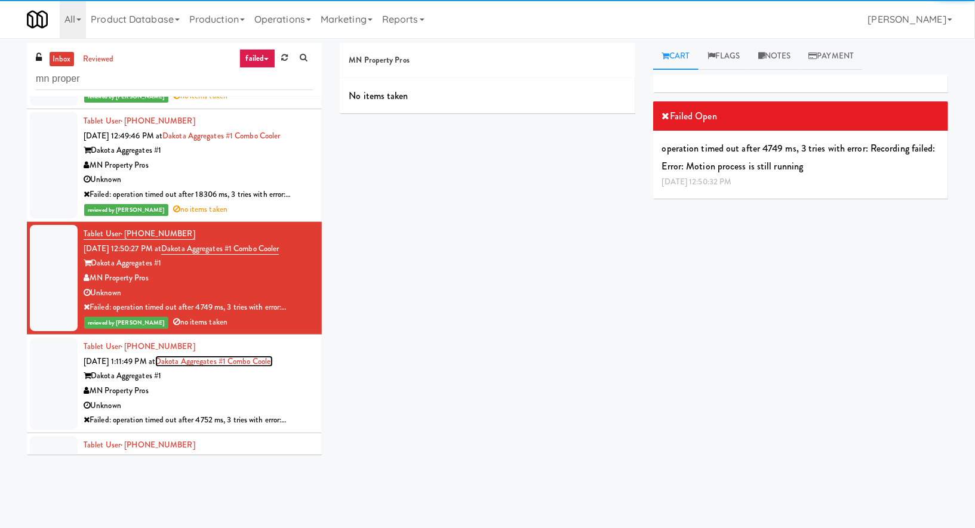
click at [269, 356] on link "Dakota Aggregates #1 Combo Cooler" at bounding box center [214, 361] width 118 height 11
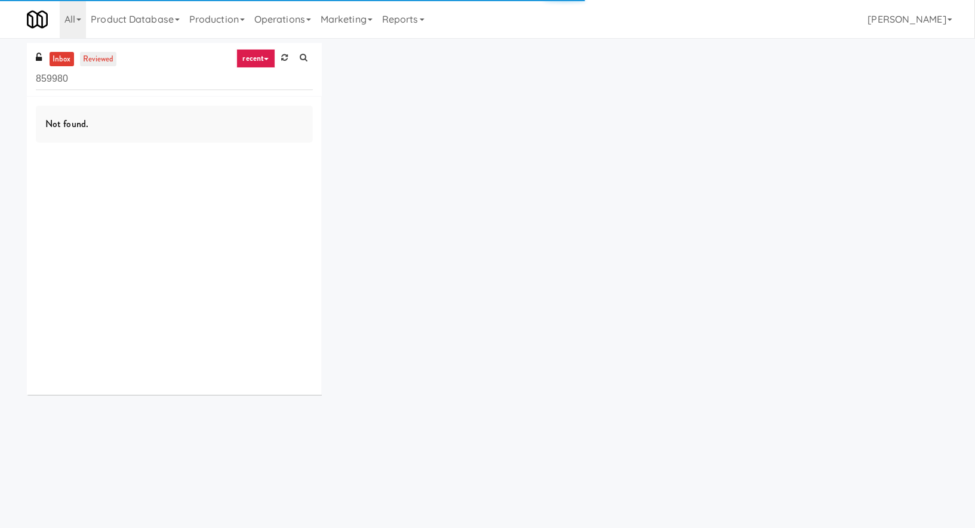
click at [96, 58] on link "reviewed" at bounding box center [98, 59] width 37 height 15
click at [73, 73] on input "859980" at bounding box center [174, 79] width 277 height 22
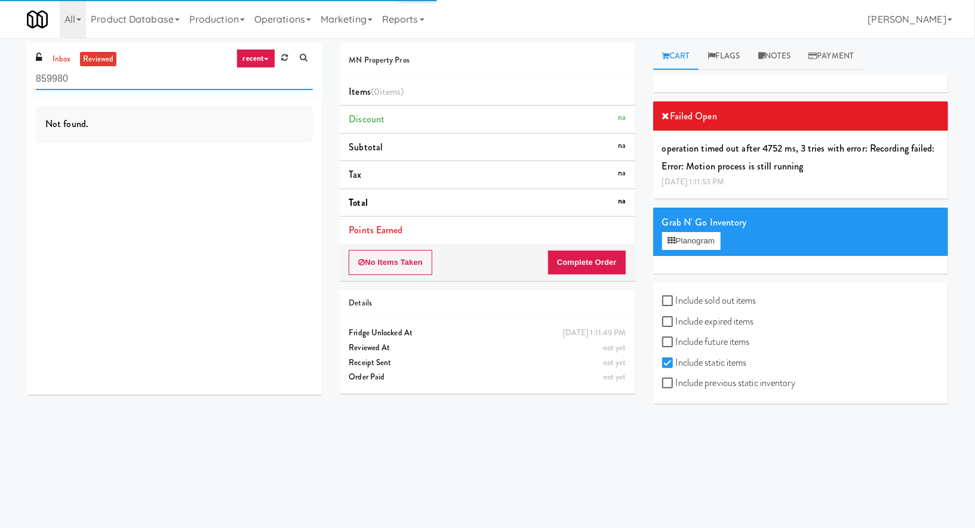
click at [73, 73] on input "859980" at bounding box center [174, 79] width 277 height 22
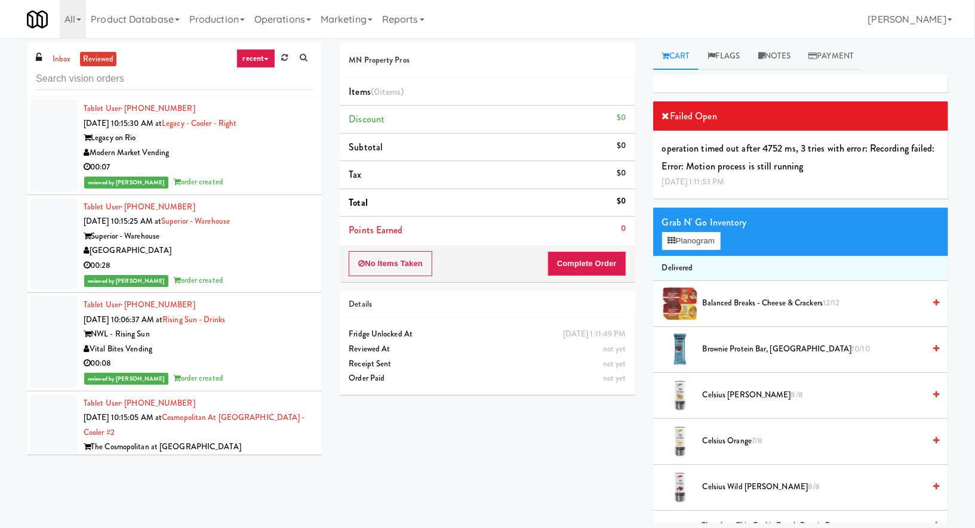
click at [217, 165] on div "00:07" at bounding box center [198, 167] width 229 height 15
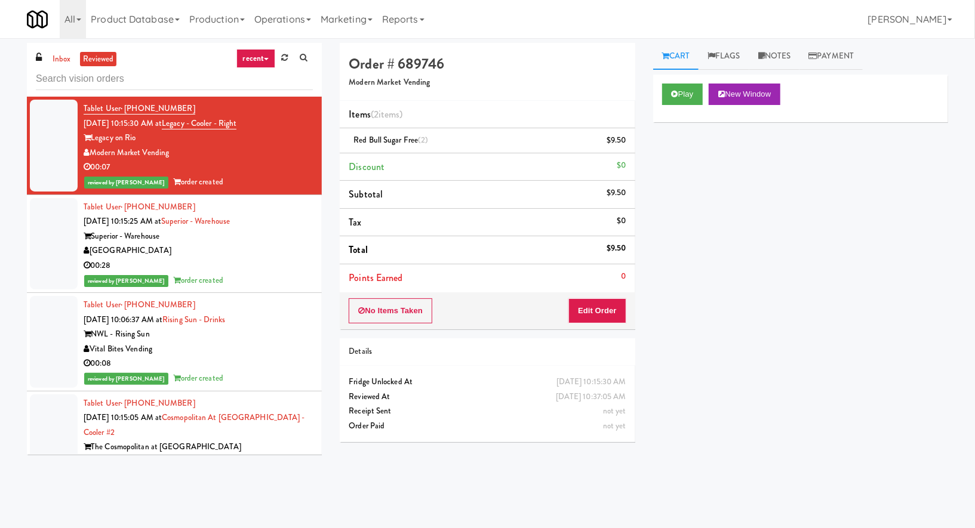
click at [116, 181] on span "reviewed by Casey A" at bounding box center [126, 183] width 84 height 12
click at [334, 24] on link "Marketing" at bounding box center [346, 19] width 61 height 38
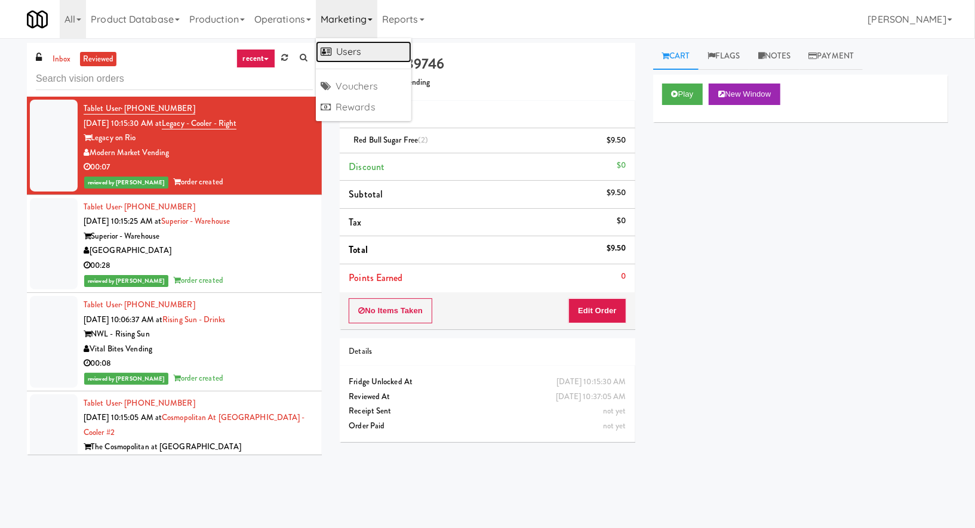
click at [367, 55] on link "Users" at bounding box center [364, 51] width 96 height 21
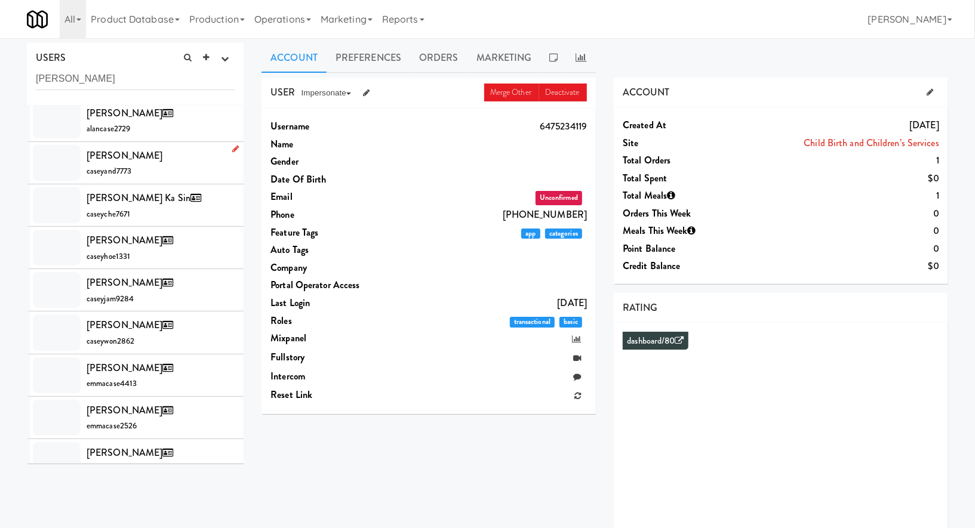
scroll to position [32, 0]
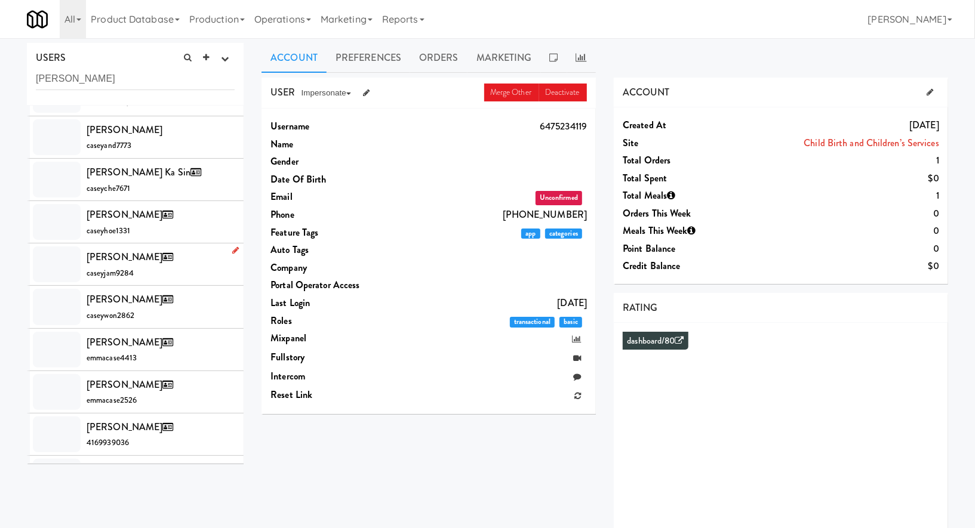
type input "casey"
click at [180, 269] on div "Casey James Avergonzado caseyjam9284" at bounding box center [161, 264] width 148 height 32
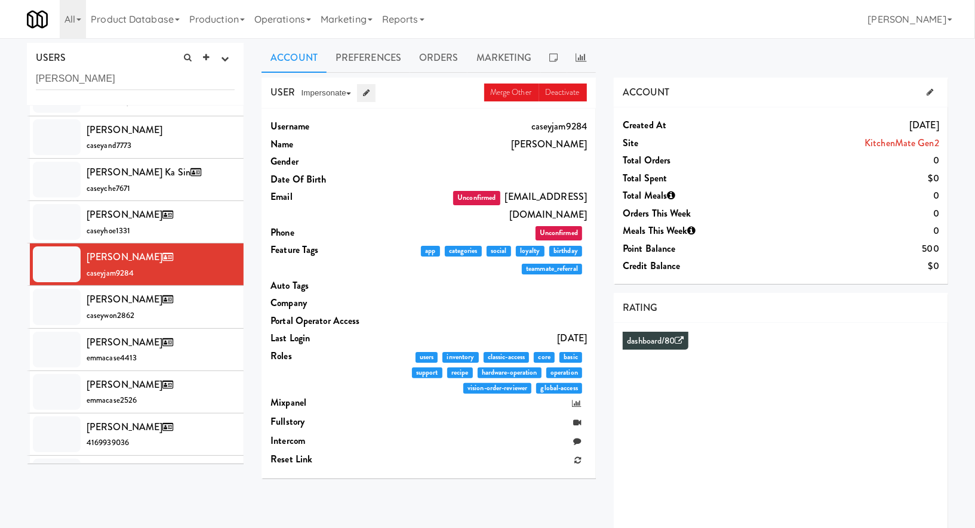
click at [374, 89] on link at bounding box center [366, 93] width 19 height 18
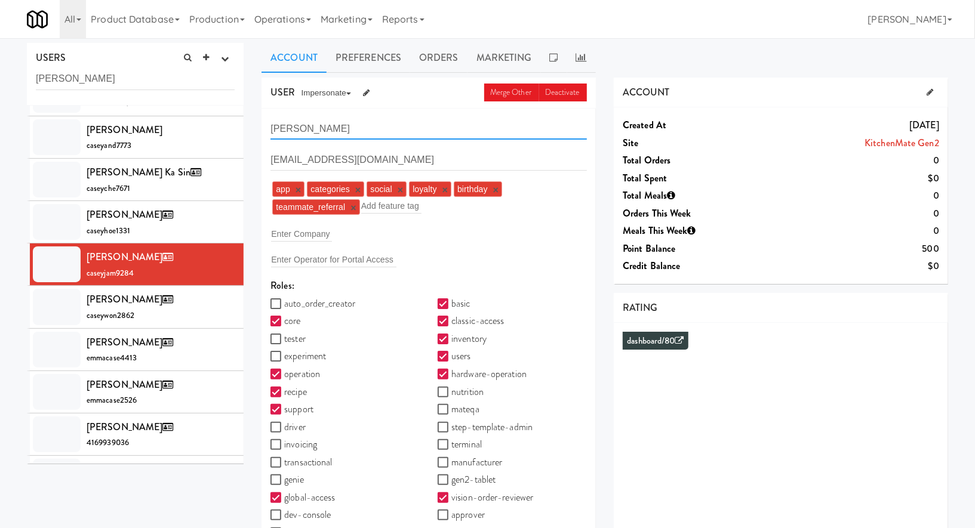
drag, startPoint x: 303, startPoint y: 131, endPoint x: 264, endPoint y: 130, distance: 38.2
click at [264, 130] on div "Casey James Avergonzado jamesavergonzado@micromart.com app × categories × socia…" at bounding box center [428, 339] width 334 height 460
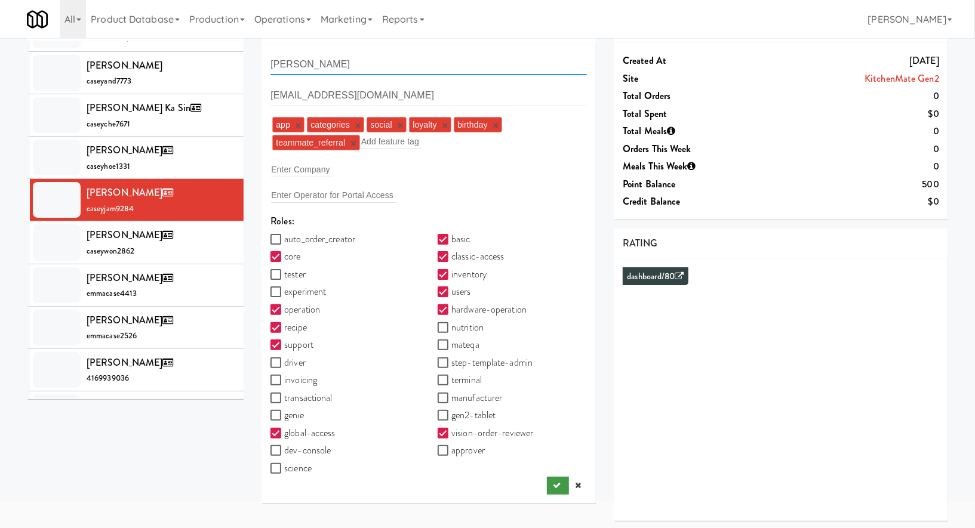
type input "James Avergonzado"
click at [551, 484] on button "submit" at bounding box center [558, 486] width 22 height 18
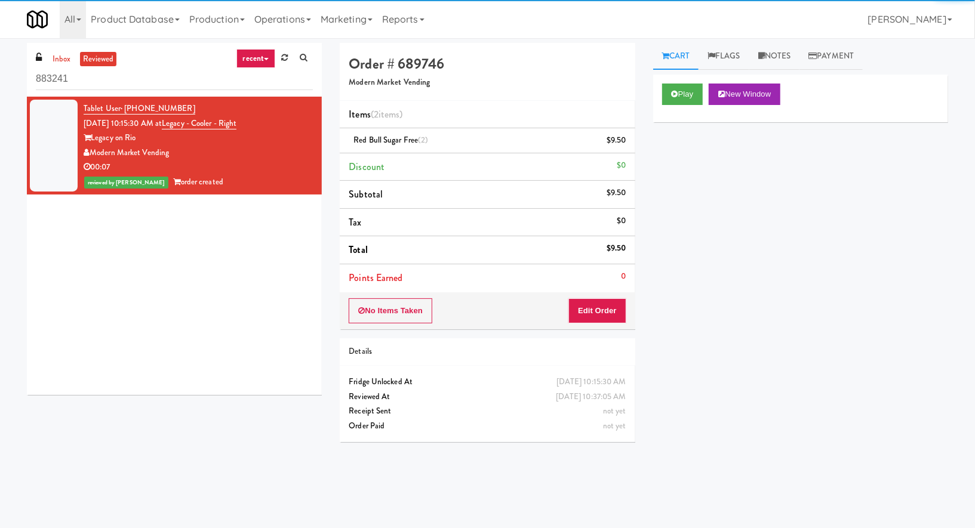
click at [91, 79] on input "883241" at bounding box center [174, 79] width 277 height 22
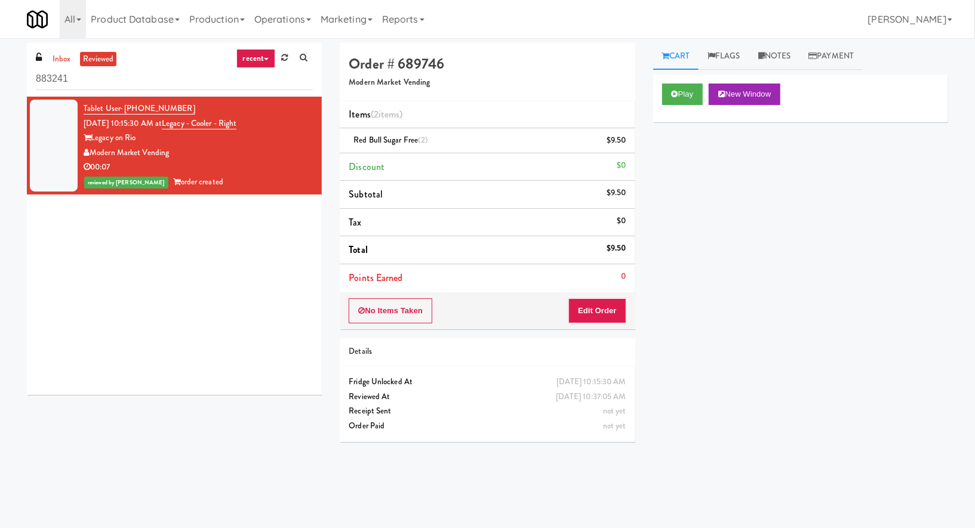
click at [91, 79] on input "883241" at bounding box center [174, 79] width 277 height 22
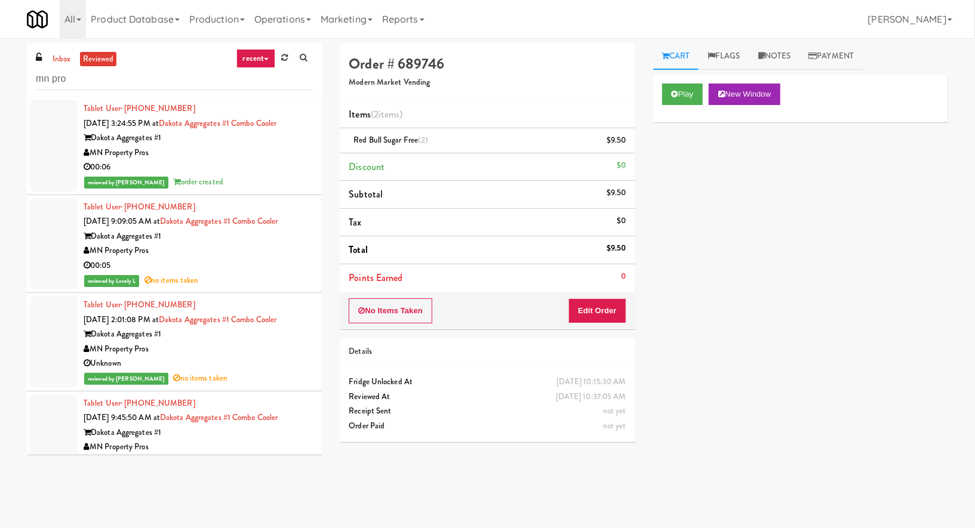
type input "mn pro"
click at [189, 160] on div "00:06" at bounding box center [198, 167] width 229 height 15
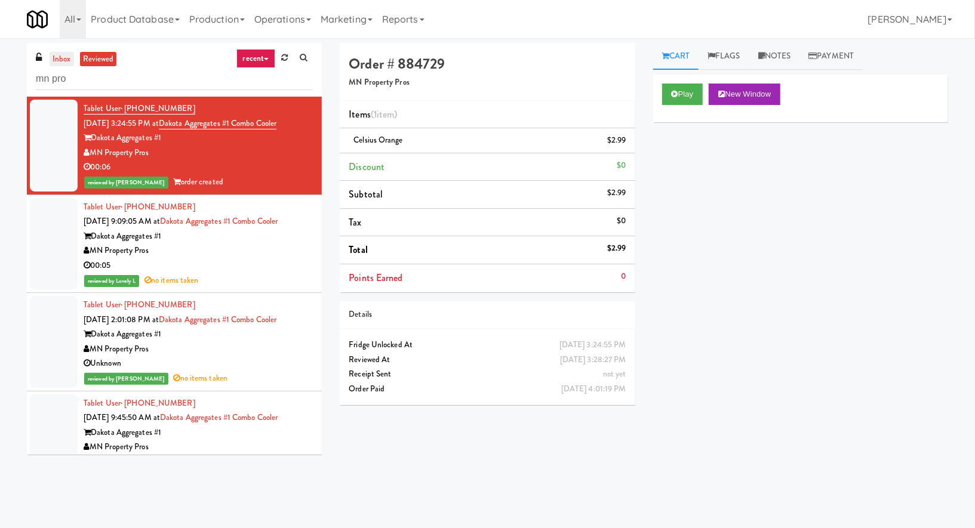
click at [69, 62] on link "inbox" at bounding box center [62, 59] width 24 height 15
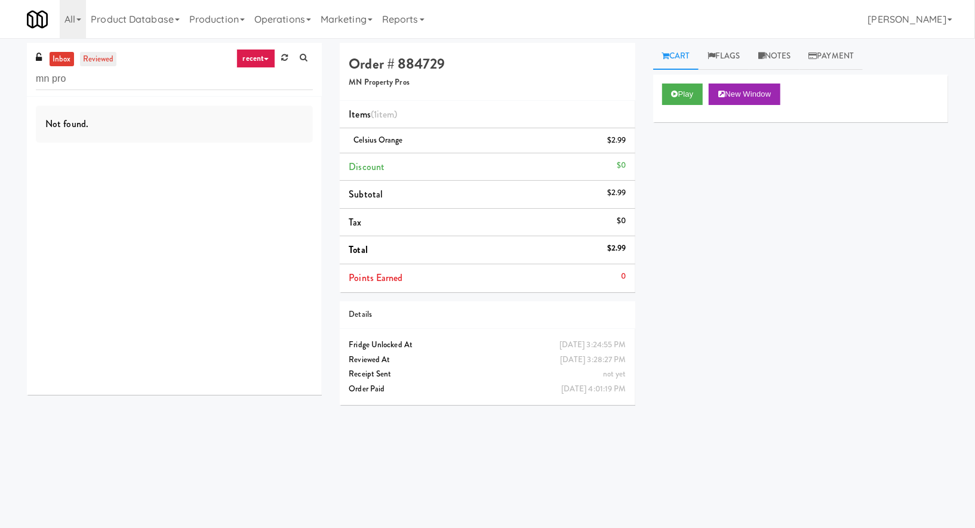
click at [95, 60] on link "reviewed" at bounding box center [98, 59] width 37 height 15
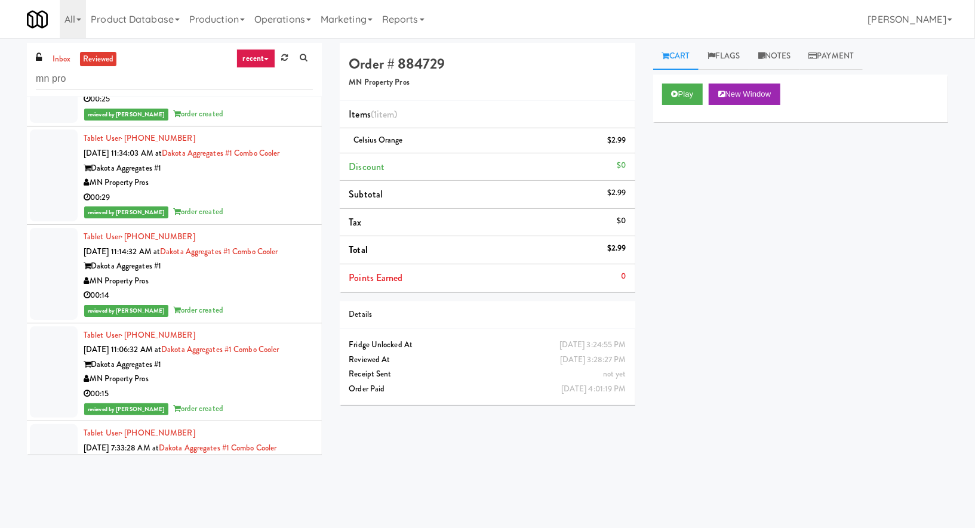
click at [255, 61] on link "recent" at bounding box center [255, 58] width 39 height 19
click at [241, 150] on link "suspicious" at bounding box center [265, 145] width 96 height 21
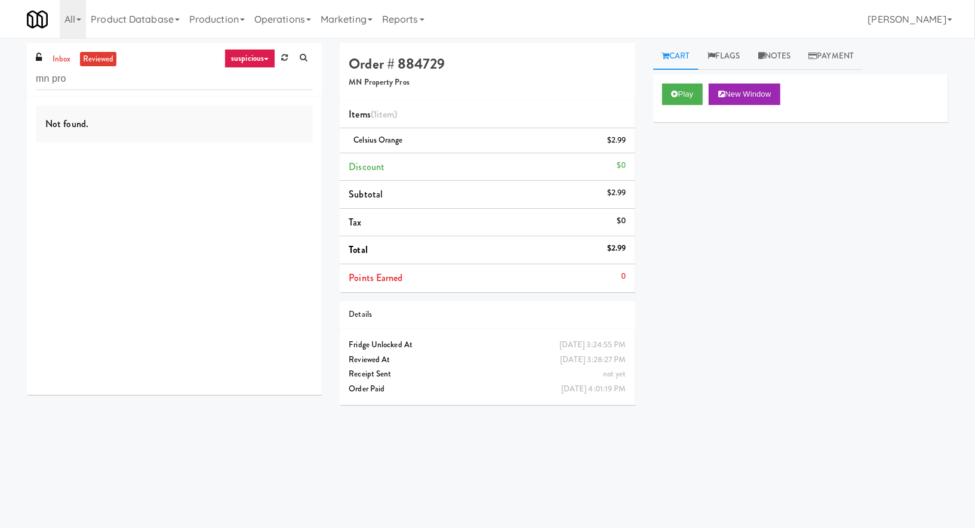
click at [240, 62] on link "suspicious" at bounding box center [249, 58] width 51 height 19
click at [247, 98] on link "unclear take" at bounding box center [265, 103] width 96 height 21
click at [235, 56] on link "unclear take" at bounding box center [246, 58] width 58 height 19
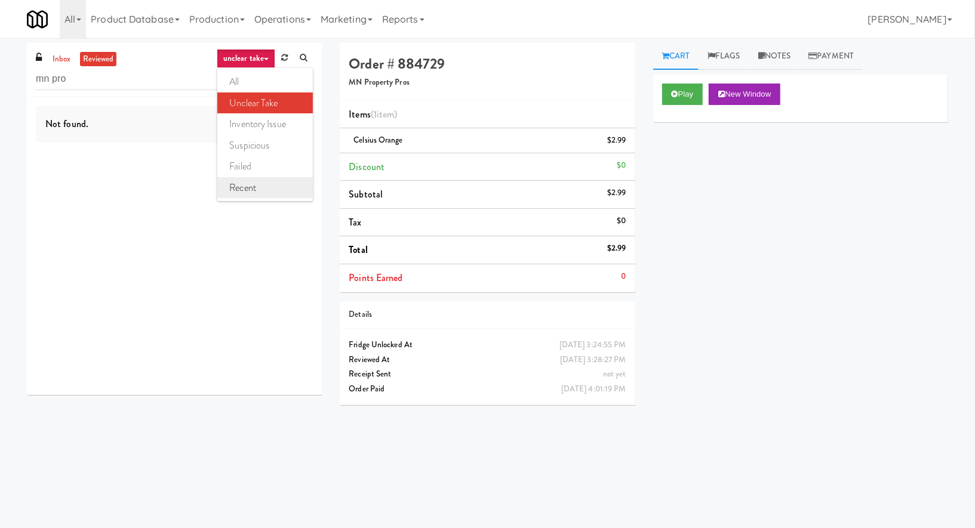
click at [263, 183] on link "recent" at bounding box center [265, 187] width 96 height 21
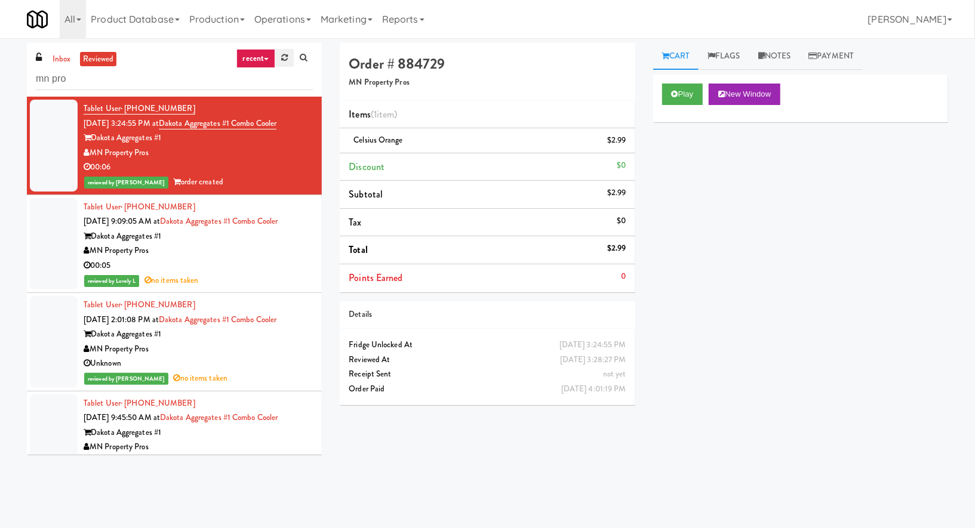
click at [275, 63] on link at bounding box center [284, 58] width 19 height 18
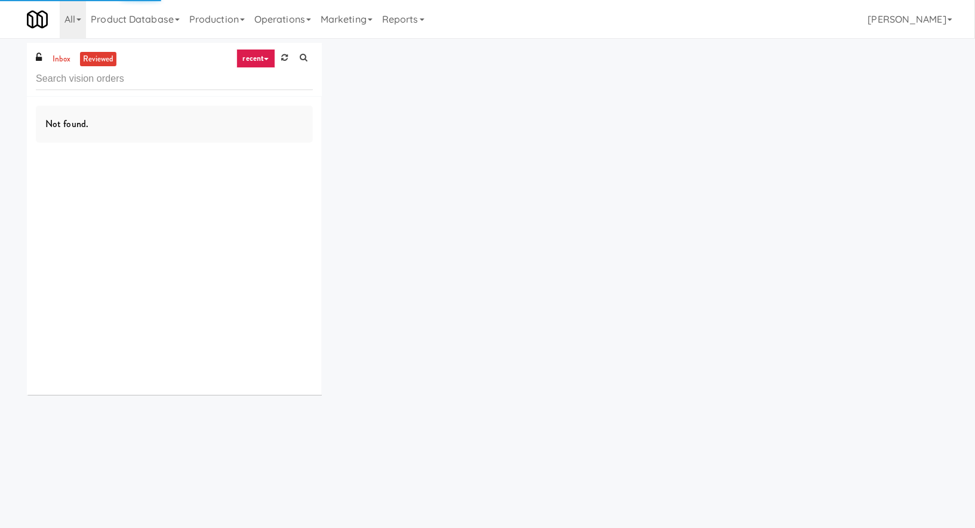
click at [261, 61] on link "recent" at bounding box center [255, 58] width 39 height 19
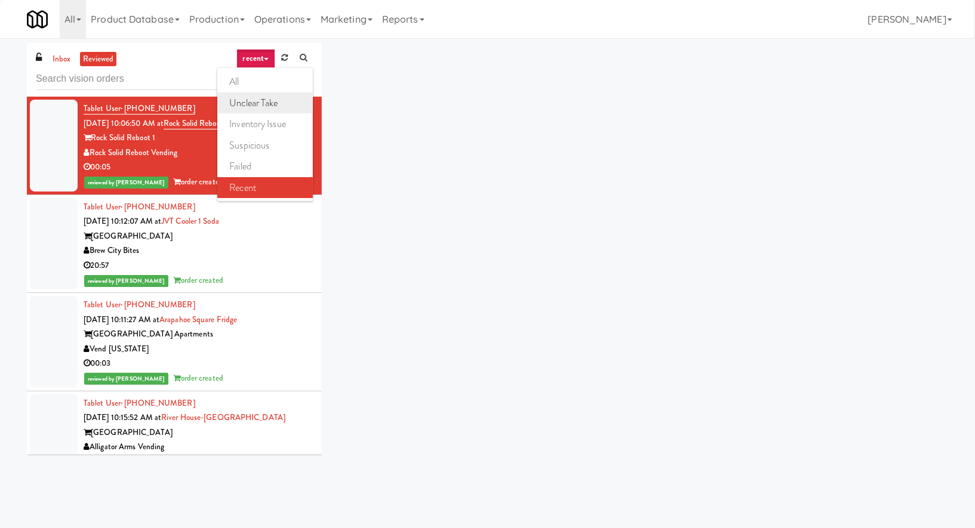
click at [275, 107] on link "unclear take" at bounding box center [265, 103] width 96 height 21
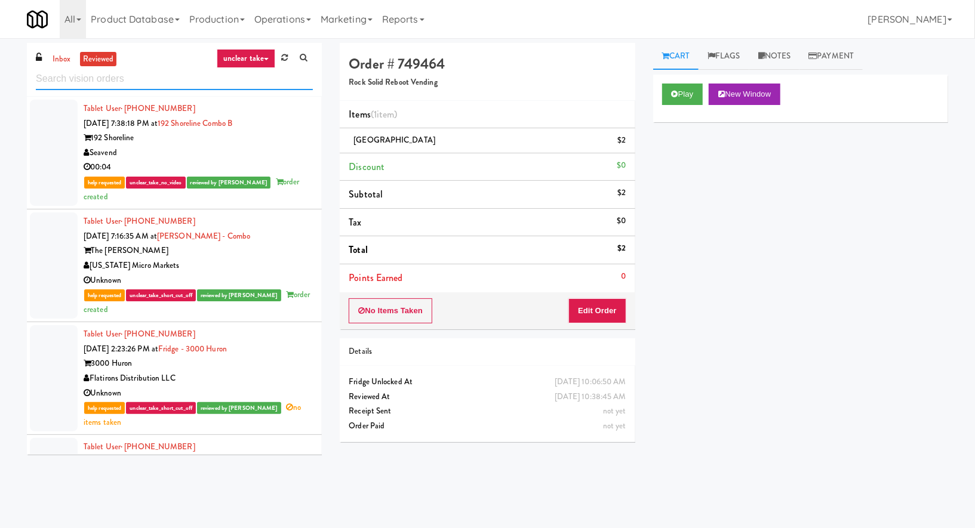
click at [239, 78] on input "text" at bounding box center [174, 79] width 277 height 22
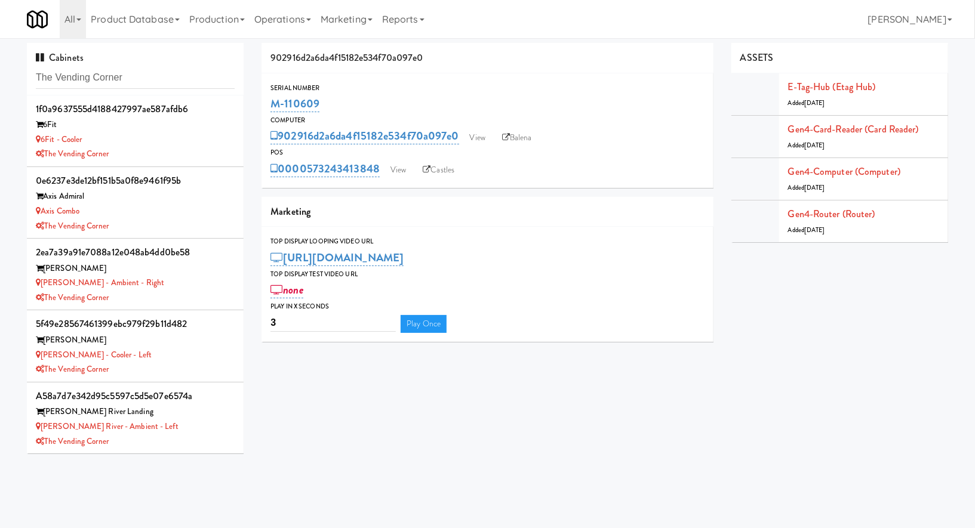
scroll to position [285, 0]
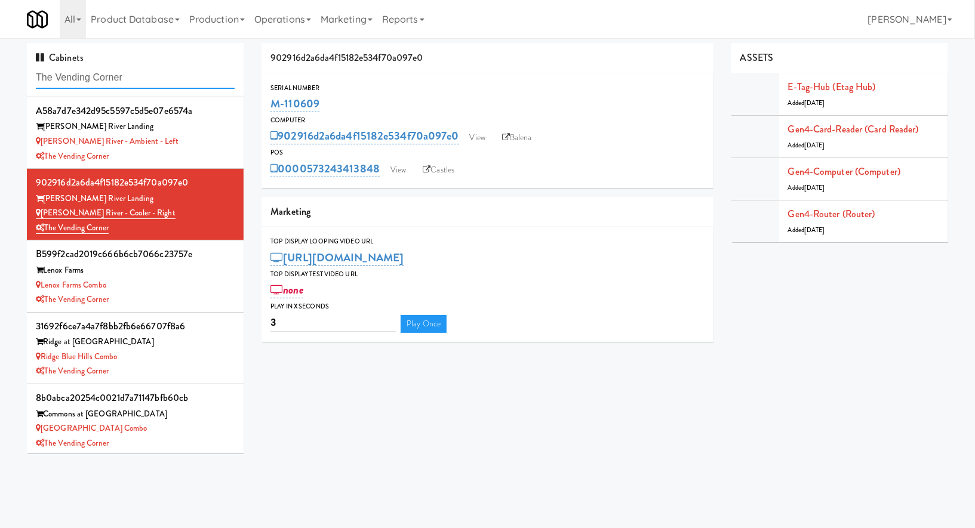
click at [124, 79] on input "The Vending Corner" at bounding box center [135, 78] width 199 height 22
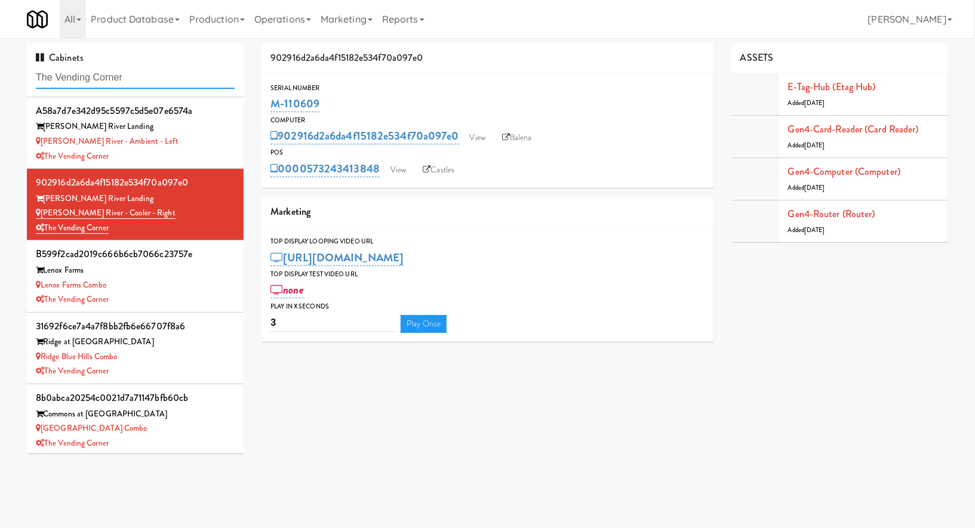
scroll to position [0, 0]
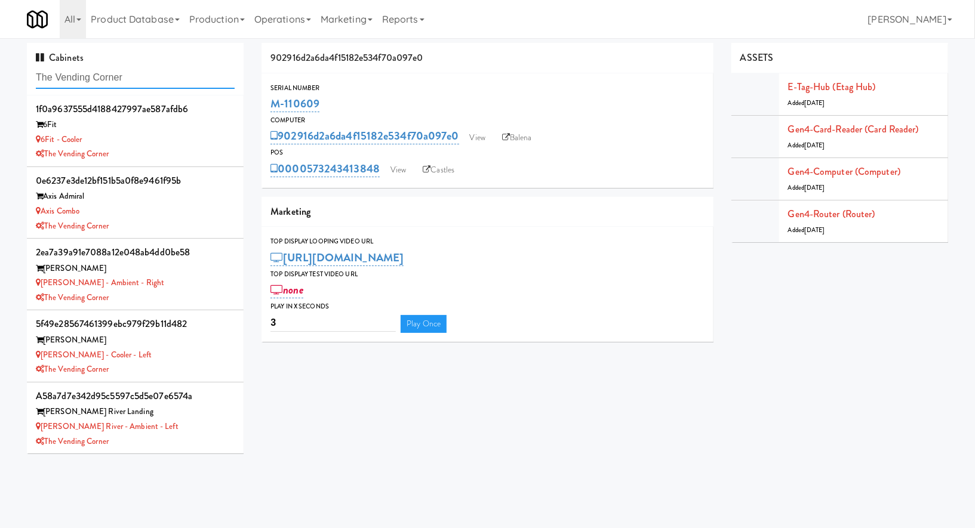
paste input "The Mo - Fridge"
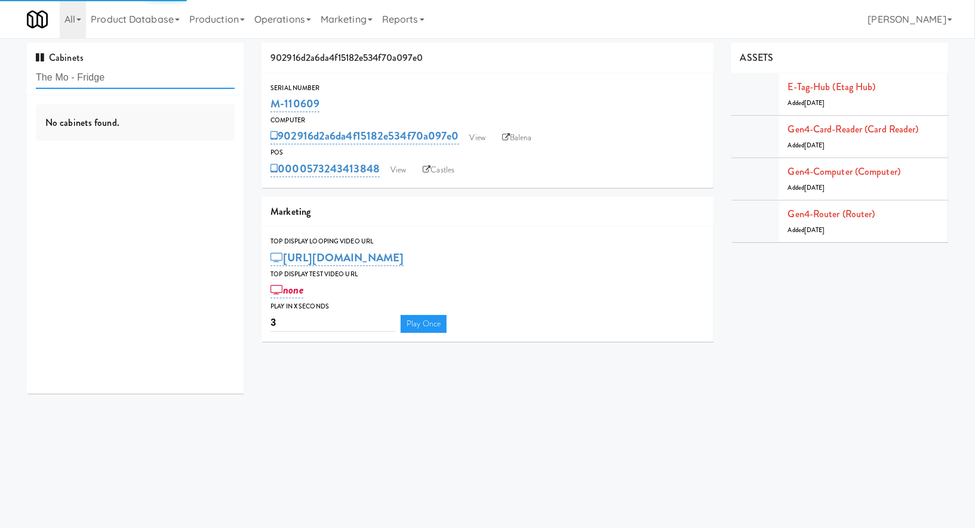
type input "The Mo - Fridge"
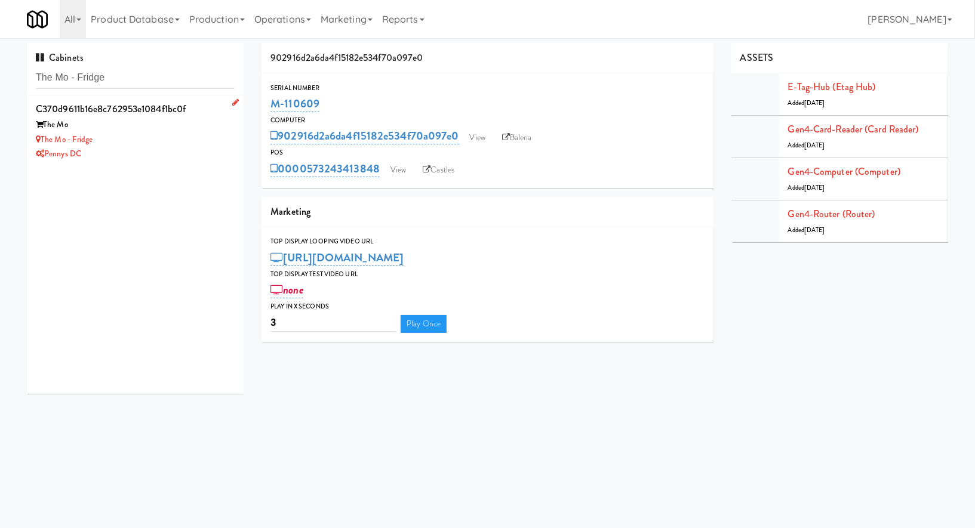
click at [189, 123] on div "The Mo" at bounding box center [135, 125] width 199 height 15
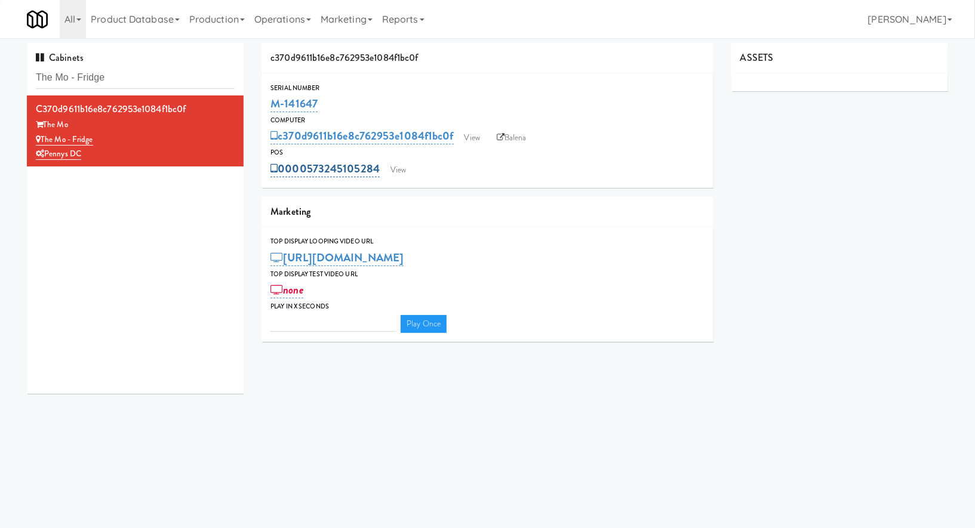
type input "3"
click at [396, 178] on link "View" at bounding box center [397, 170] width 27 height 18
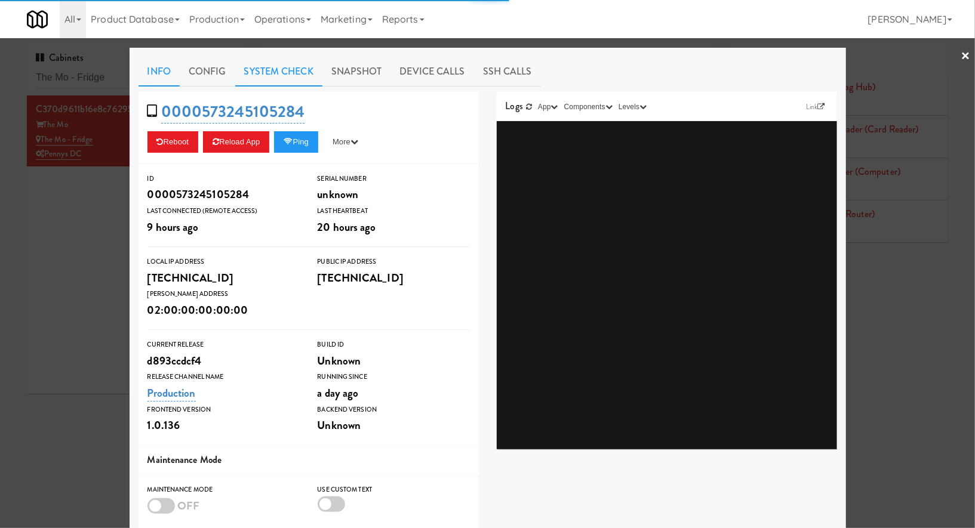
click at [289, 76] on link "System Check" at bounding box center [278, 72] width 87 height 30
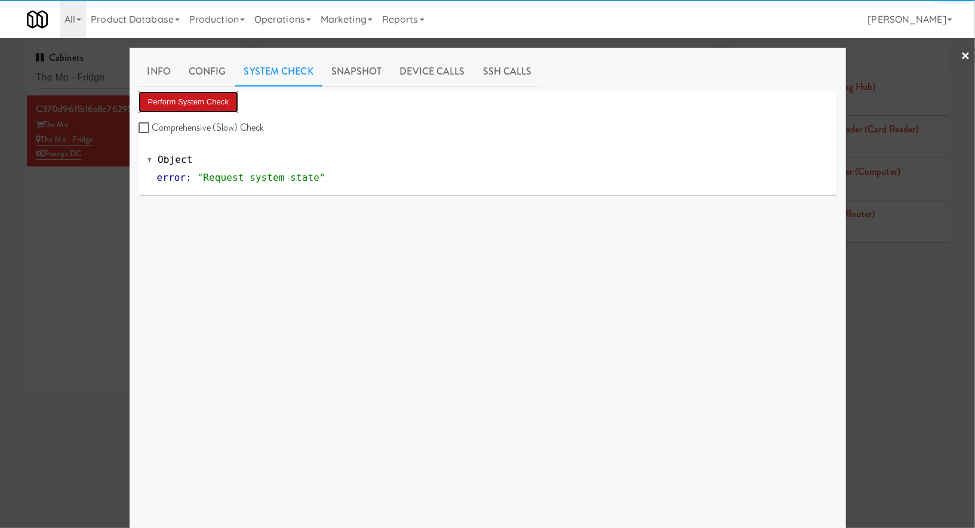
click at [225, 100] on button "Perform System Check" at bounding box center [188, 101] width 100 height 21
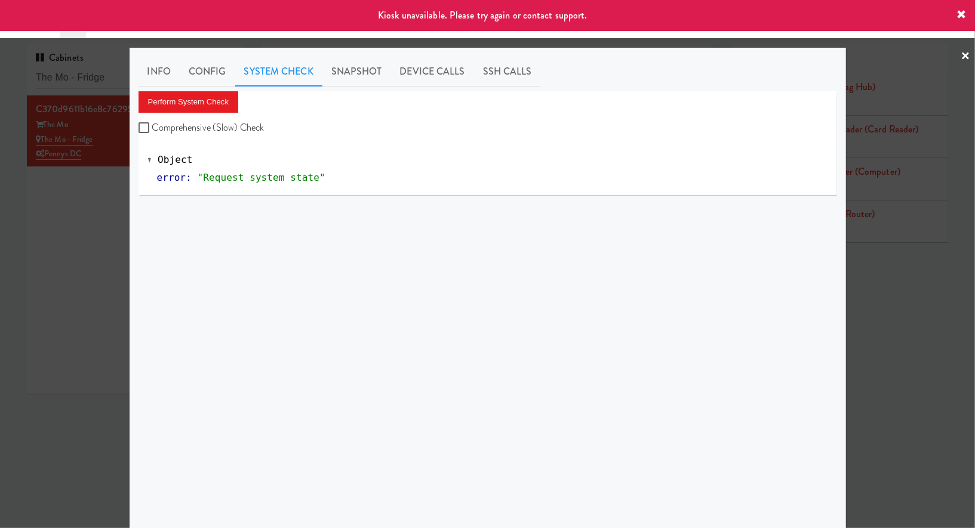
click at [101, 178] on div at bounding box center [487, 264] width 975 height 528
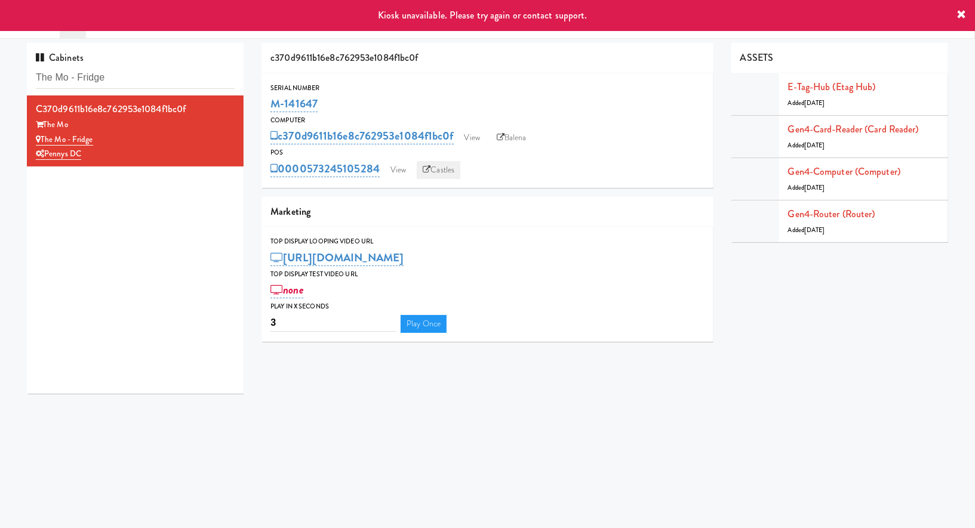
click at [441, 172] on link "Castles" at bounding box center [439, 170] width 44 height 18
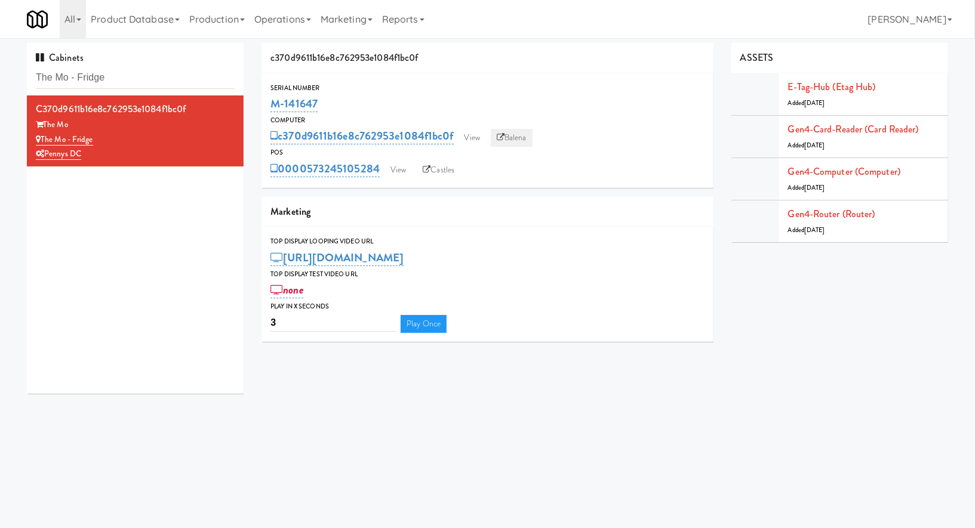
click at [522, 136] on link "Balena" at bounding box center [512, 138] width 42 height 18
click at [146, 72] on input "The Mo - Fridge" at bounding box center [135, 78] width 199 height 22
click at [408, 164] on link "View" at bounding box center [397, 170] width 27 height 18
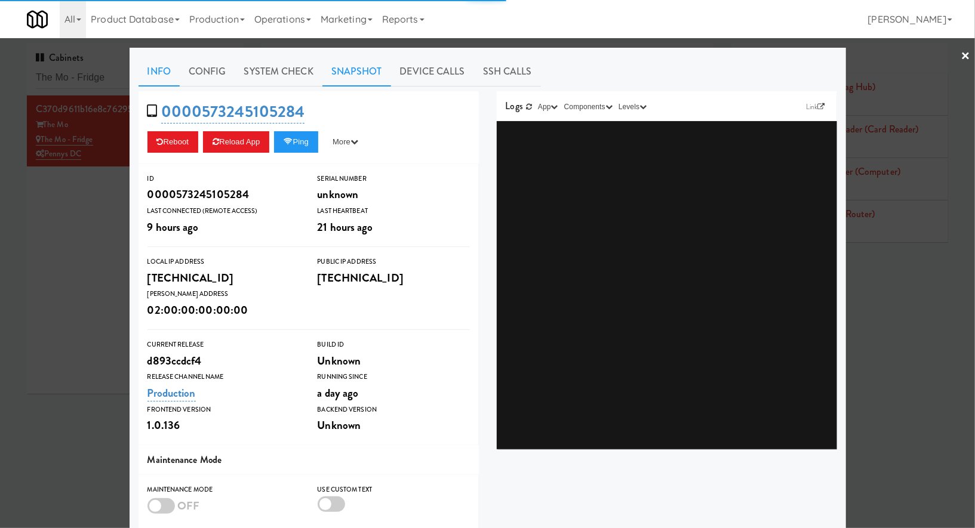
click at [361, 69] on link "Snapshot" at bounding box center [356, 72] width 69 height 30
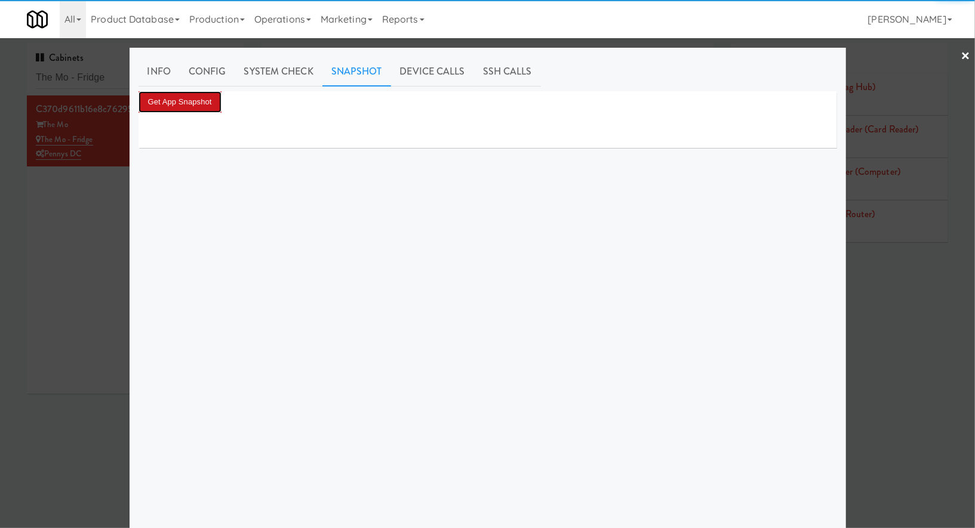
click at [202, 105] on button "Get App Snapshot" at bounding box center [179, 101] width 83 height 21
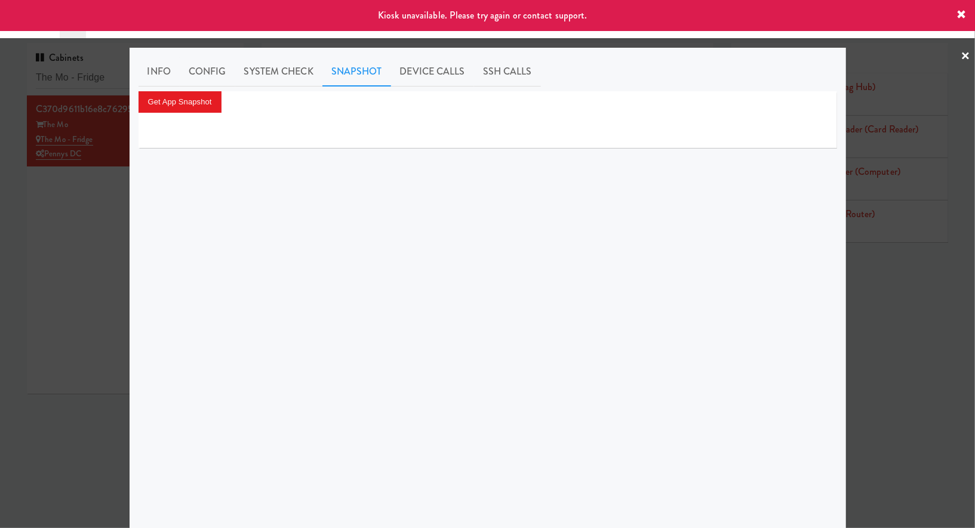
click at [91, 198] on div at bounding box center [487, 264] width 975 height 528
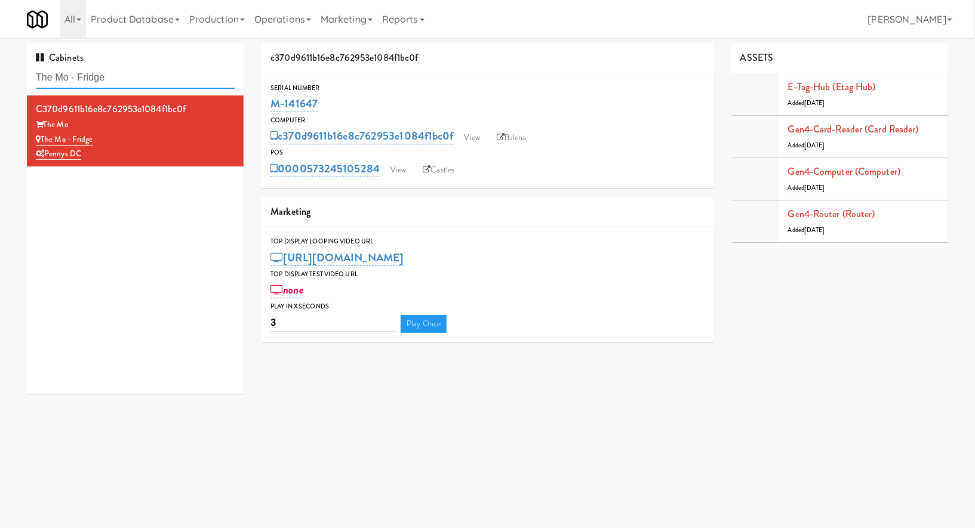
click at [94, 73] on input "The Mo - Fridge" at bounding box center [135, 78] width 199 height 22
paste input "Resa - Pantry"
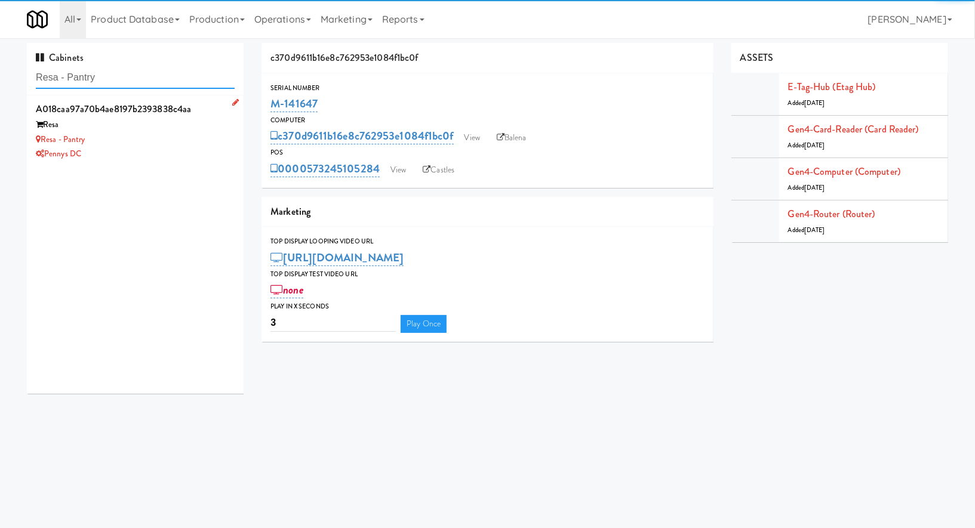
type input "Resa - Pantry"
click at [186, 141] on div "Resa - Pantry" at bounding box center [135, 140] width 199 height 15
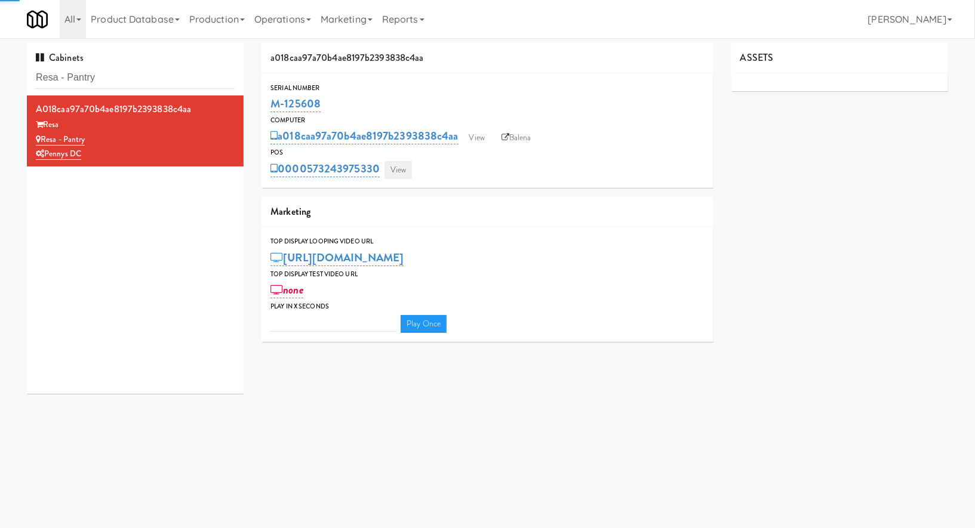
type input "3"
click at [409, 175] on link "View" at bounding box center [397, 170] width 27 height 18
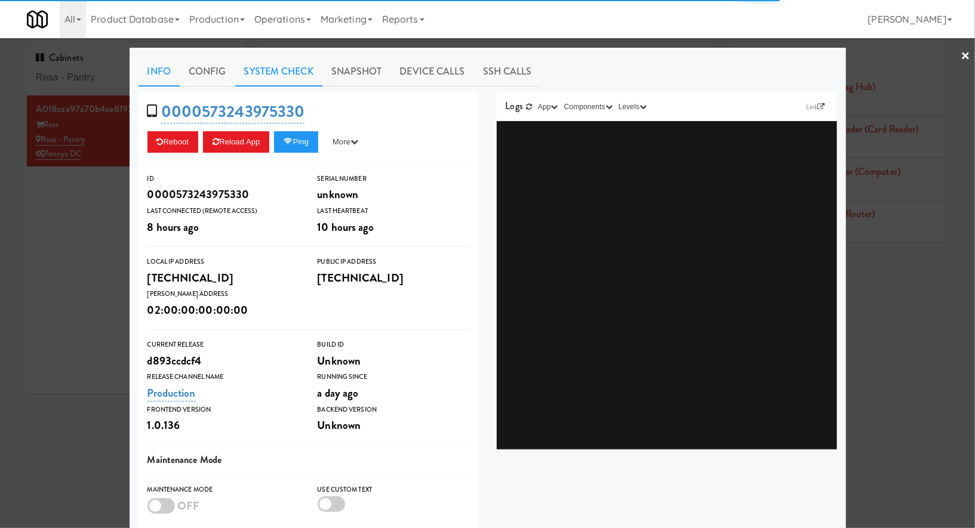
click at [303, 73] on link "System Check" at bounding box center [278, 72] width 87 height 30
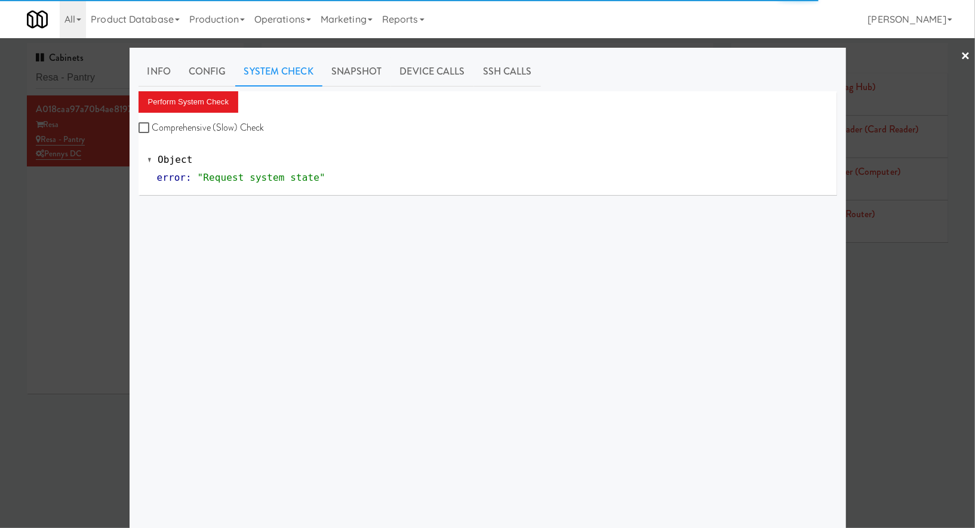
click at [214, 115] on div "Perform System Check Comprehensive (Slow) Check" at bounding box center [487, 113] width 698 height 45
click at [214, 108] on button "Perform System Check" at bounding box center [188, 101] width 100 height 21
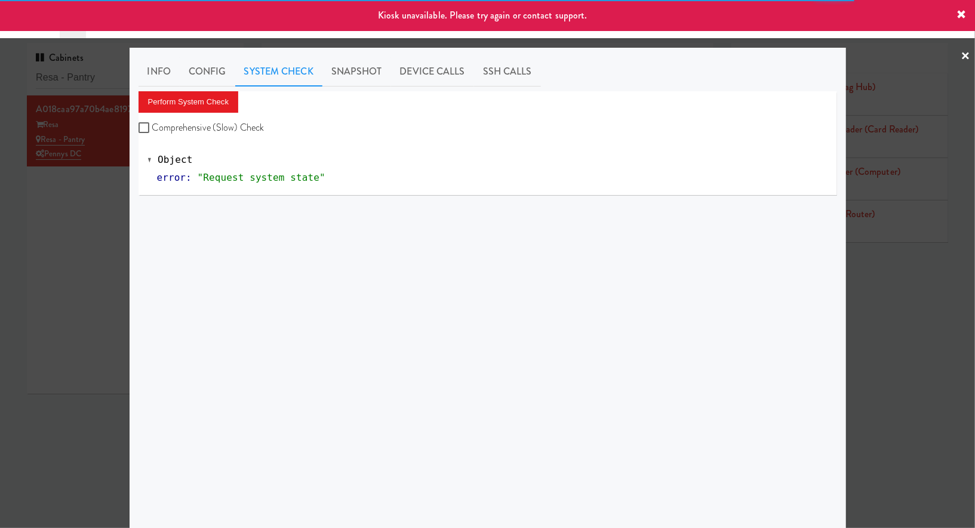
click at [96, 227] on div at bounding box center [487, 264] width 975 height 528
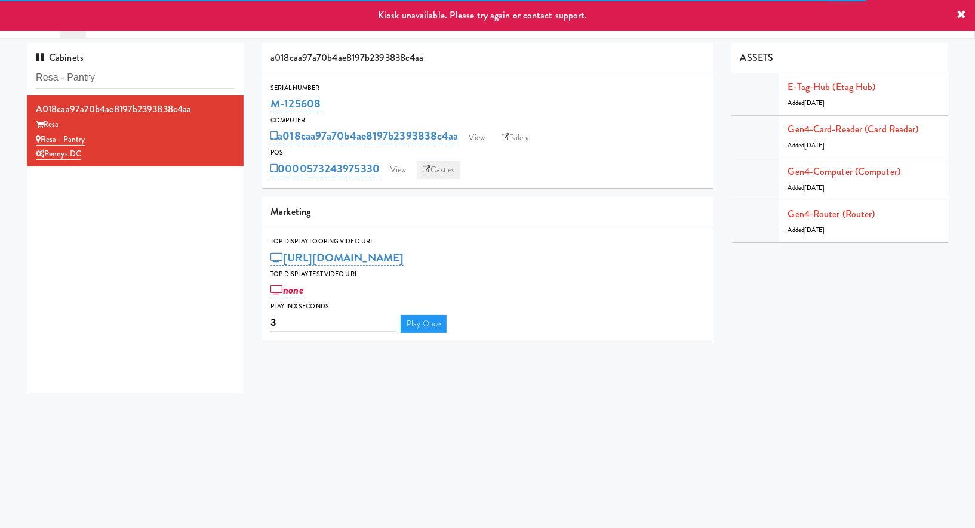
click at [441, 174] on link "Castles" at bounding box center [439, 170] width 44 height 18
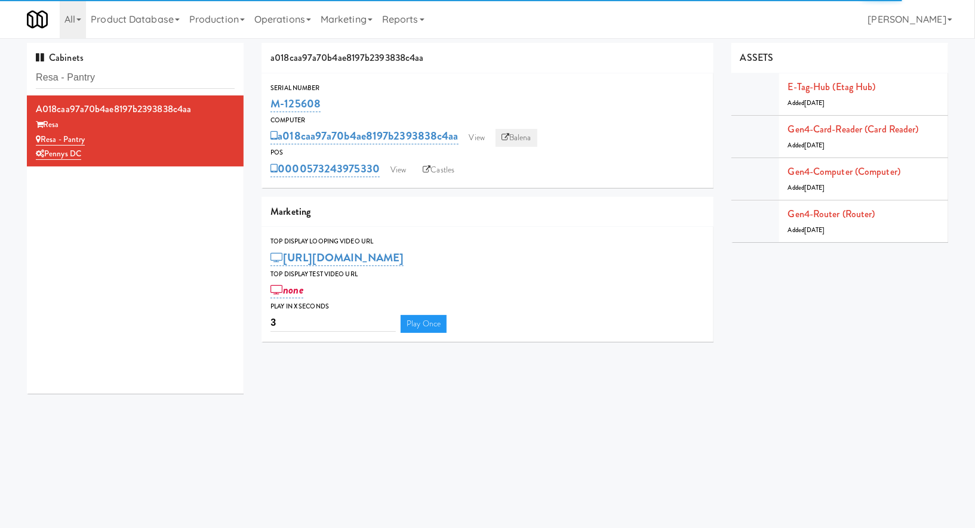
click at [509, 137] on icon at bounding box center [505, 138] width 8 height 8
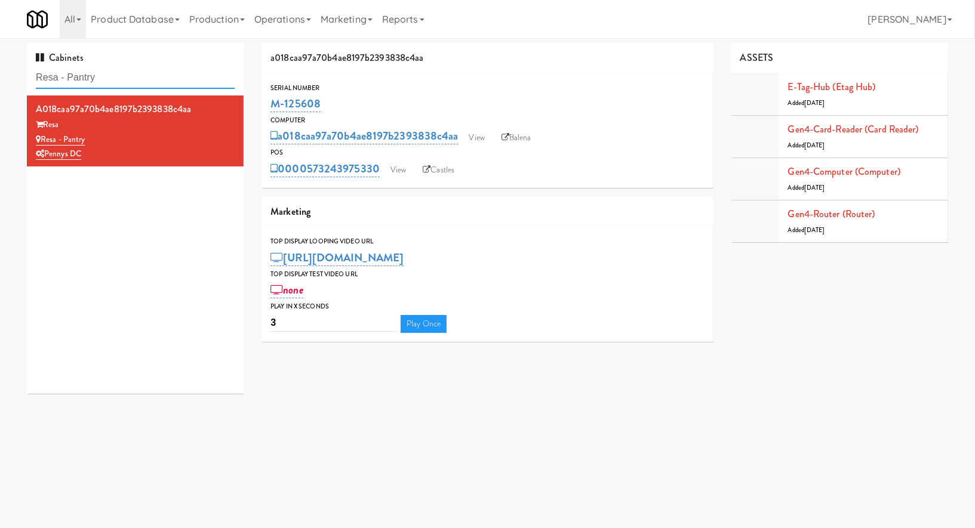
click at [126, 75] on input "Resa - Pantry" at bounding box center [135, 78] width 199 height 22
drag, startPoint x: 335, startPoint y: 100, endPoint x: 273, endPoint y: 99, distance: 62.7
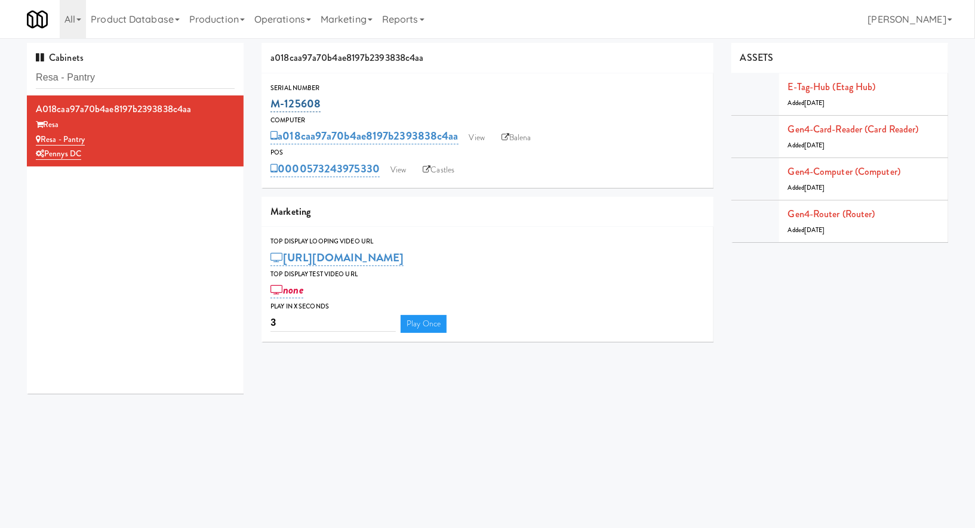
click at [273, 99] on div "M-125608" at bounding box center [487, 104] width 434 height 20
copy link "M-125608"
click at [129, 82] on input "Resa - Pantry" at bounding box center [135, 78] width 199 height 22
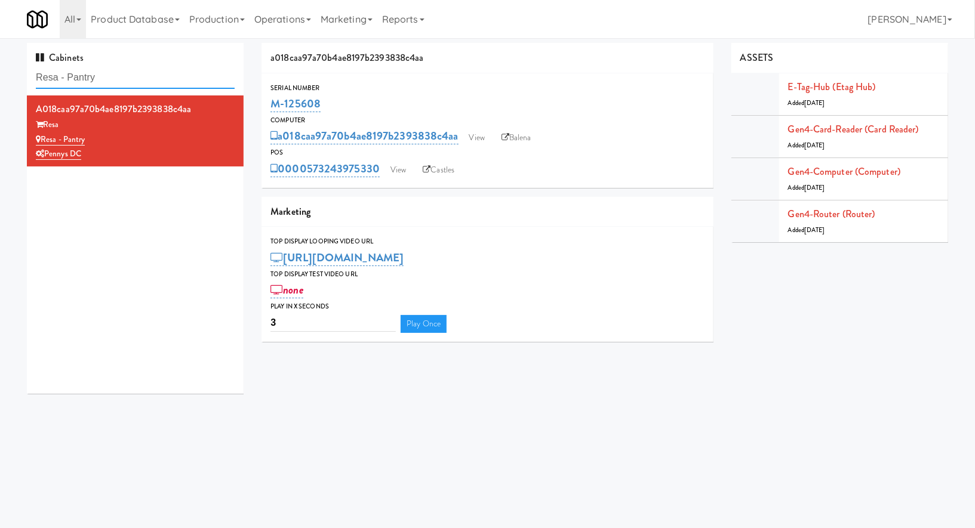
paste input "The Sur - Cooler"
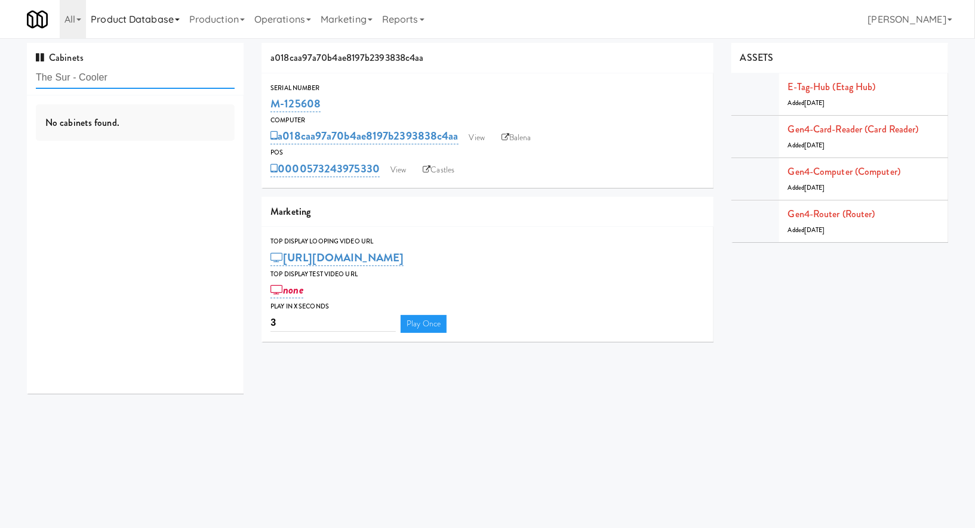
type input "The Sur - Cooler"
click at [194, 137] on div "The Sur - Cooler" at bounding box center [135, 140] width 199 height 15
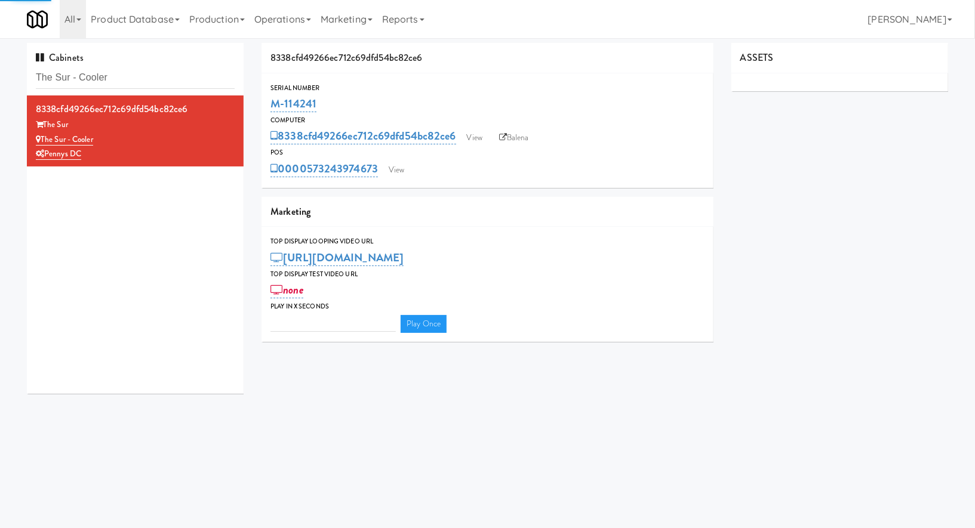
type input "3"
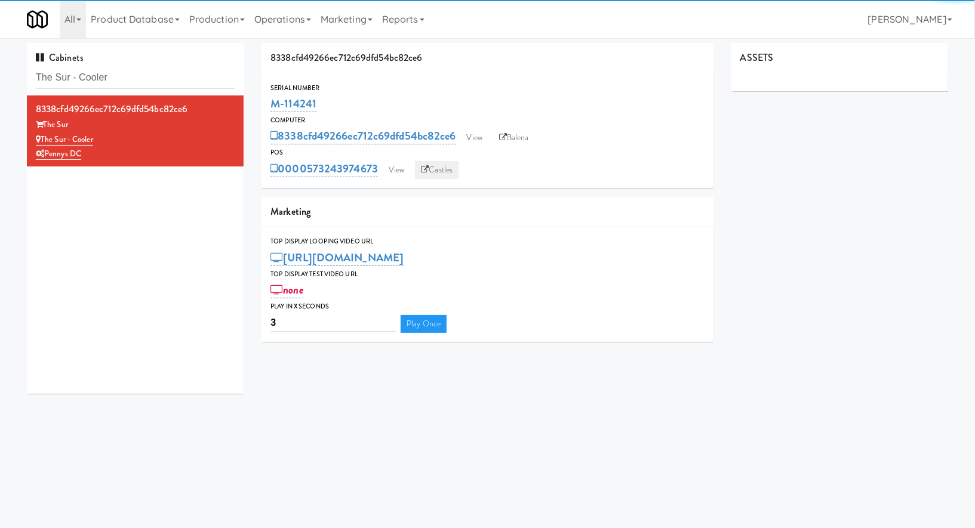
click at [424, 169] on icon at bounding box center [425, 170] width 8 height 8
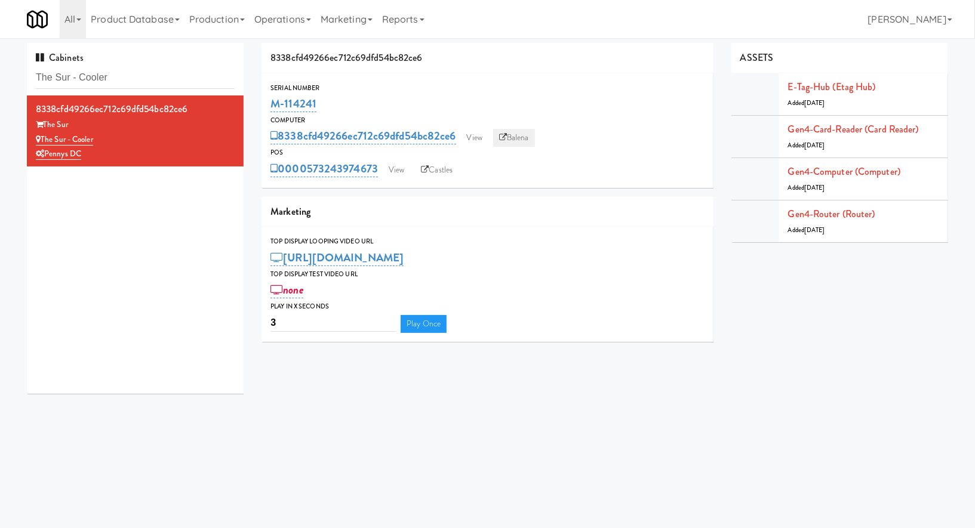
click at [517, 137] on link "Balena" at bounding box center [514, 138] width 42 height 18
drag, startPoint x: 338, startPoint y: 103, endPoint x: 274, endPoint y: 99, distance: 64.0
click at [274, 99] on div "M-114241" at bounding box center [487, 104] width 434 height 20
copy link "M-114241"
click at [103, 76] on input "The Sur - Cooler" at bounding box center [135, 78] width 199 height 22
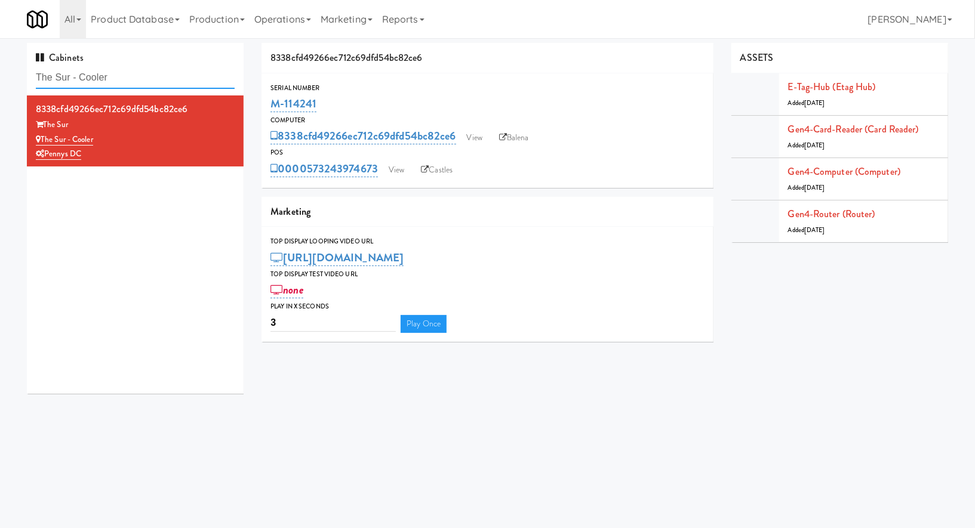
click at [103, 76] on input "The Sur - Cooler" at bounding box center [135, 78] width 199 height 22
click at [400, 170] on link "View" at bounding box center [396, 170] width 27 height 18
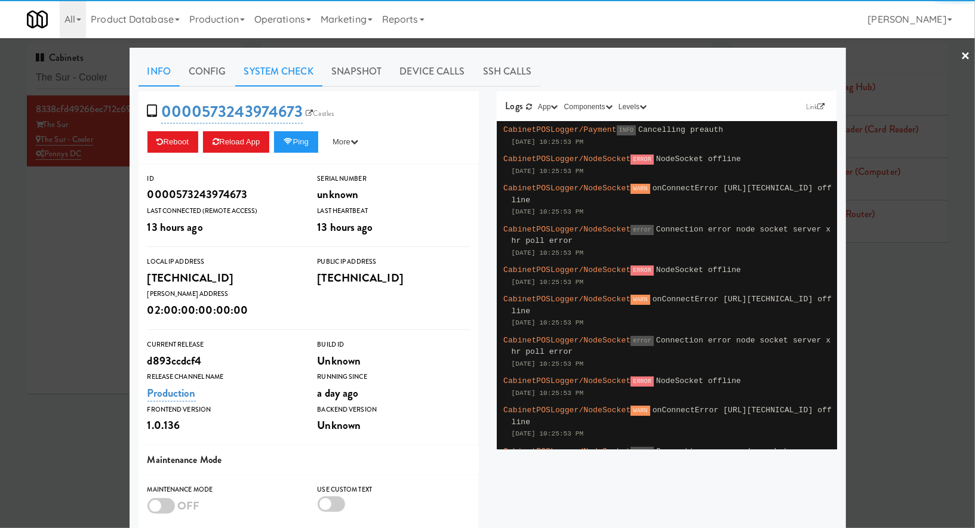
click at [297, 82] on link "System Check" at bounding box center [278, 72] width 87 height 30
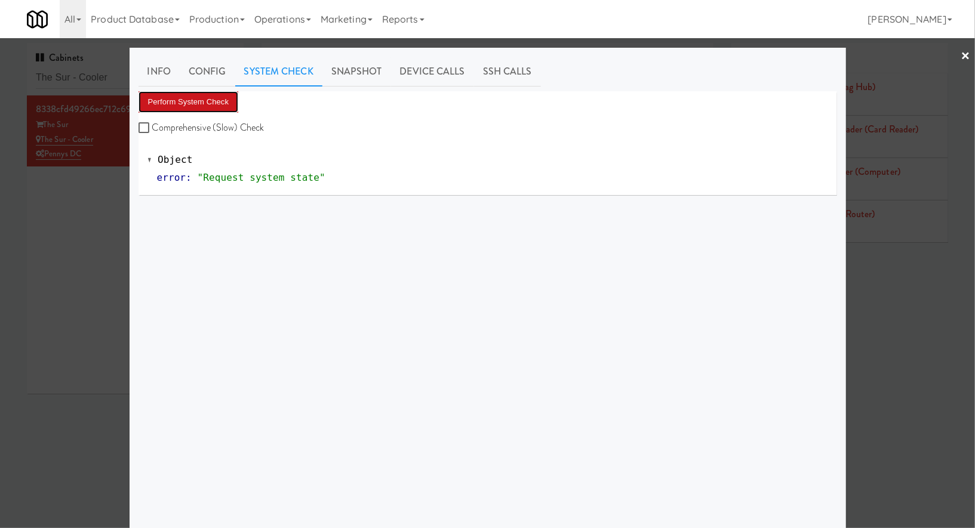
click at [220, 91] on button "Perform System Check" at bounding box center [188, 101] width 100 height 21
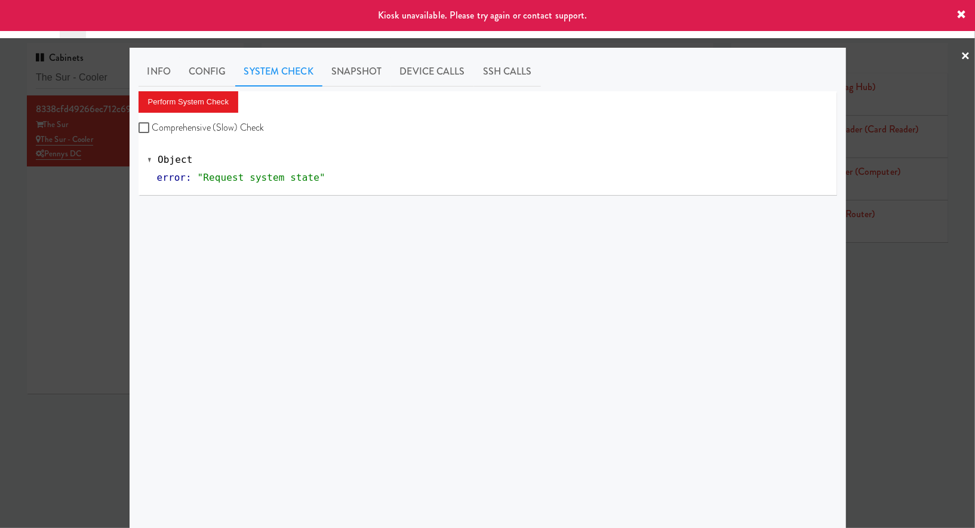
click at [93, 91] on div at bounding box center [487, 264] width 975 height 528
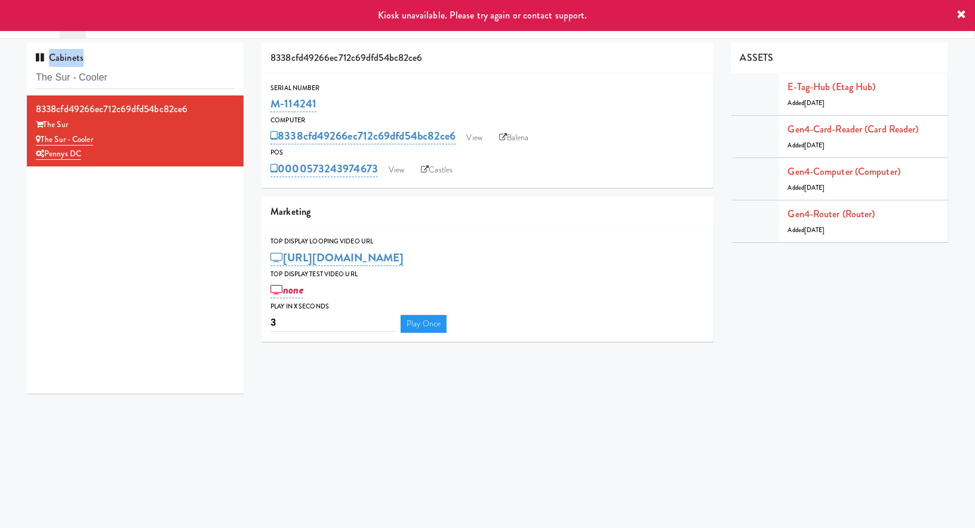
click at [93, 91] on div "Cabinets The Sur - Cooler" at bounding box center [135, 69] width 217 height 53
click at [110, 80] on input "The Sur - Cooler" at bounding box center [135, 78] width 199 height 22
paste input "Crossing West - Ambient - Left"
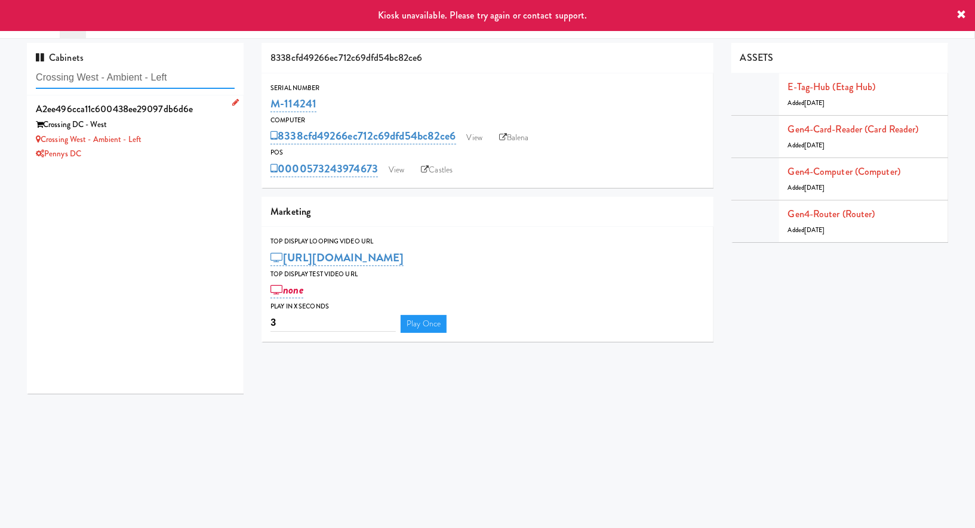
type input "Crossing West - Ambient - Left"
click at [178, 122] on div "Crossing DC - West" at bounding box center [135, 125] width 199 height 15
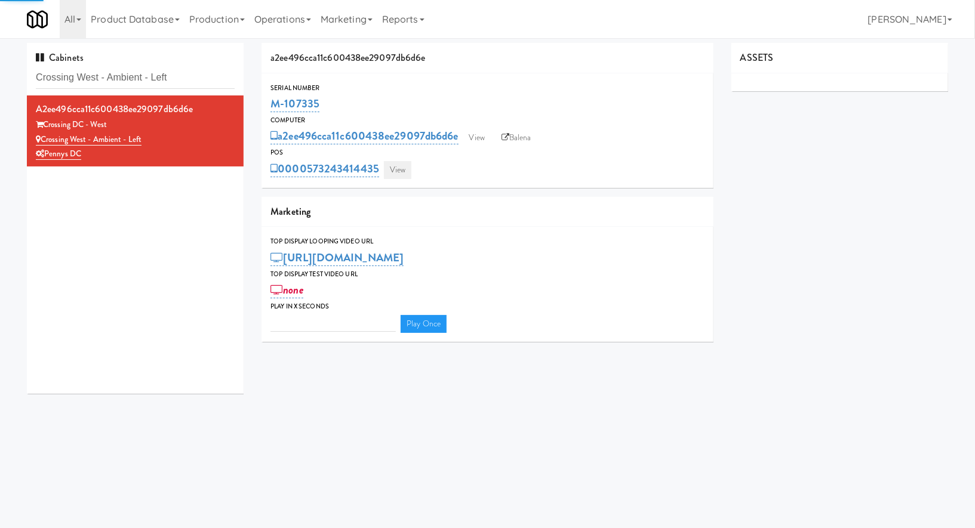
type input "3"
click at [399, 165] on link "View" at bounding box center [397, 170] width 27 height 18
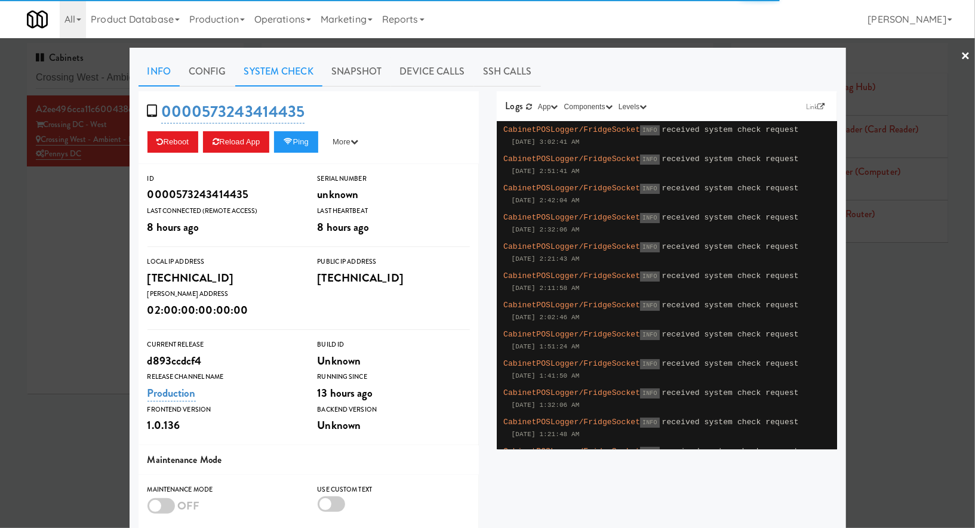
click at [287, 77] on link "System Check" at bounding box center [278, 72] width 87 height 30
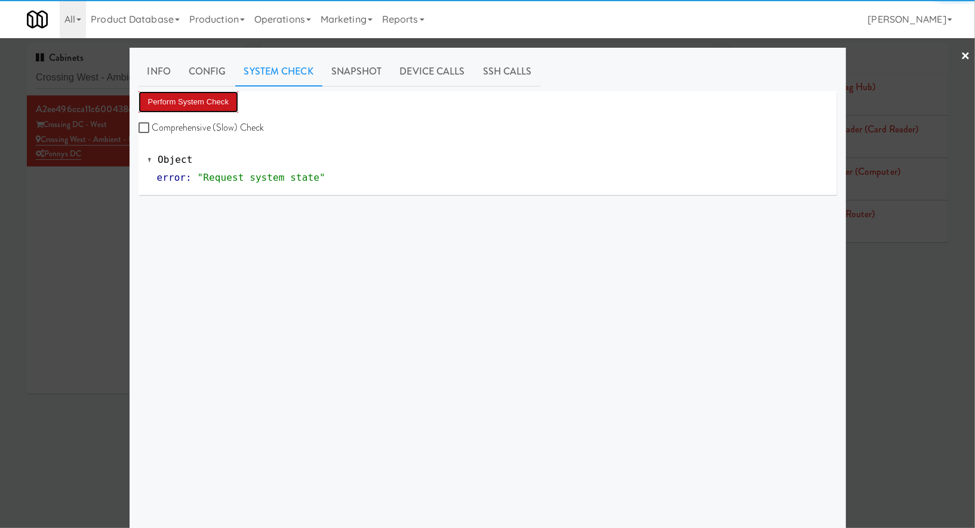
click at [226, 94] on button "Perform System Check" at bounding box center [188, 101] width 100 height 21
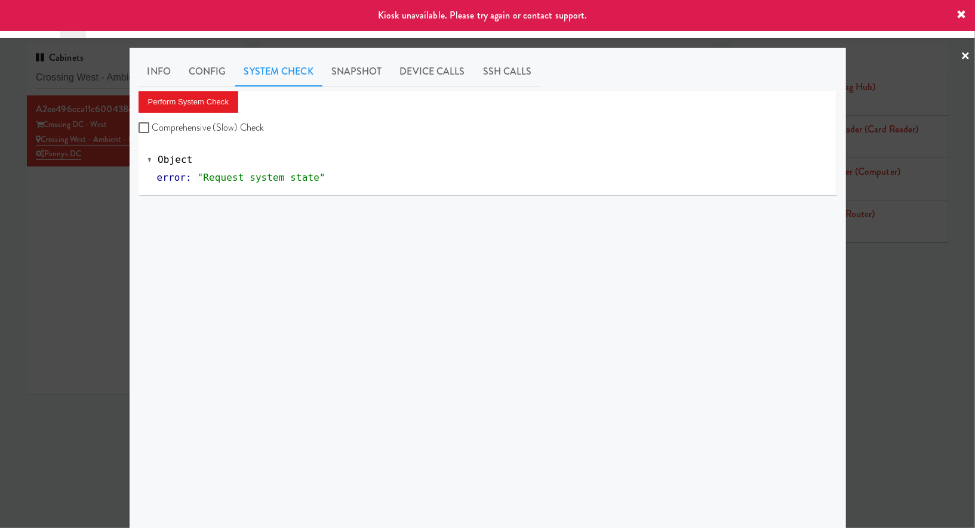
click at [47, 240] on div at bounding box center [487, 264] width 975 height 528
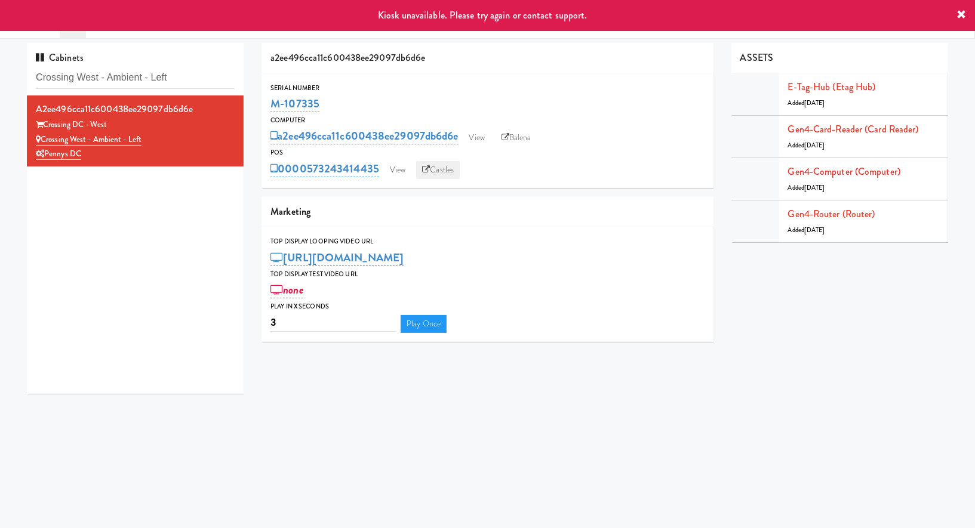
click at [426, 170] on icon at bounding box center [426, 170] width 8 height 8
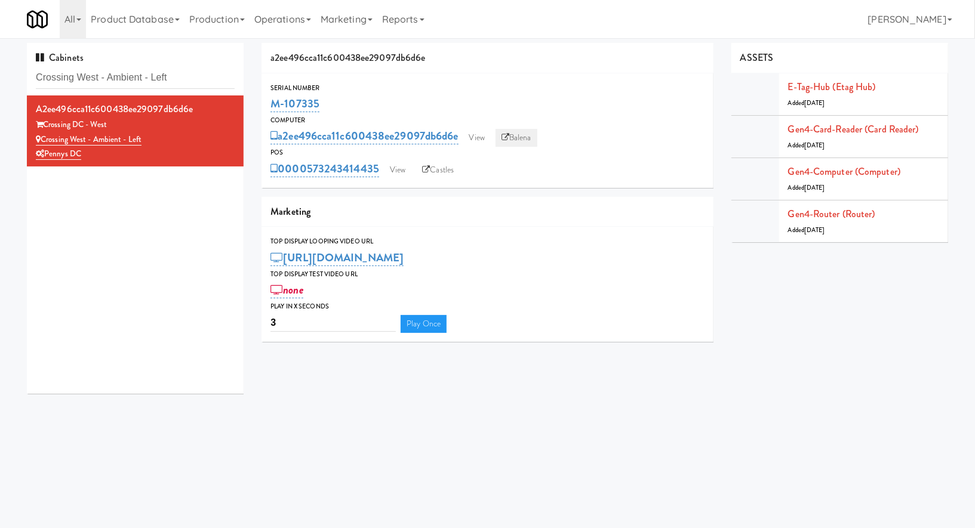
click at [513, 137] on link "Balena" at bounding box center [516, 138] width 42 height 18
click at [148, 70] on input "Crossing West - Ambient - Left" at bounding box center [135, 78] width 199 height 22
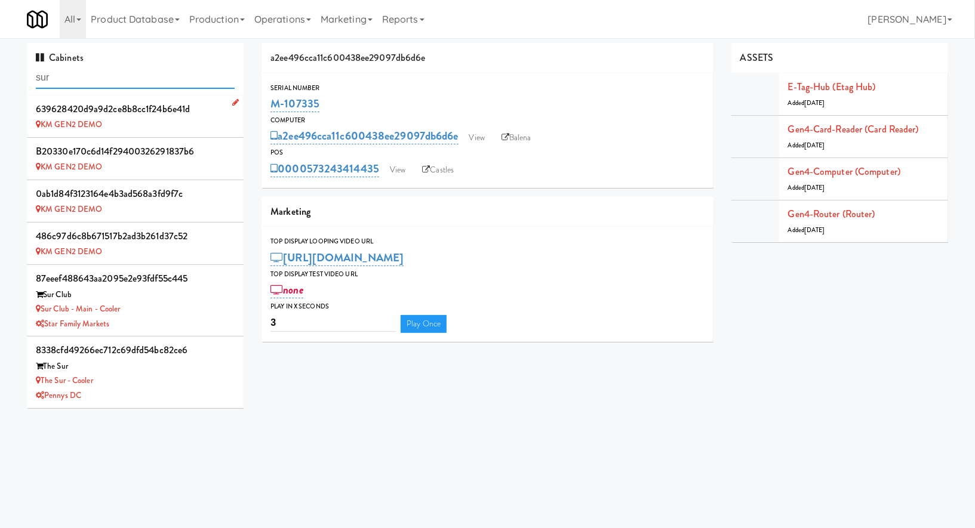
scroll to position [38, 0]
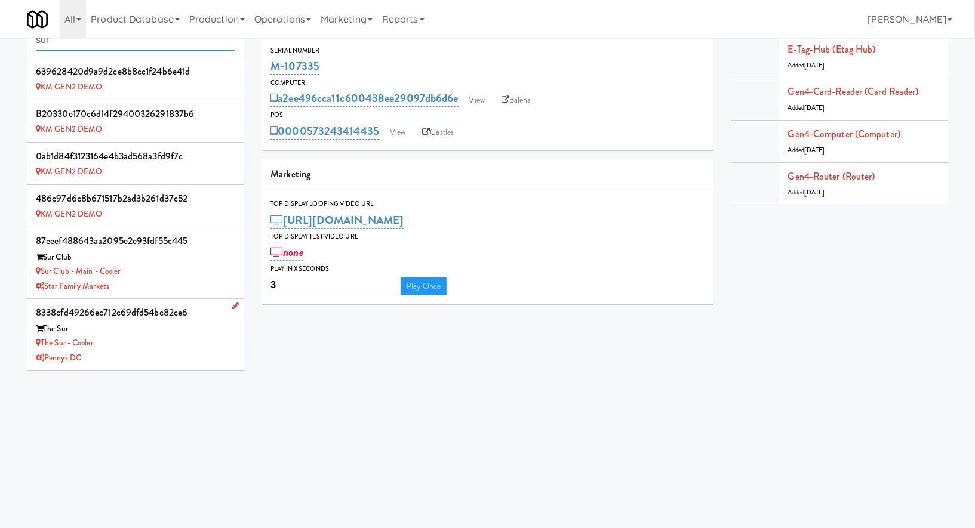
type input "sur"
click at [176, 330] on div "The Sur" at bounding box center [135, 329] width 199 height 15
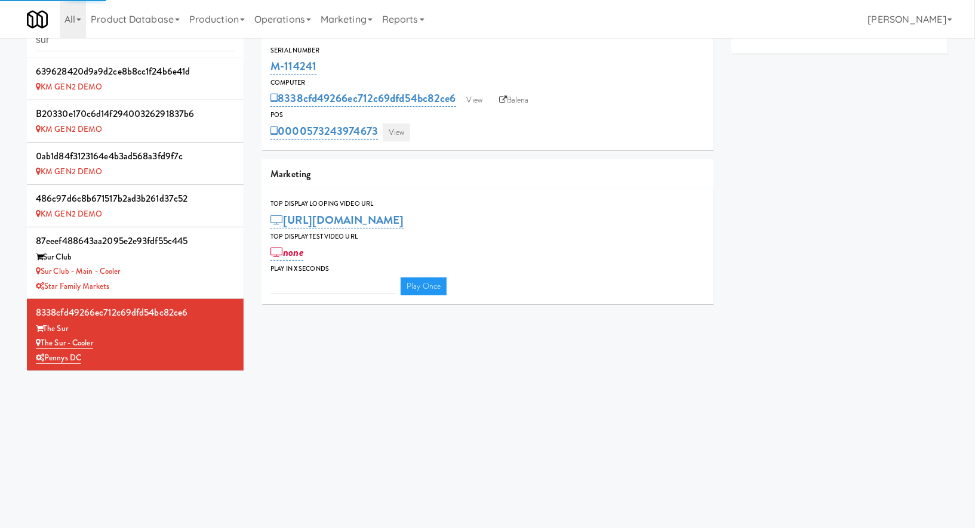
type input "3"
click at [390, 136] on link "View" at bounding box center [396, 133] width 27 height 18
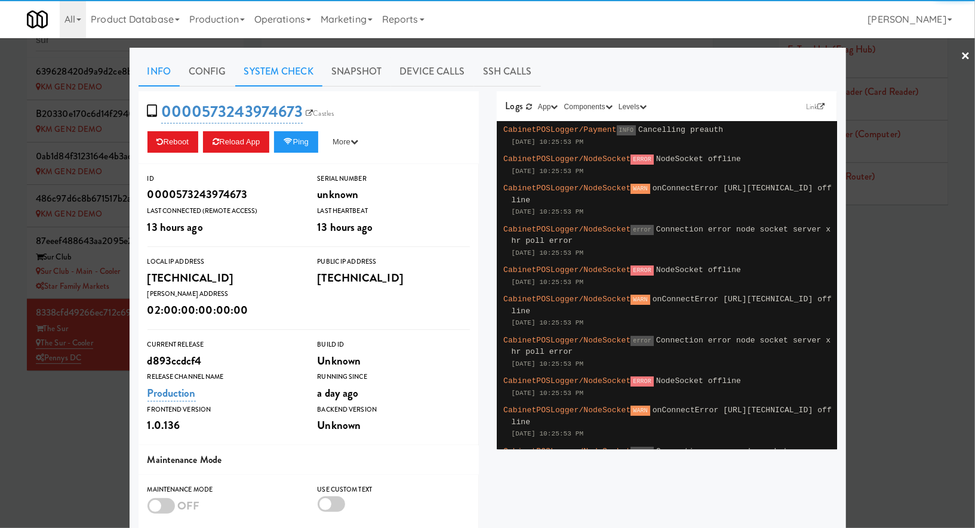
click at [307, 72] on link "System Check" at bounding box center [278, 72] width 87 height 30
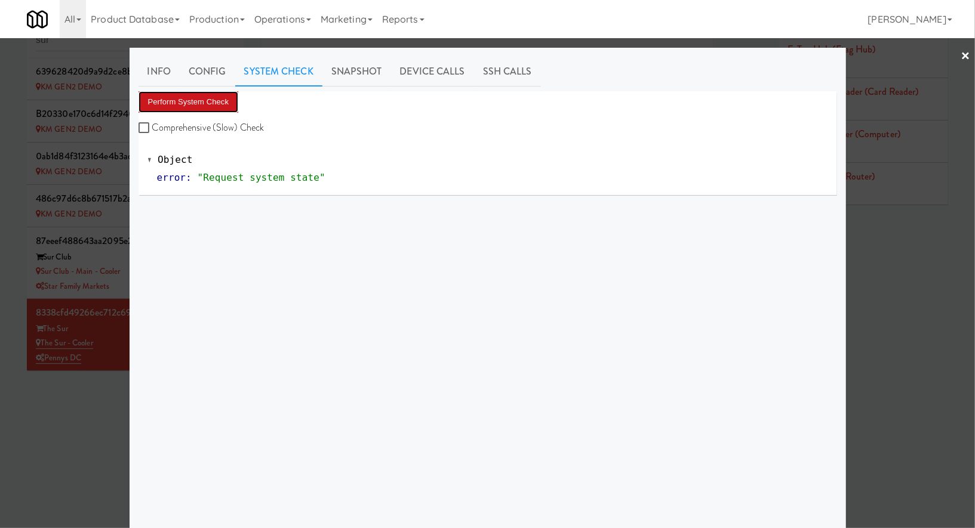
click at [230, 98] on button "Perform System Check" at bounding box center [188, 101] width 100 height 21
click at [80, 407] on div at bounding box center [487, 264] width 975 height 528
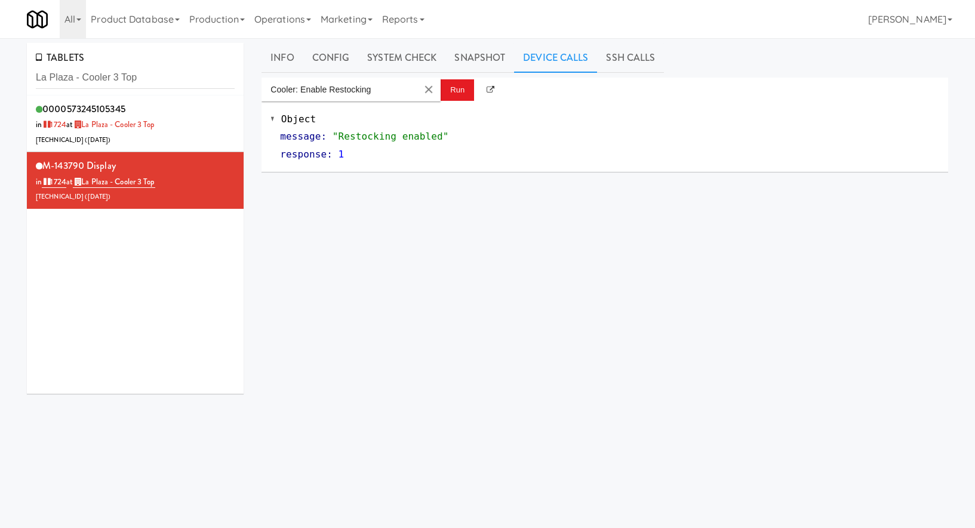
scroll to position [7, 0]
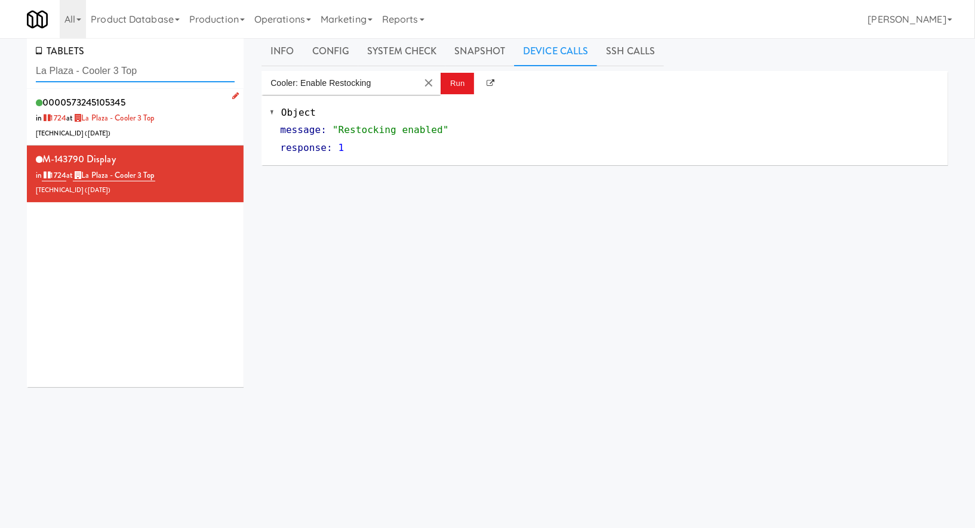
paste input "Resa - Pantry"
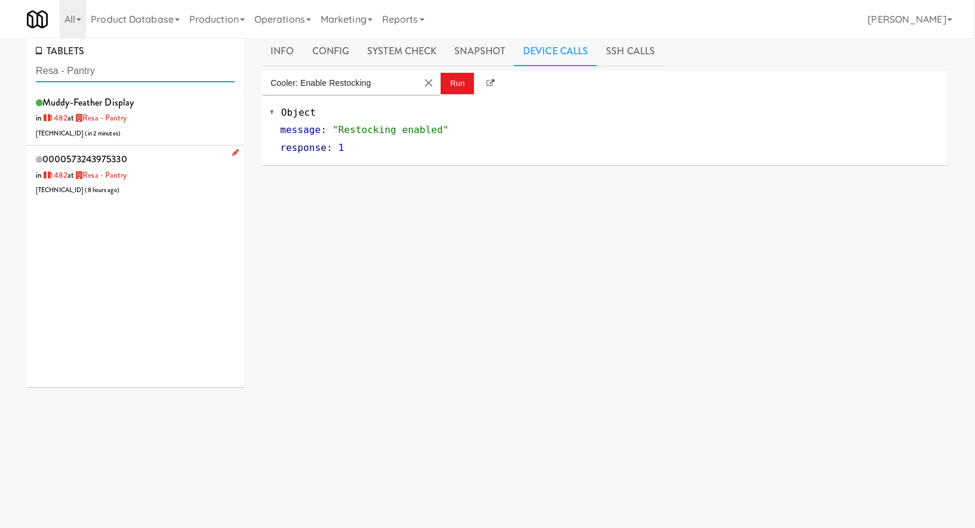
type input "Resa - Pantry"
click at [156, 157] on div "0000573243975330 in [DATE] at Resa - Pantry [TECHNICAL_ID] ( 8 hours ago )" at bounding box center [135, 173] width 199 height 47
